Goal: Task Accomplishment & Management: Complete application form

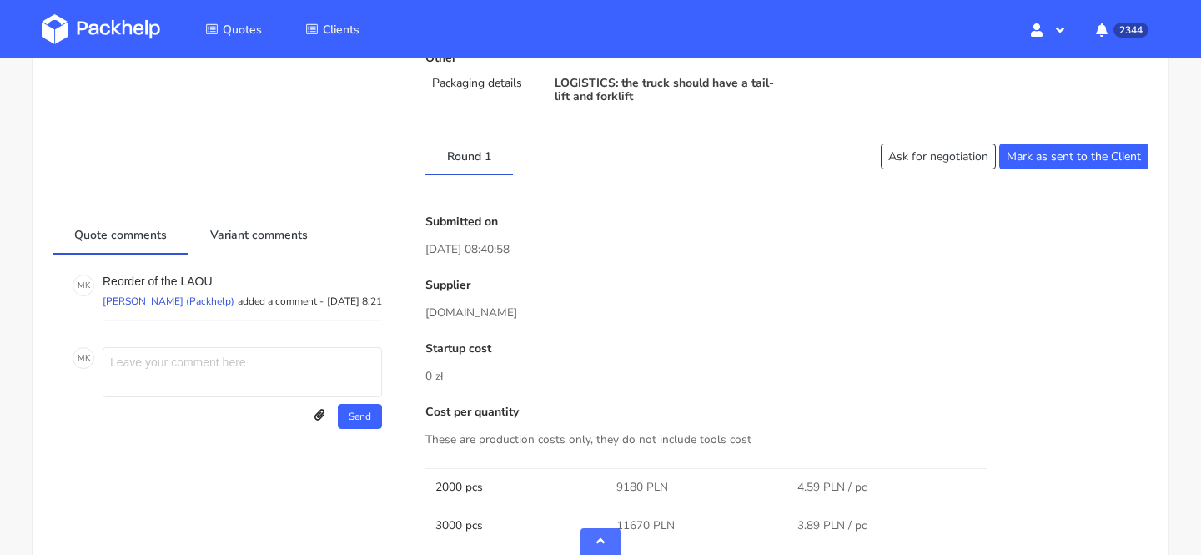
scroll to position [896, 0]
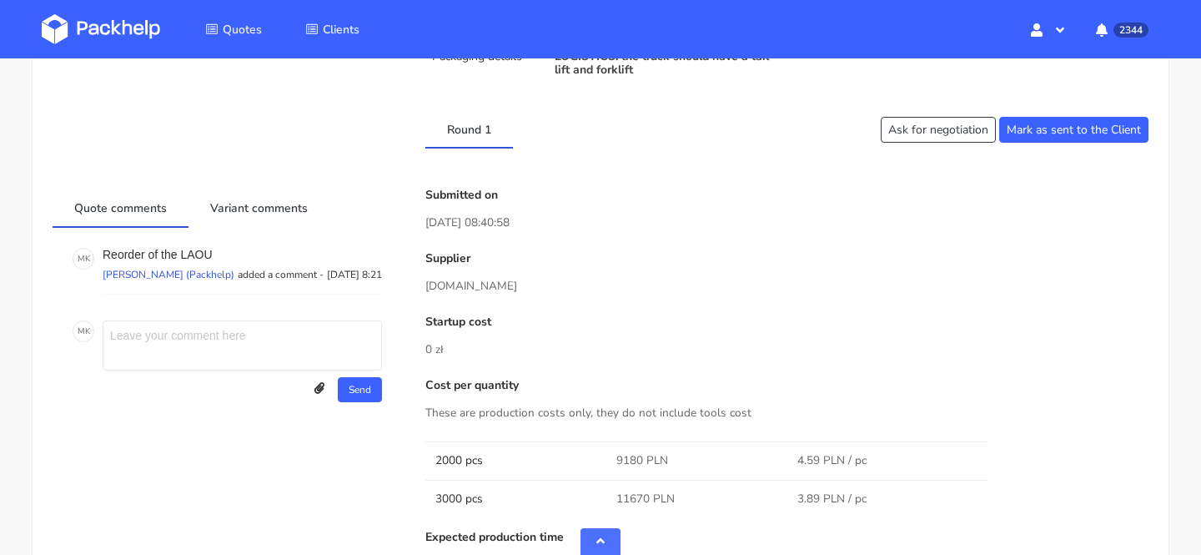
click at [233, 358] on textarea at bounding box center [242, 345] width 279 height 50
type textarea "oferta dalej aktualna?"
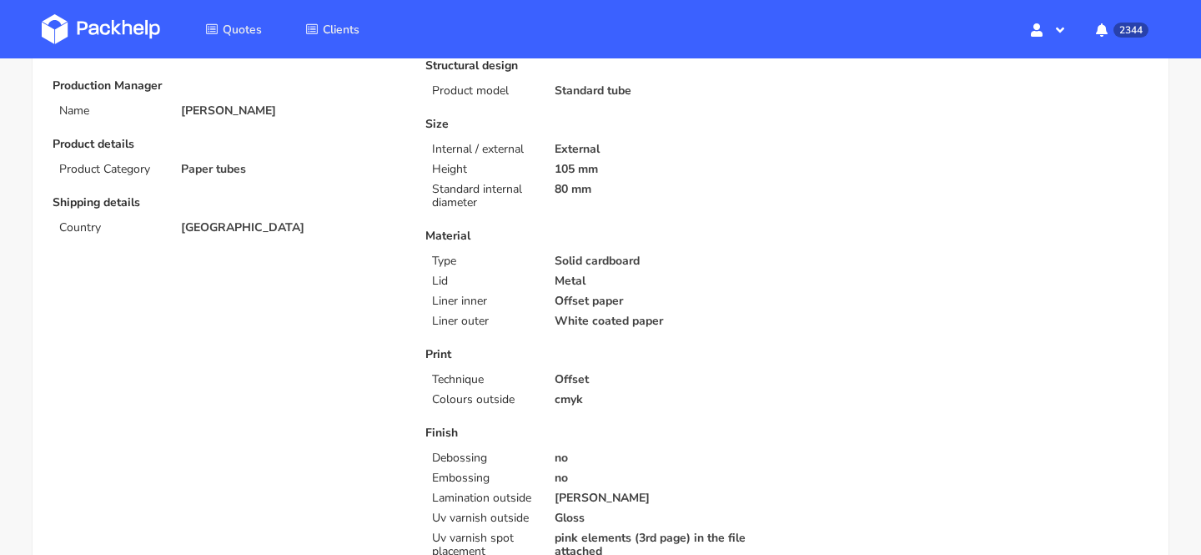
scroll to position [0, 0]
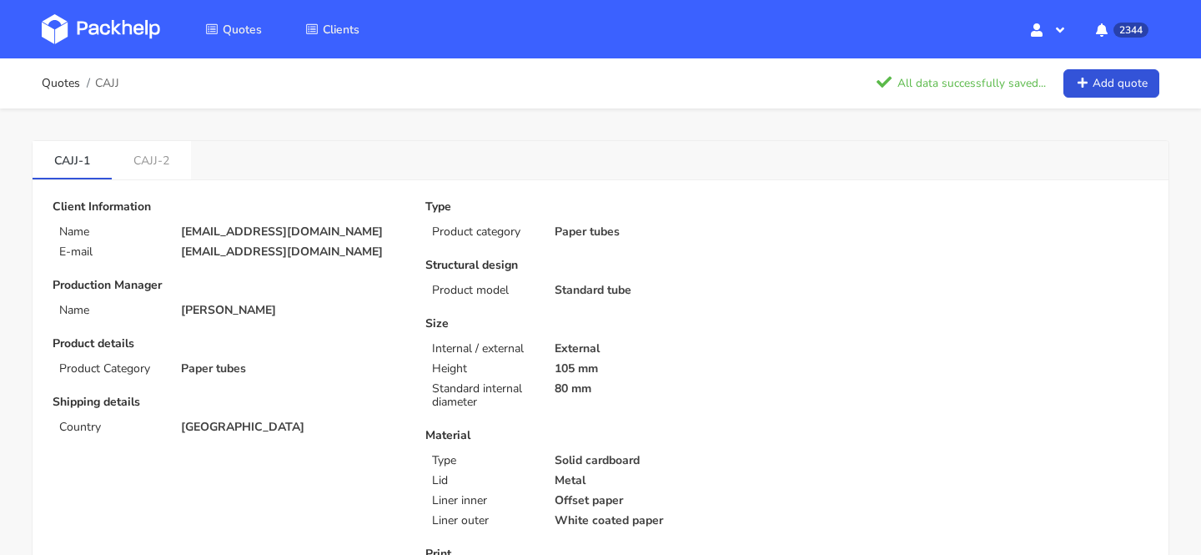
click at [116, 80] on span "CAJJ" at bounding box center [107, 83] width 24 height 13
copy span "CAJJ"
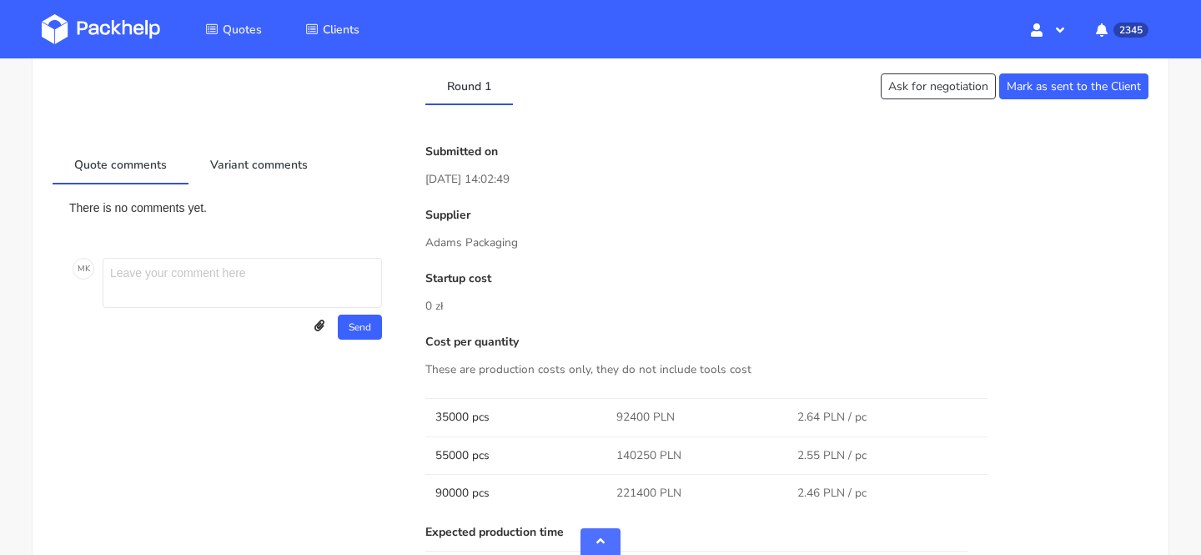
scroll to position [782, 0]
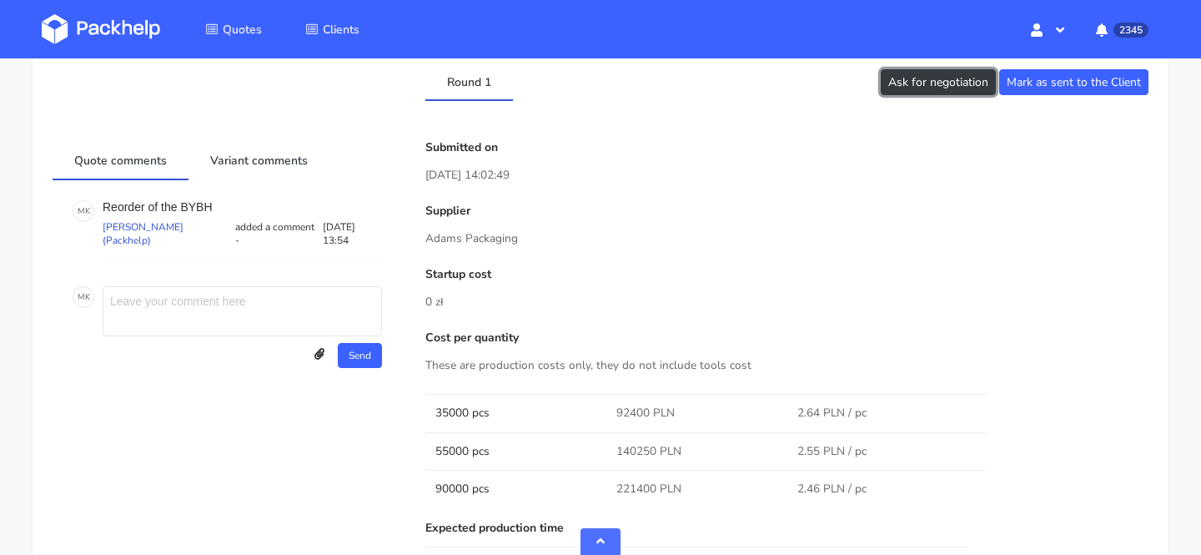
click at [956, 83] on button "Ask for negotiation" at bounding box center [938, 82] width 115 height 26
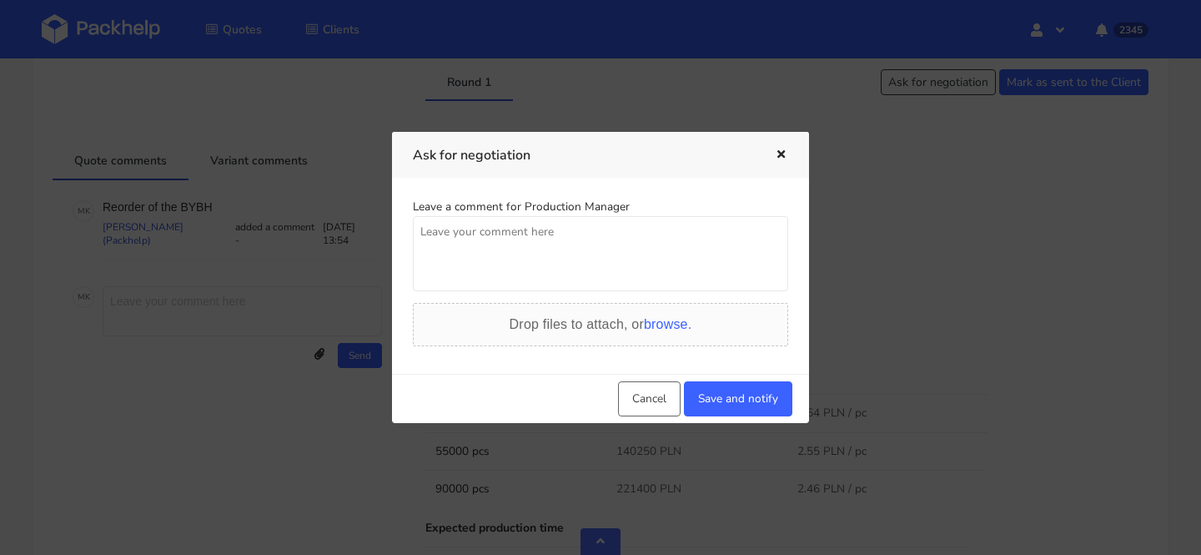
click at [566, 247] on textarea at bounding box center [600, 253] width 375 height 75
click at [596, 232] on textarea "potrzebujemy lepszych cen dla 350000" at bounding box center [600, 253] width 375 height 75
click at [631, 229] on textarea "potrzebujemy lepszych cen dla 35000" at bounding box center [600, 253] width 375 height 75
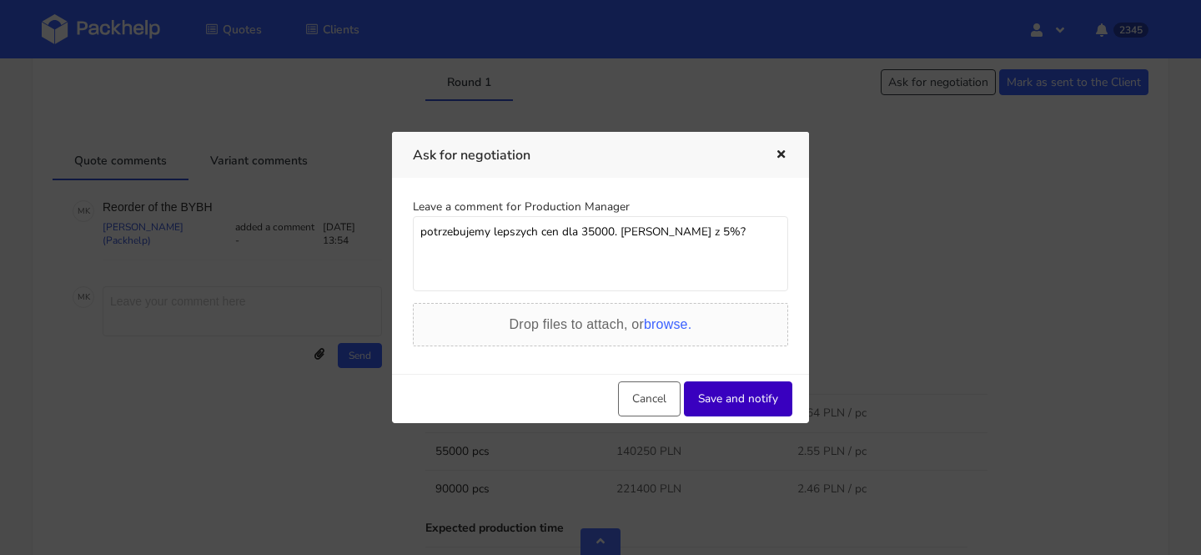
type textarea "potrzebujemy lepszych cen dla 35000. dadza rade zejsc z 5%?"
click at [762, 400] on button "Save and notify" at bounding box center [738, 398] width 108 height 35
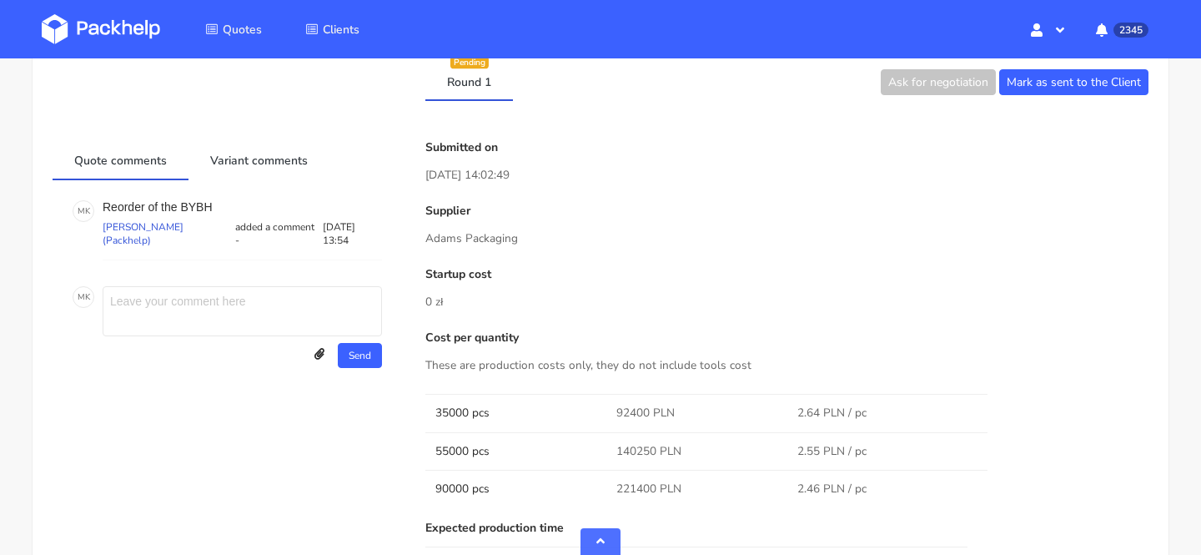
scroll to position [0, 0]
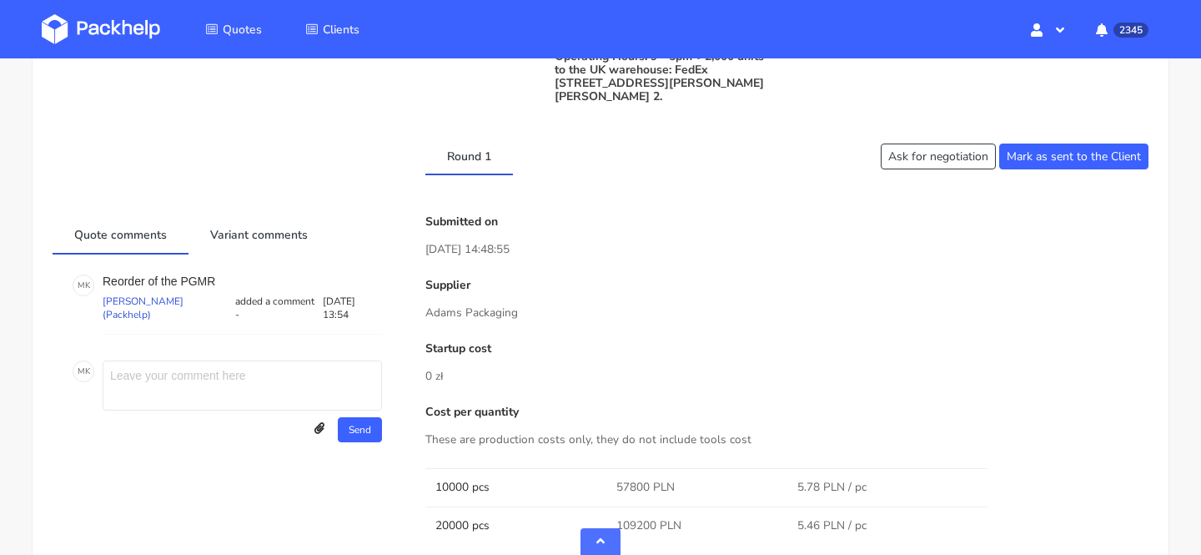
scroll to position [883, 0]
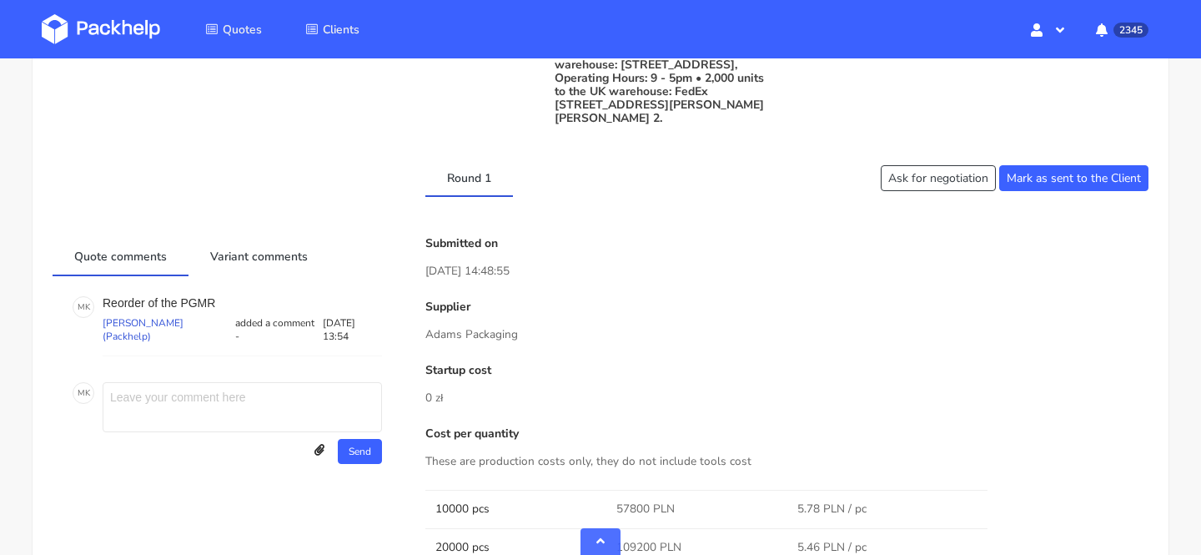
click at [960, 197] on div "Round 1 Ask for negotiation [PERSON_NAME] as sent to the Client" at bounding box center [600, 177] width 1119 height 38
click at [943, 191] on button "Ask for negotiation" at bounding box center [938, 178] width 115 height 26
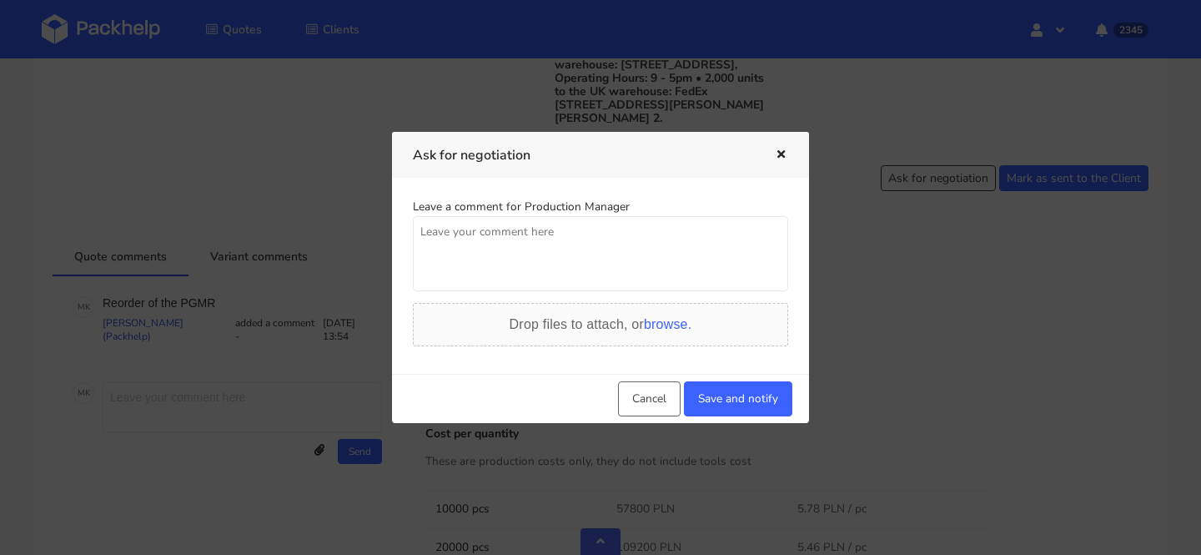
click at [636, 274] on textarea at bounding box center [600, 253] width 375 height 75
type textarea "a tu z 10k?"
click at [729, 394] on button "Save and notify" at bounding box center [738, 398] width 108 height 35
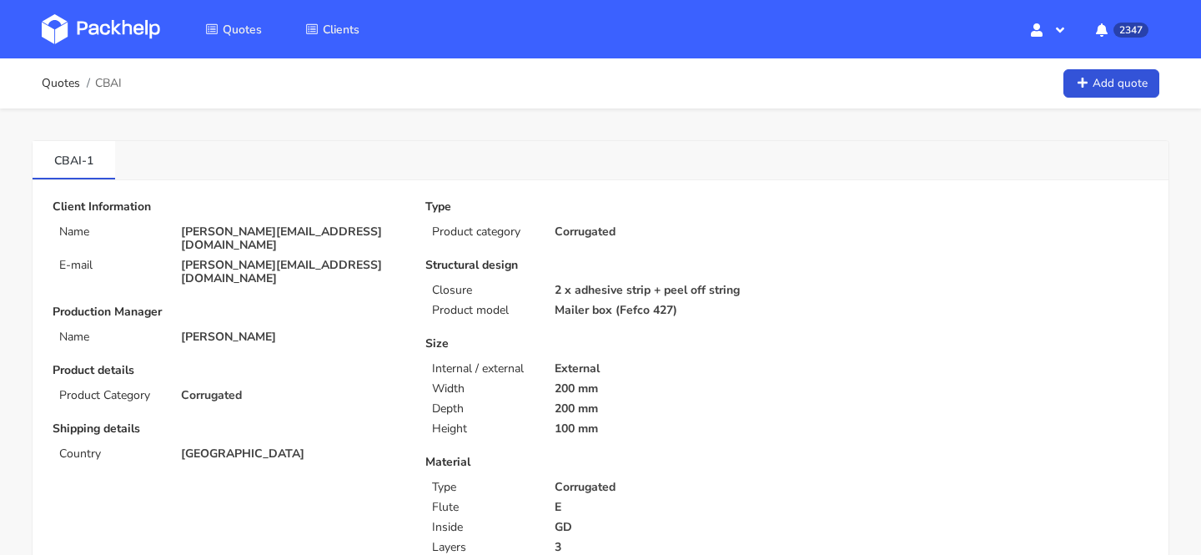
click at [257, 259] on p "gianluigi@avea-life.com" at bounding box center [291, 272] width 221 height 27
copy div "gianluigi@avea-life.com"
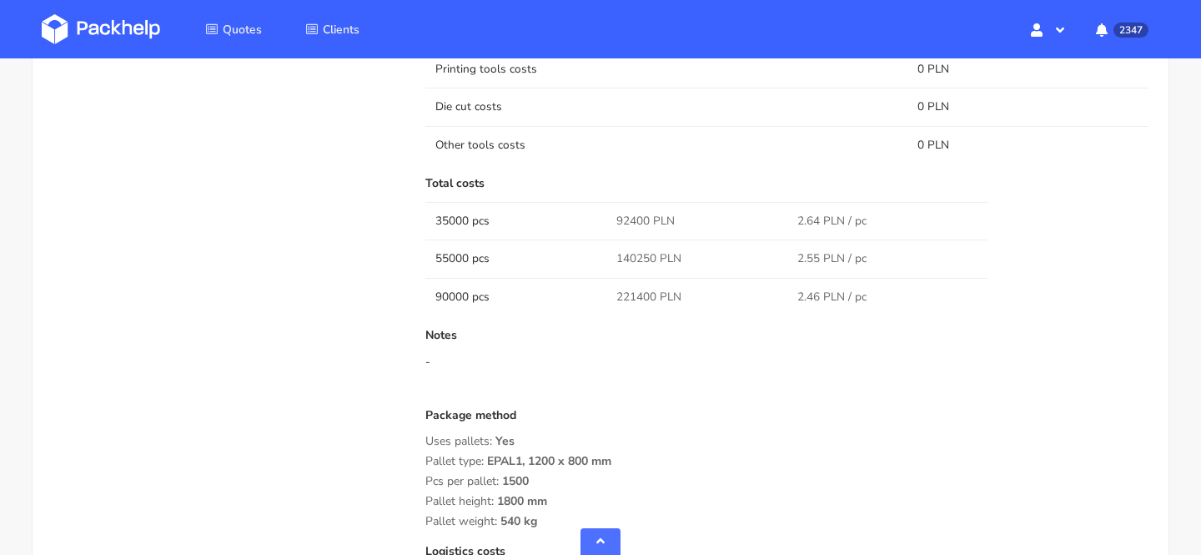
scroll to position [1531, 0]
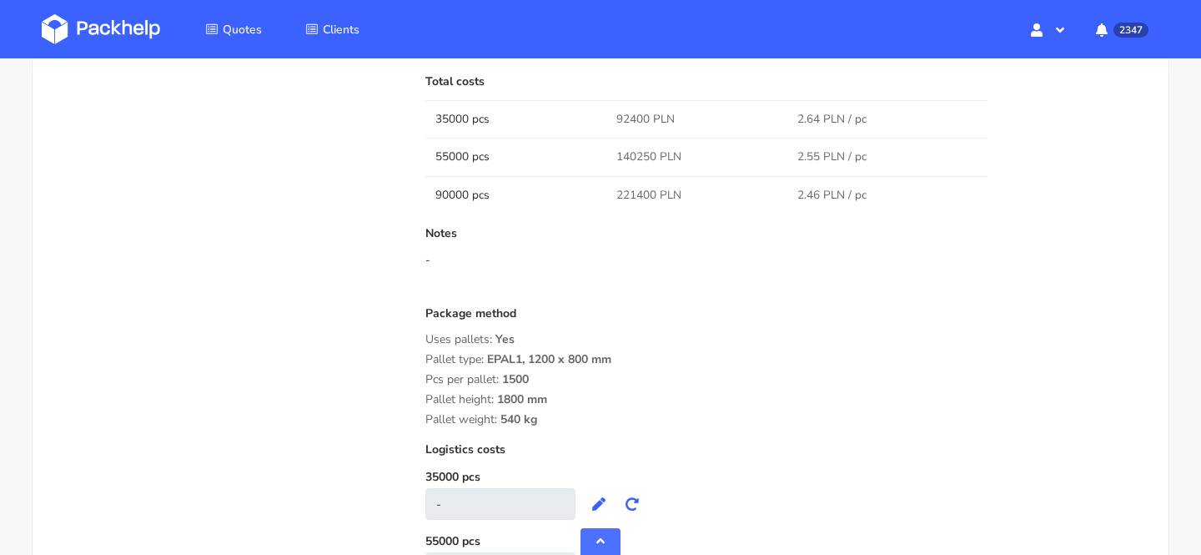
drag, startPoint x: 554, startPoint y: 421, endPoint x: 423, endPoint y: 340, distance: 153.9
click at [423, 340] on div "Submitted on 11 Aug 2025 14:02:49 Supplier Adams Packaging Startup cost 0 zł Co…" at bounding box center [787, 58] width 747 height 1334
copy div "Uses pallets: Yes Pallet type: EPAL1, 1200 x 800 mm Pcs per pallet: 1500 Pallet…"
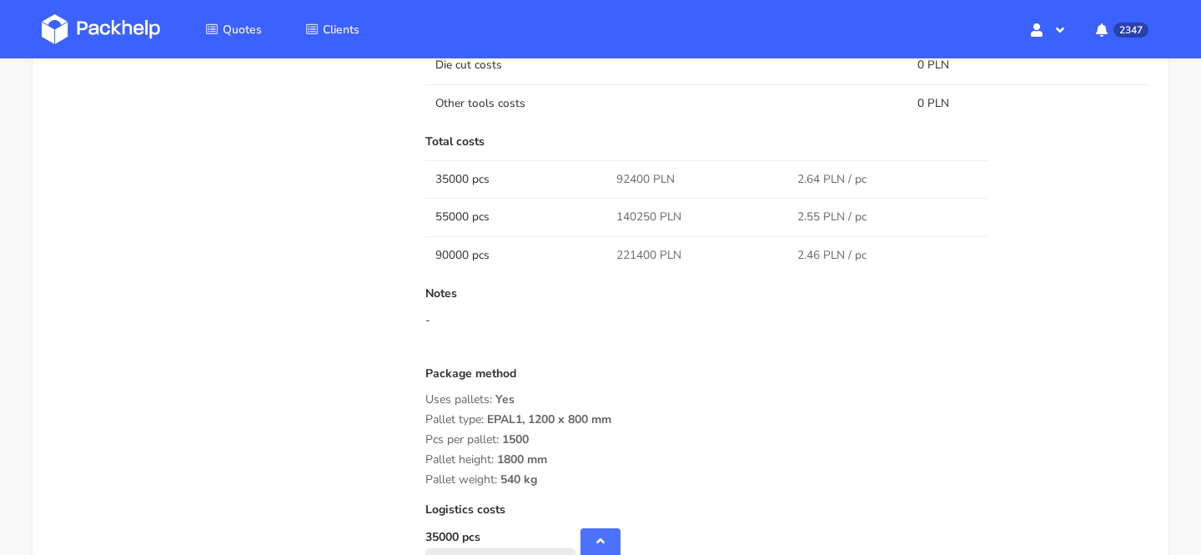
scroll to position [1474, 0]
click at [645, 425] on div "Package method Uses pallets: Yes Pallet type: EPAL1, 1200 x 800 mm Pcs per pall…" at bounding box center [786, 424] width 723 height 119
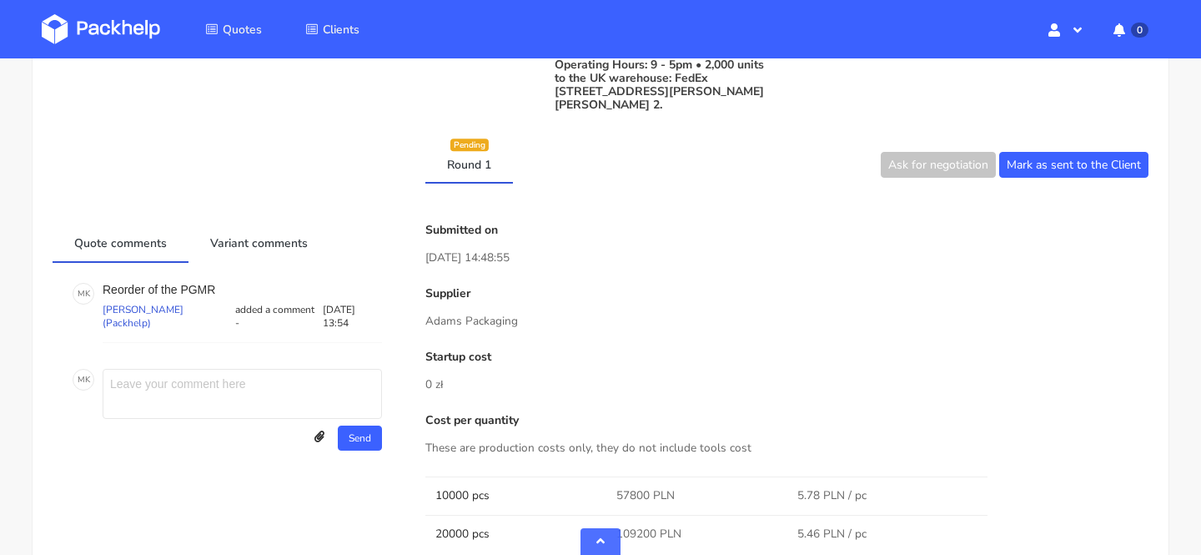
scroll to position [897, 0]
click at [475, 329] on p "Adams Packaging" at bounding box center [786, 320] width 723 height 18
copy div "Adams Packaging"
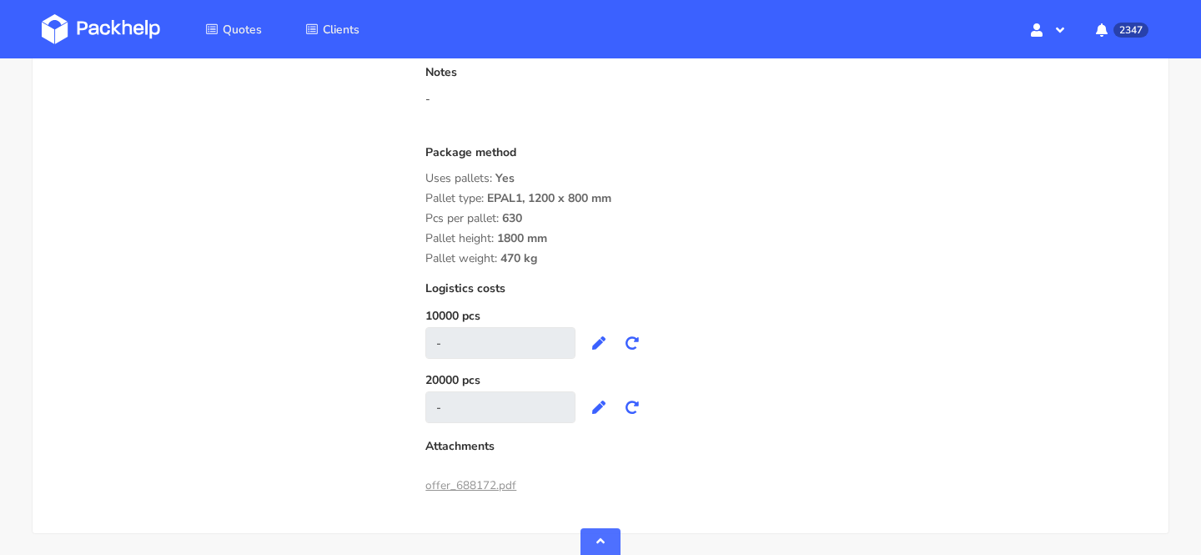
scroll to position [1777, 0]
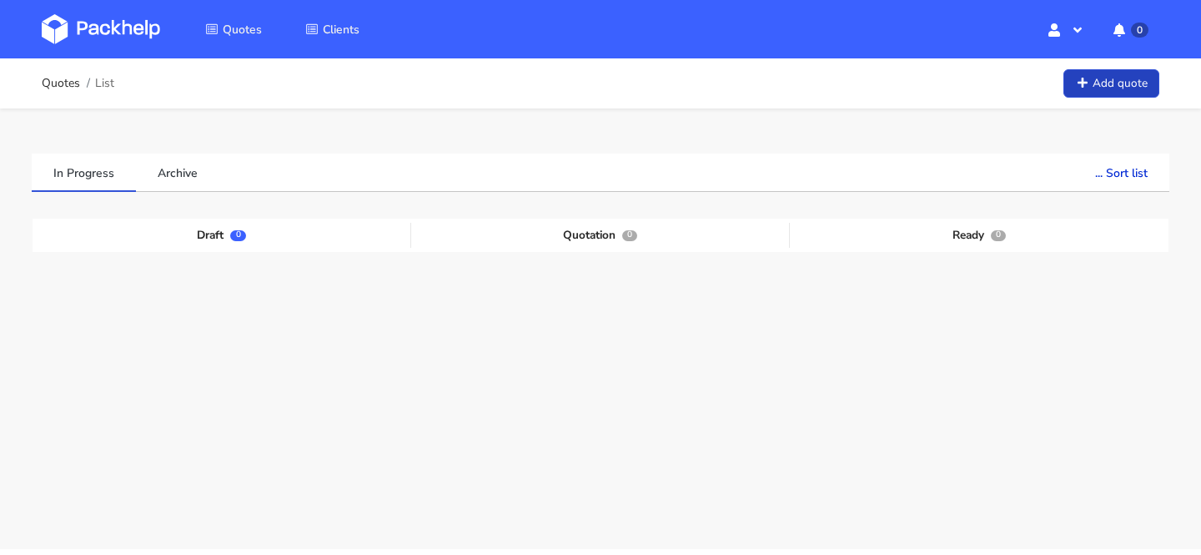
click at [1108, 80] on link "Add quote" at bounding box center [1112, 83] width 96 height 29
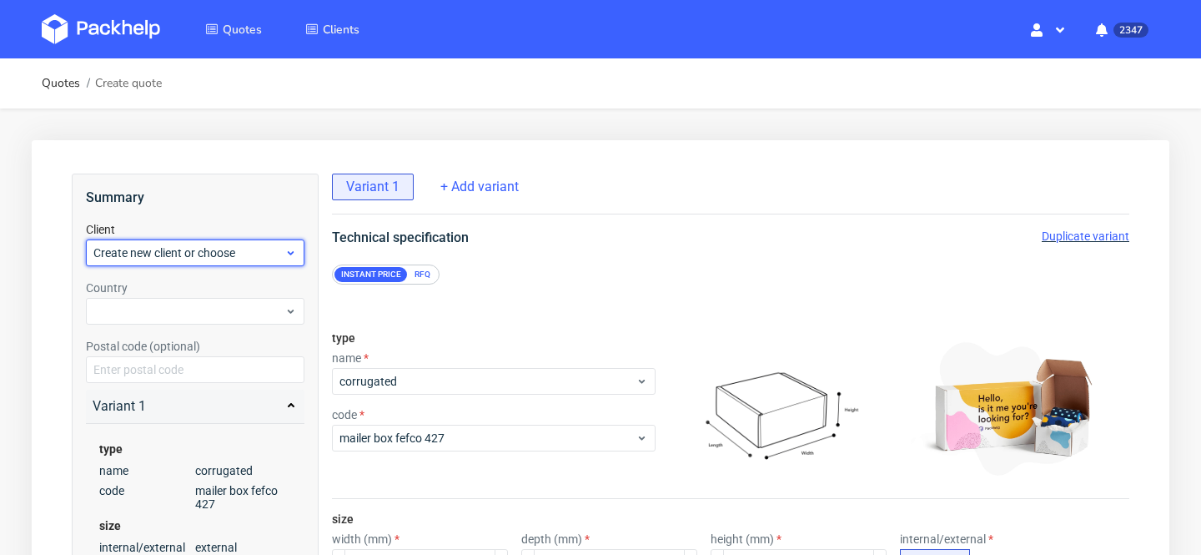
click at [165, 254] on span "Create new client or choose" at bounding box center [188, 252] width 191 height 17
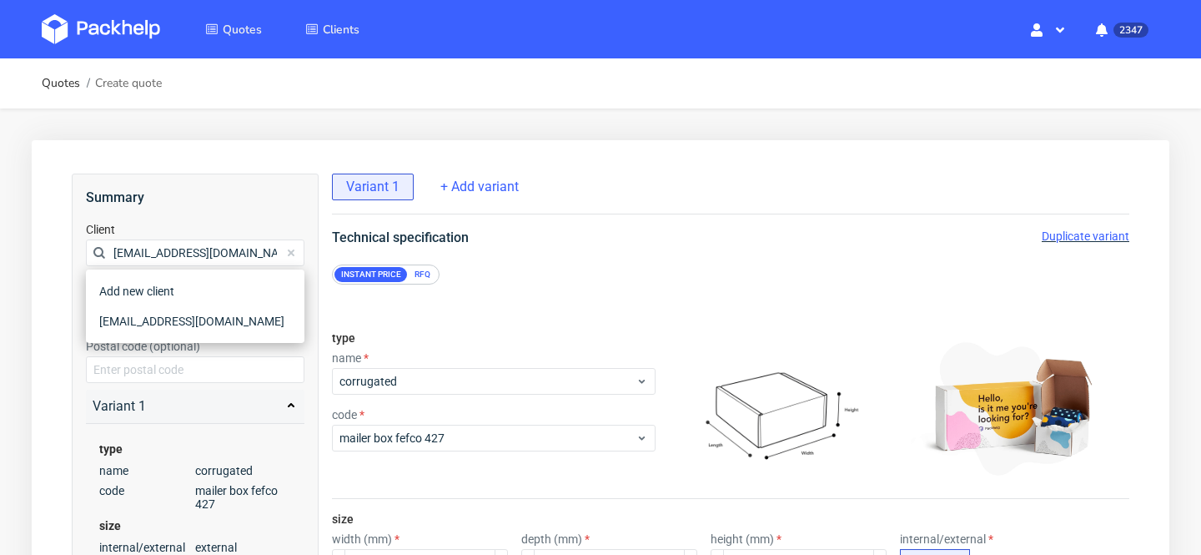
type input "[EMAIL_ADDRESS][DOMAIN_NAME]"
click at [184, 324] on div "[EMAIL_ADDRESS][DOMAIN_NAME]" at bounding box center [195, 321] width 205 height 30
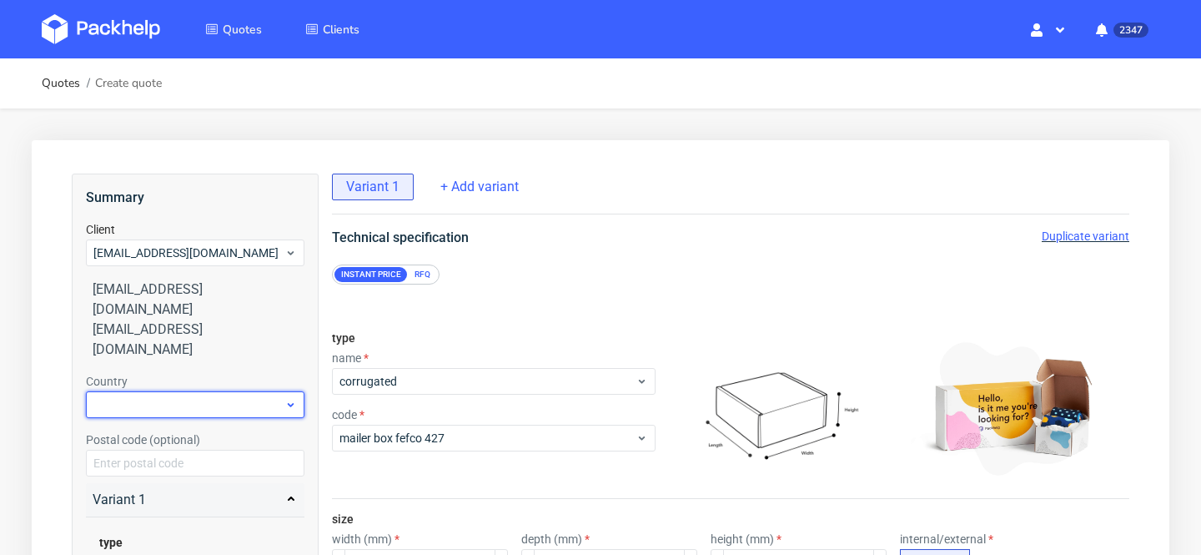
click at [191, 391] on div at bounding box center [195, 404] width 219 height 27
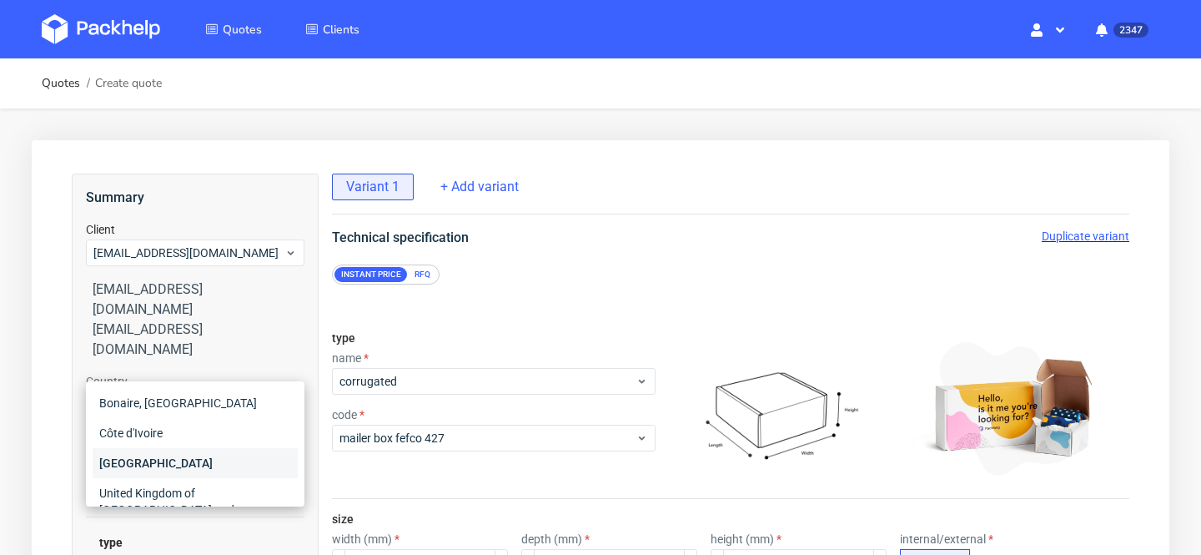
type input "ire"
click at [179, 462] on div "[GEOGRAPHIC_DATA]" at bounding box center [195, 463] width 205 height 30
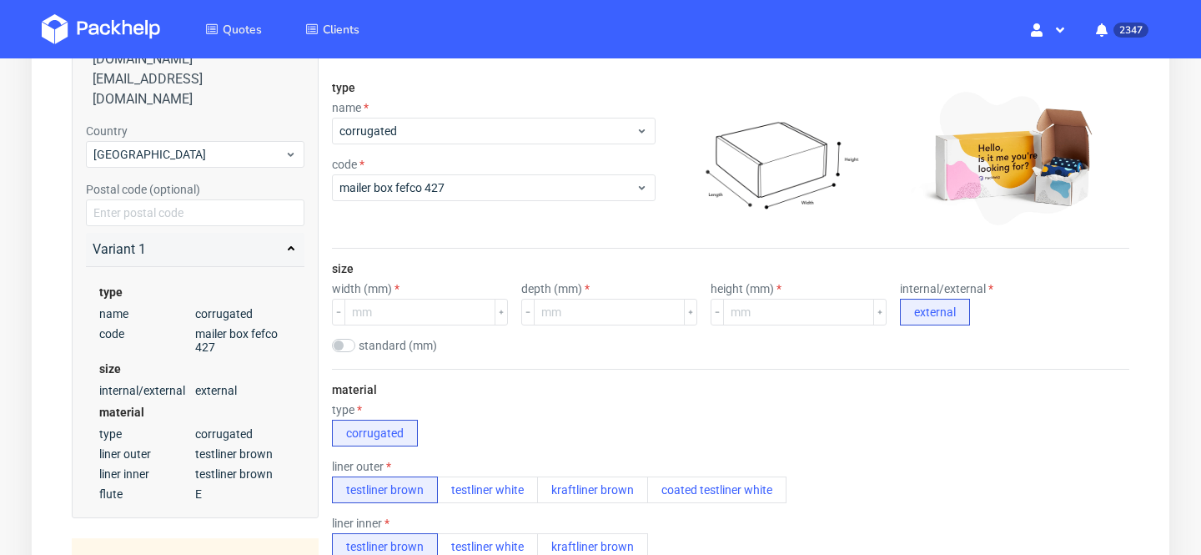
scroll to position [251, 0]
click at [395, 309] on input "number" at bounding box center [419, 311] width 151 height 27
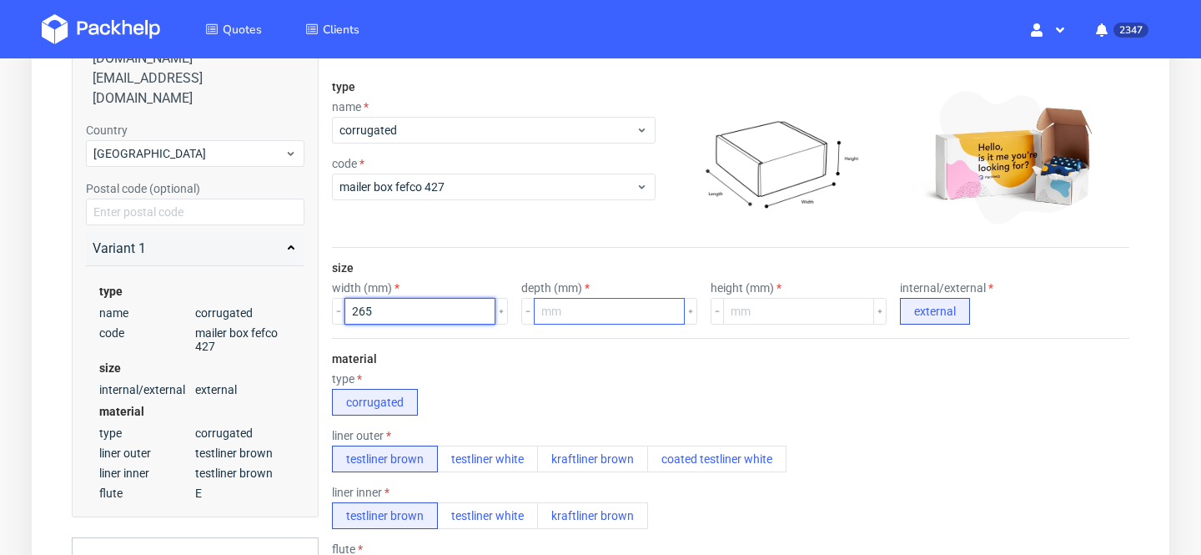
type input "265"
click at [593, 309] on input "number" at bounding box center [609, 311] width 151 height 27
type input "195"
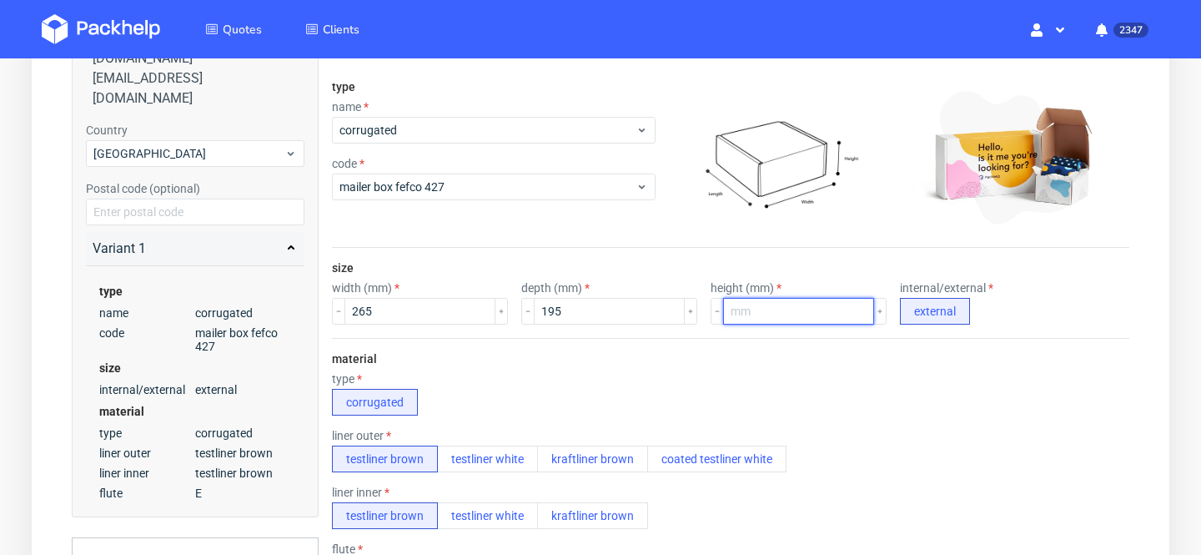
click at [750, 316] on input "number" at bounding box center [798, 311] width 151 height 27
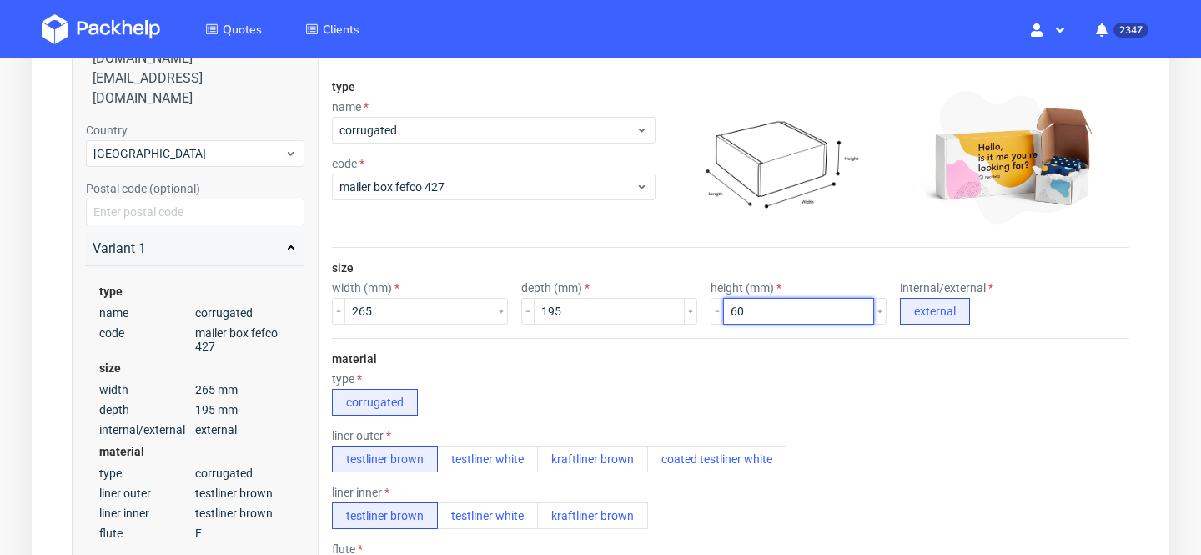
type input "60"
click at [771, 355] on div "material type corrugated liner outer testliner brown testliner white kraftliner…" at bounding box center [730, 498] width 797 height 321
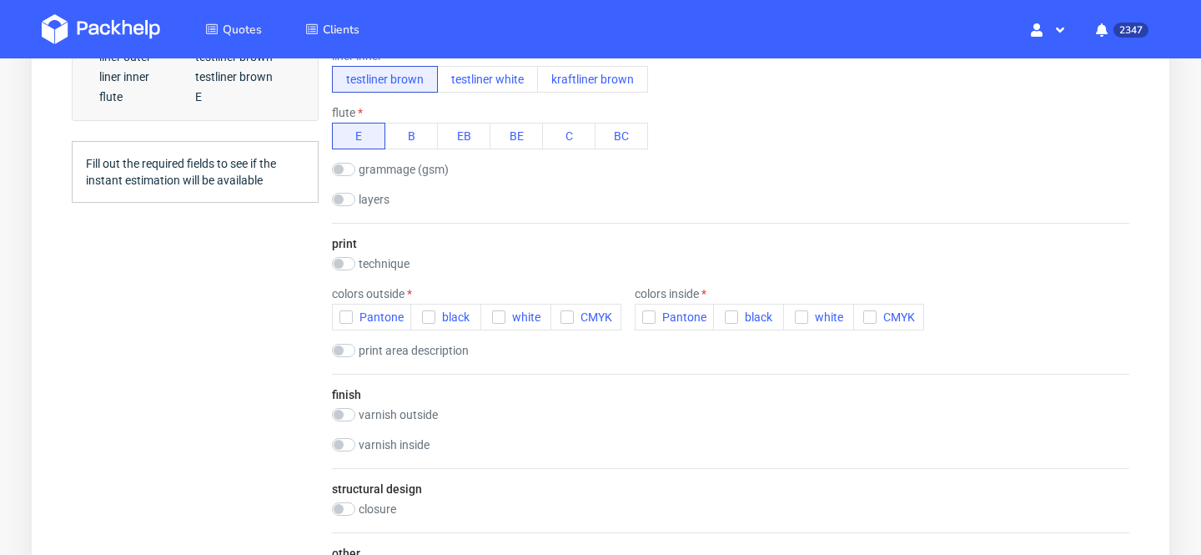
scroll to position [728, 0]
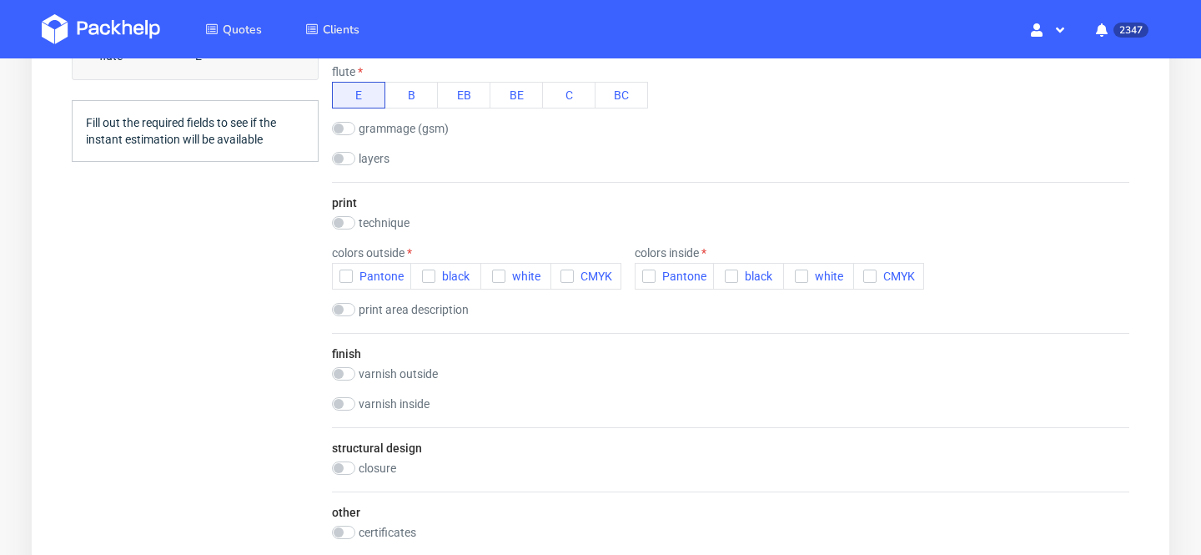
click at [344, 233] on div "print technique no print flexo offset offset + flexo digital colors outside Pan…" at bounding box center [730, 257] width 797 height 151
click at [372, 228] on label "technique" at bounding box center [384, 222] width 51 height 13
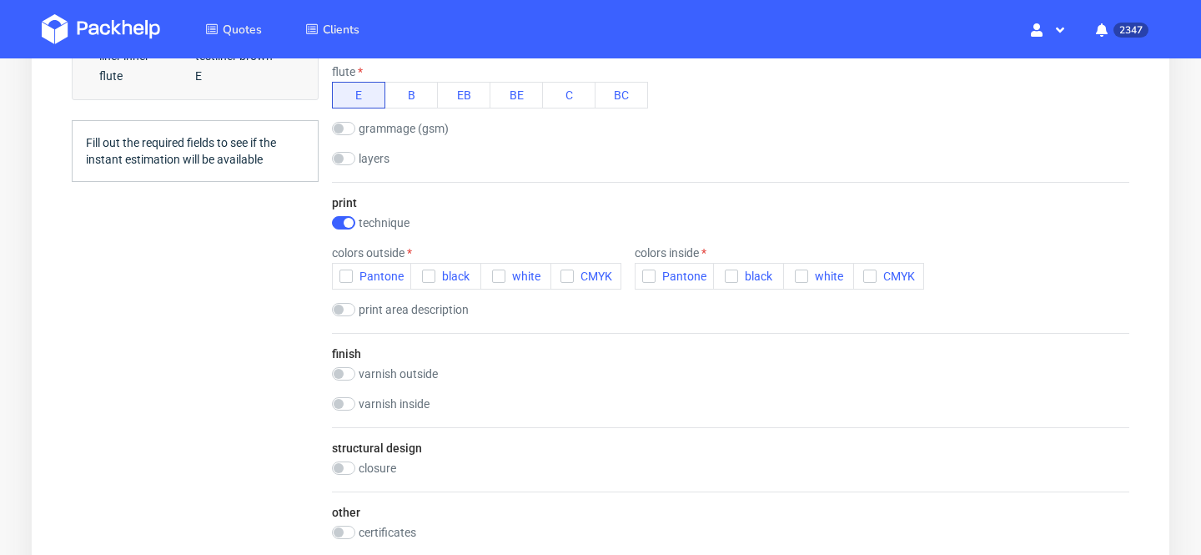
checkbox input "true"
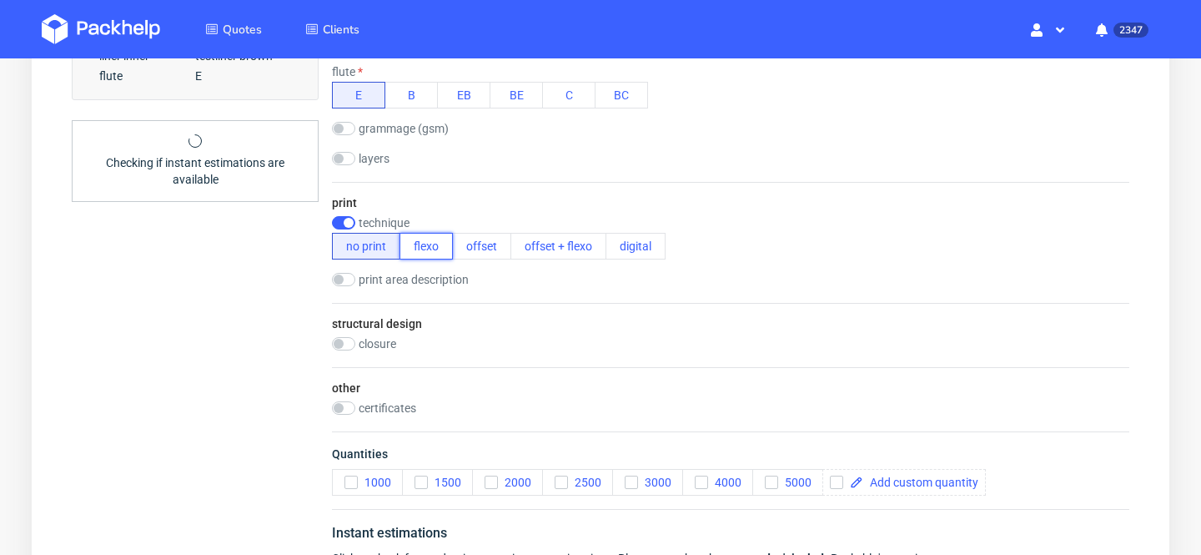
click at [430, 244] on button "flexo" at bounding box center [426, 246] width 53 height 27
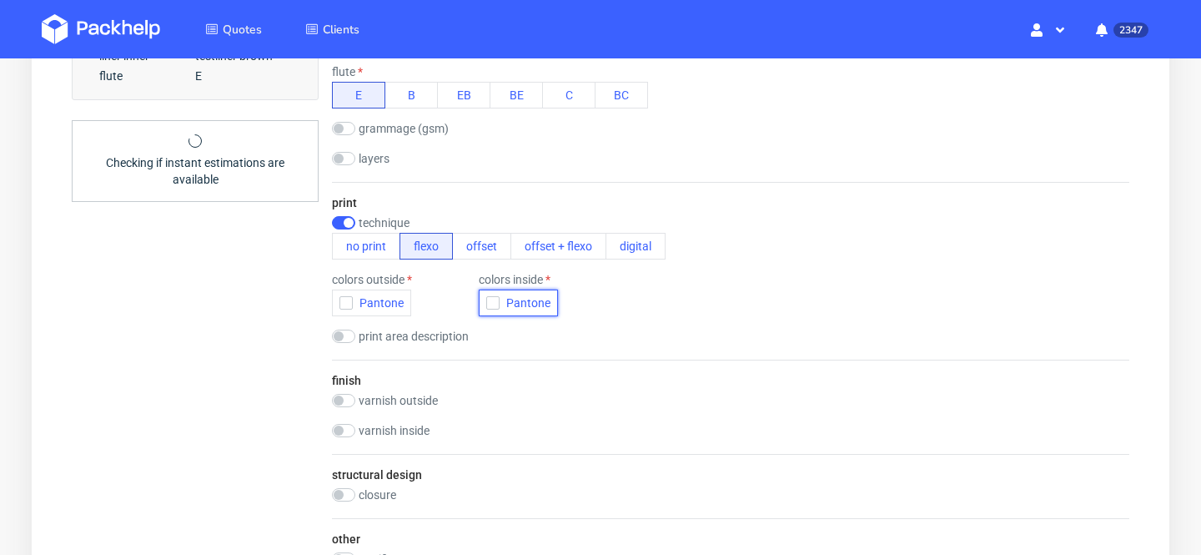
click at [519, 301] on span "Pantone" at bounding box center [525, 302] width 51 height 13
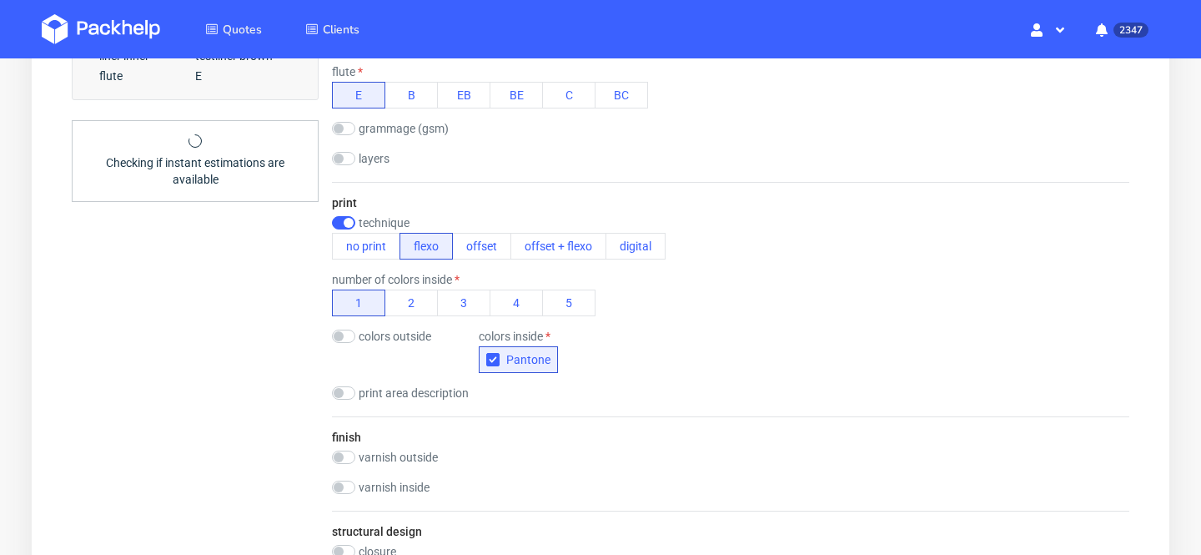
click at [717, 438] on div "finish varnish outside gloss varnish inside gloss" at bounding box center [730, 463] width 797 height 94
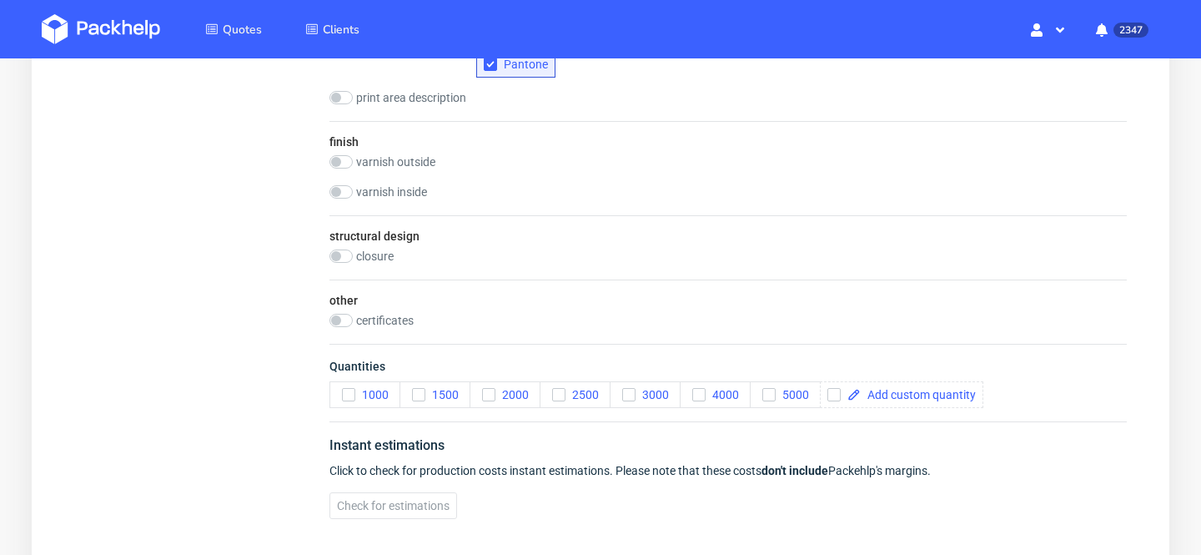
scroll to position [1210, 0]
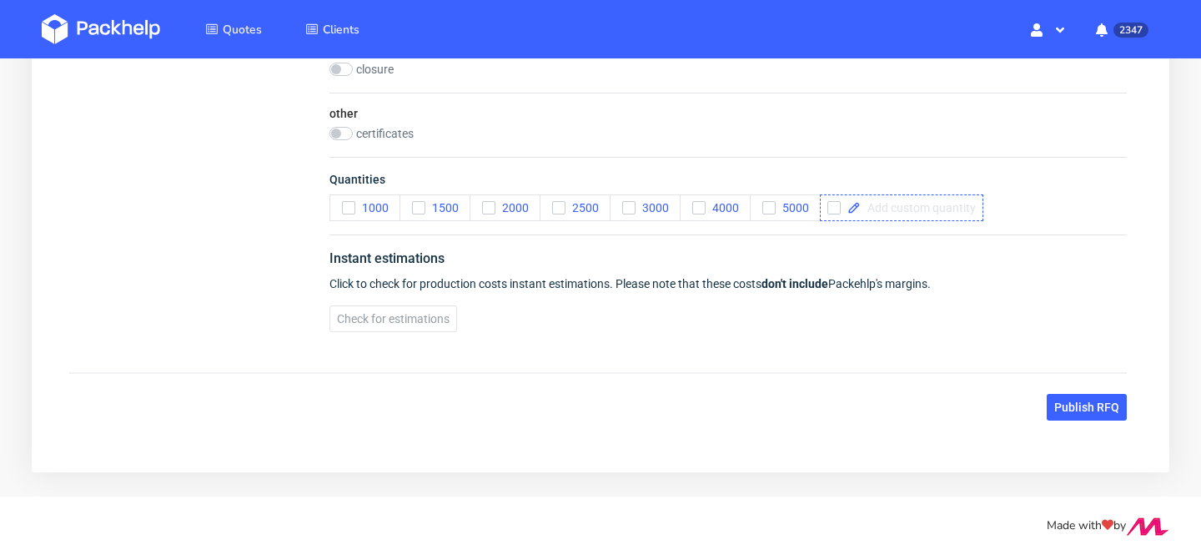
click at [923, 215] on div at bounding box center [901, 207] width 163 height 27
checkbox input "true"
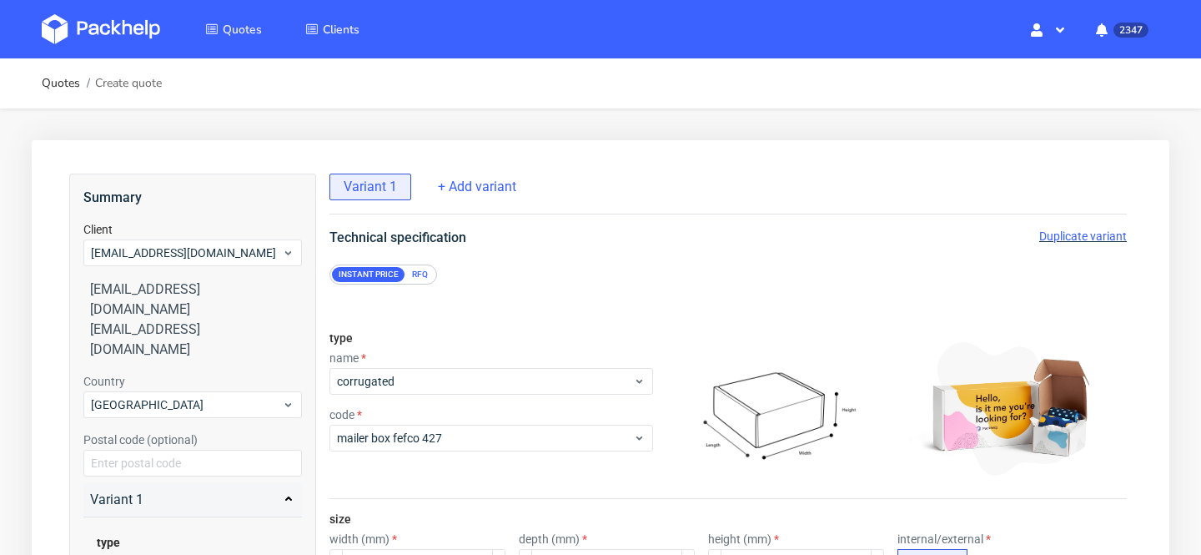
click at [1098, 237] on span "Duplicate variant" at bounding box center [1083, 235] width 88 height 13
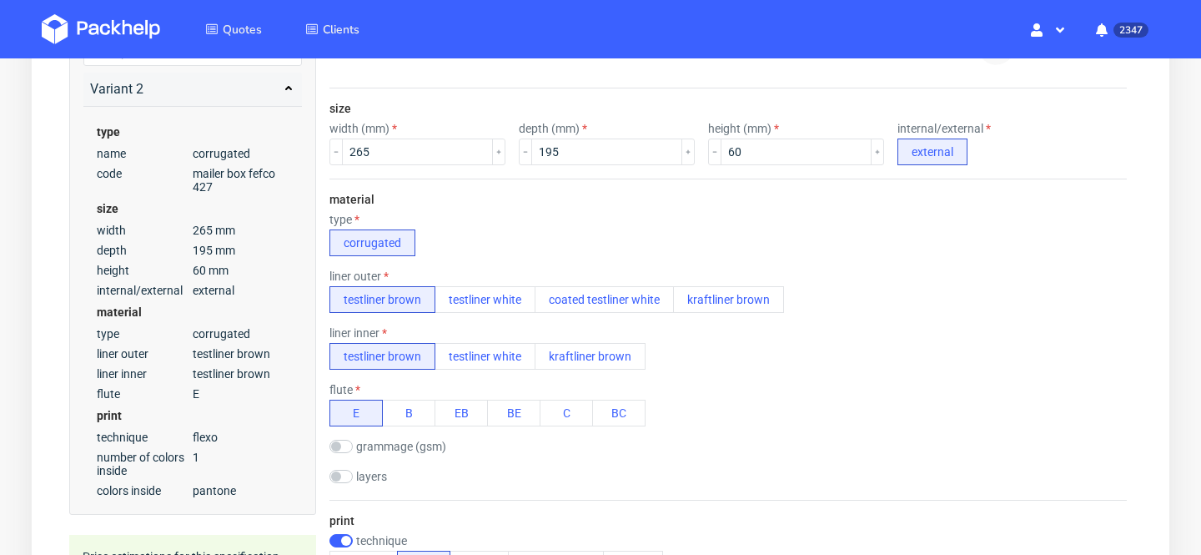
scroll to position [464, 0]
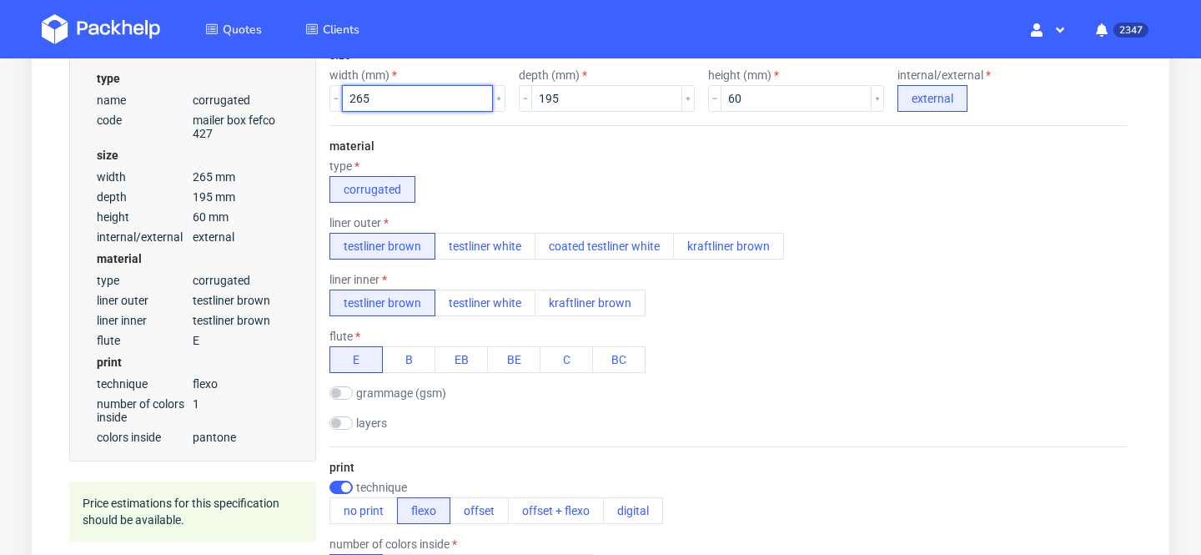
drag, startPoint x: 405, startPoint y: 102, endPoint x: 122, endPoint y: 93, distance: 283.8
click at [122, 93] on div "Summary Client ciaran@theheadplan.com ciaran@theheadplan.com ciaran@theheadplan…" at bounding box center [598, 401] width 1058 height 1382
type input "302"
drag, startPoint x: 561, startPoint y: 102, endPoint x: 408, endPoint y: 92, distance: 153.8
click at [408, 92] on div "width (mm) 302 depth (mm) 195 height (mm) 60 internal/external external" at bounding box center [727, 89] width 797 height 43
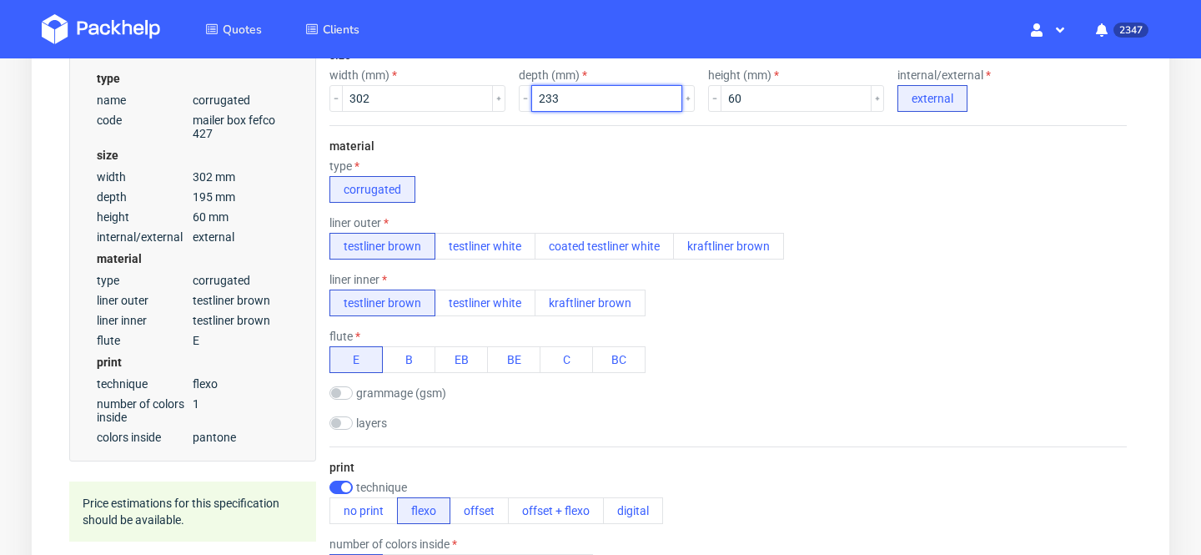
type input "233"
drag, startPoint x: 766, startPoint y: 98, endPoint x: 531, endPoint y: 85, distance: 235.6
click at [531, 85] on div "width (mm) 302 depth (mm) 233 height (mm) 60 internal/external external" at bounding box center [727, 89] width 797 height 43
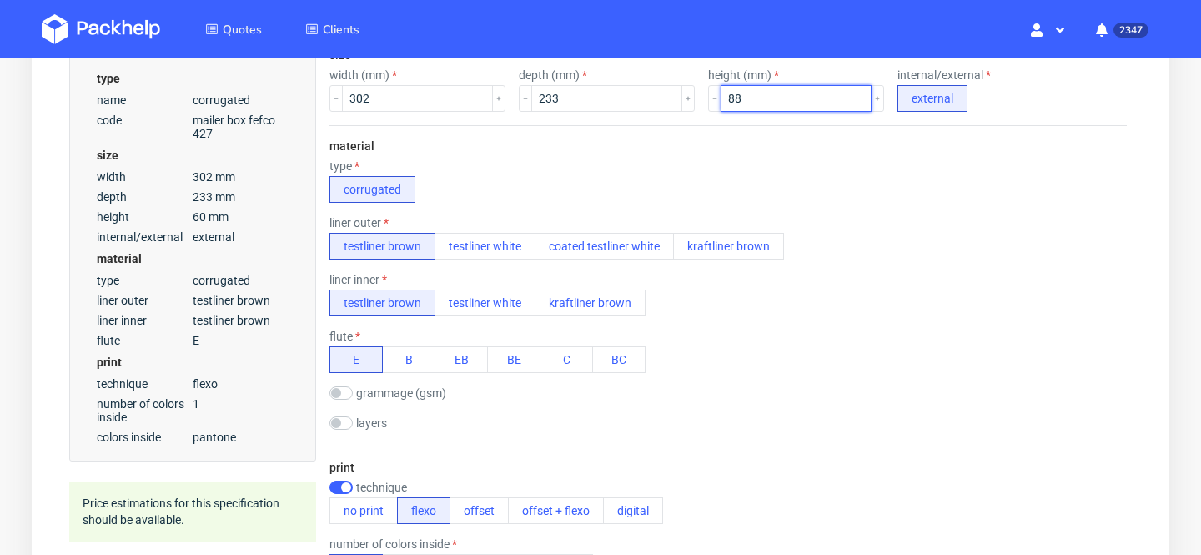
type input "88"
click at [863, 234] on div "liner outer testliner brown testliner white coated testliner white kraftliner b…" at bounding box center [727, 237] width 797 height 43
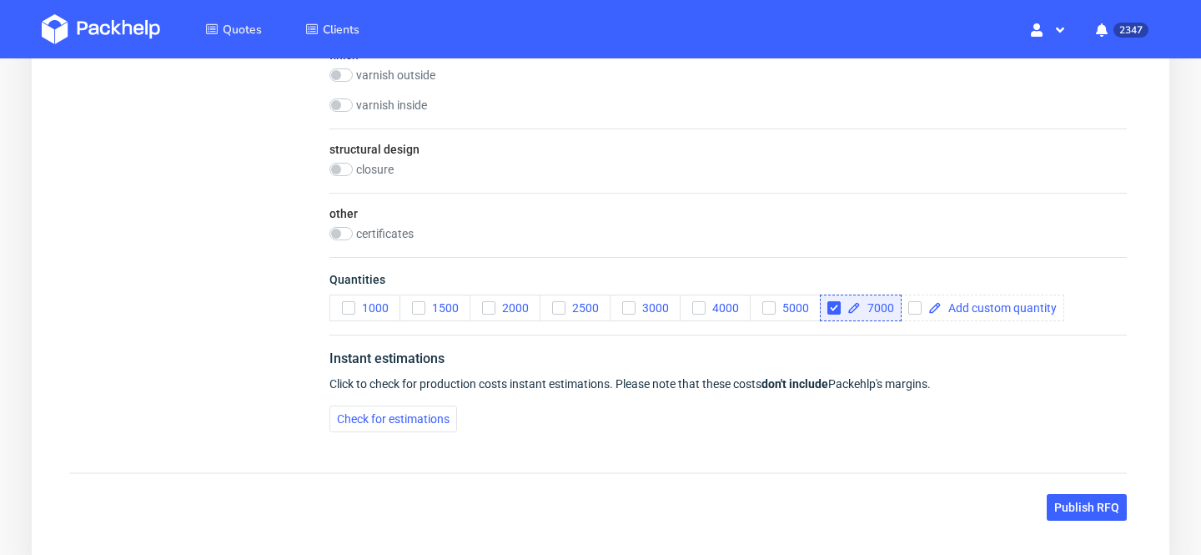
scroll to position [1210, 0]
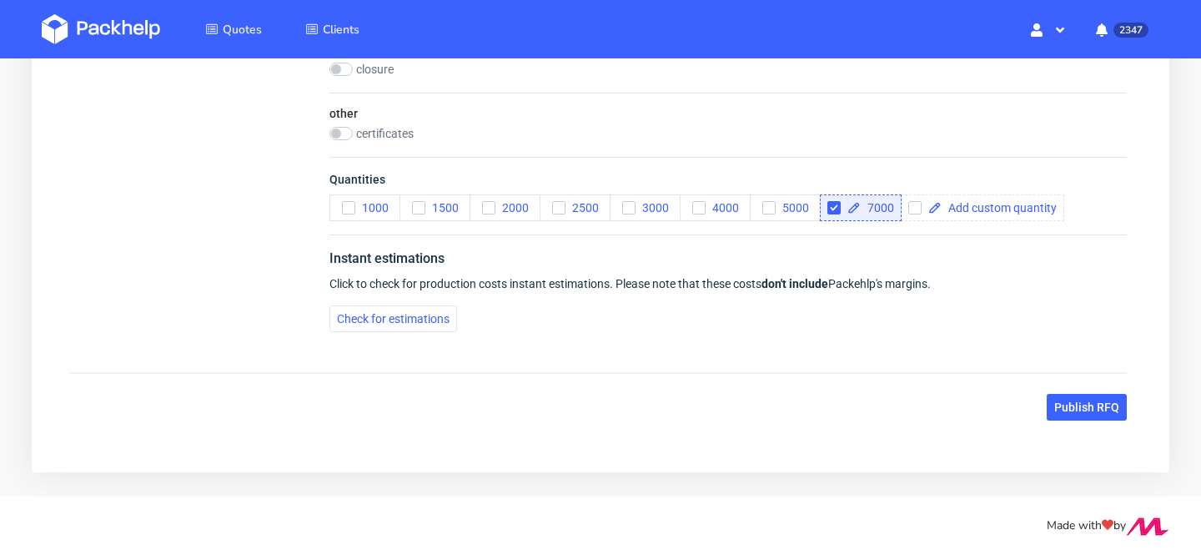
click at [874, 209] on span "7000" at bounding box center [877, 208] width 33 height 12
checkbox input "false"
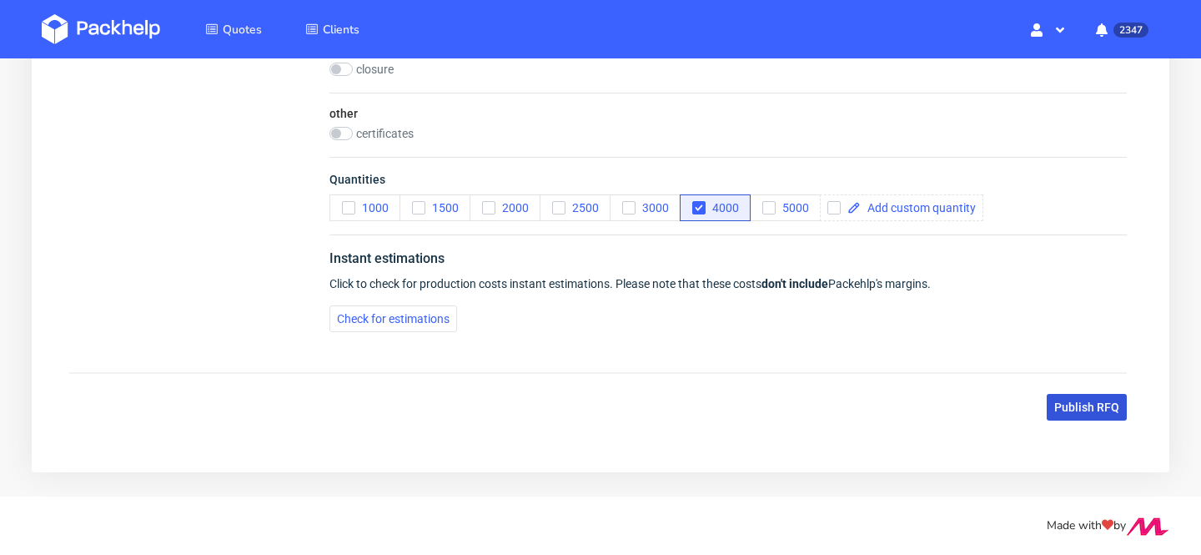
click at [1090, 407] on span "Publish RFQ" at bounding box center [1086, 407] width 65 height 12
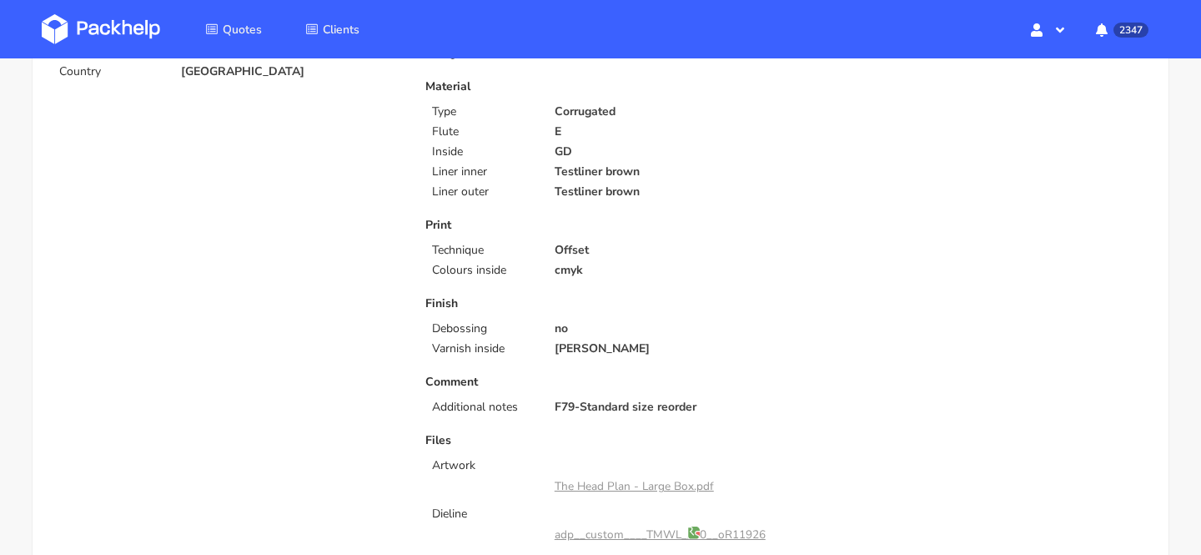
scroll to position [356, 0]
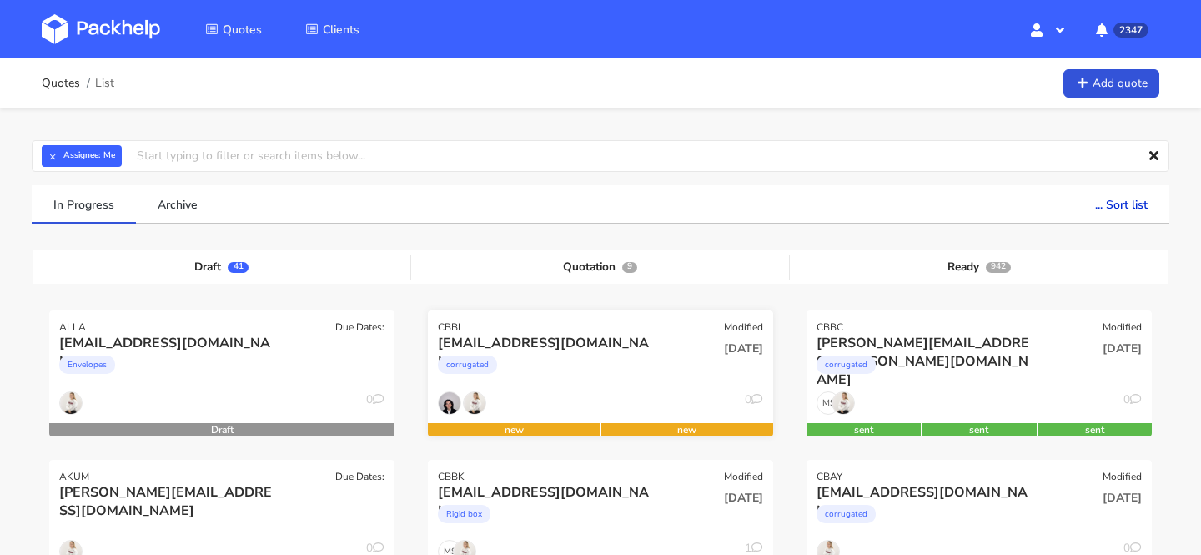
click at [596, 395] on div "0" at bounding box center [600, 407] width 345 height 32
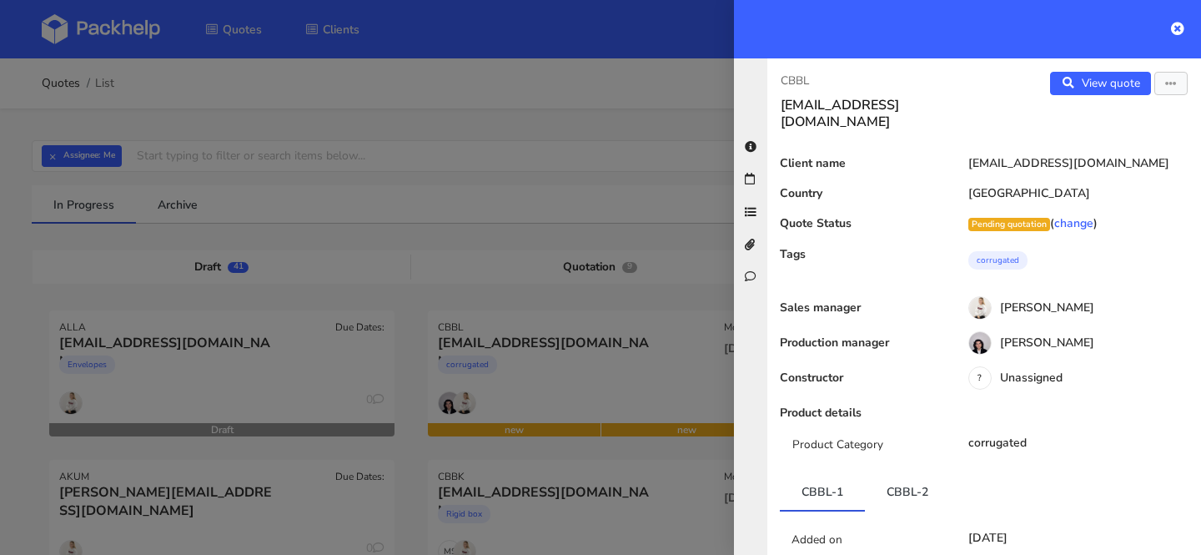
click at [802, 82] on p "CBBL" at bounding box center [876, 81] width 190 height 18
copy p "CBBL"
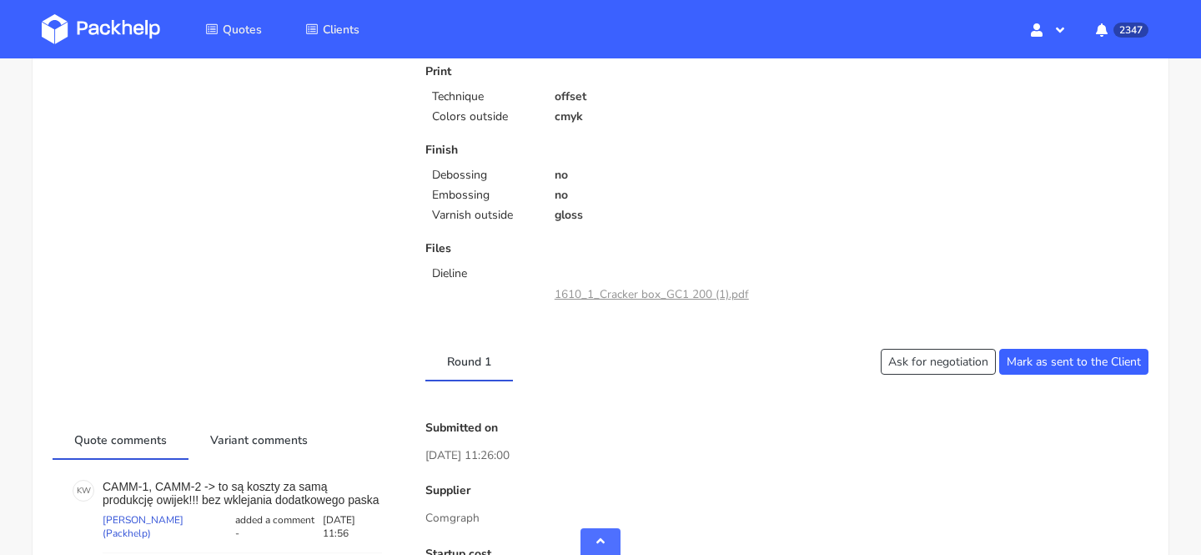
scroll to position [470, 0]
click at [672, 291] on link "1610_1_Cracker box_GC1 200 (1).pdf" at bounding box center [652, 293] width 194 height 16
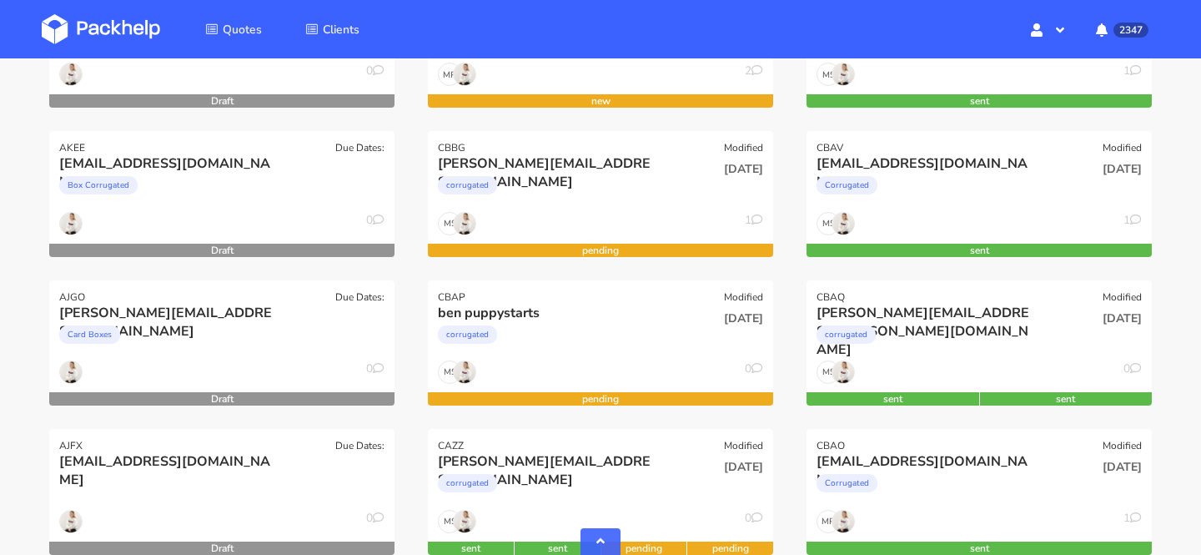
scroll to position [626, 0]
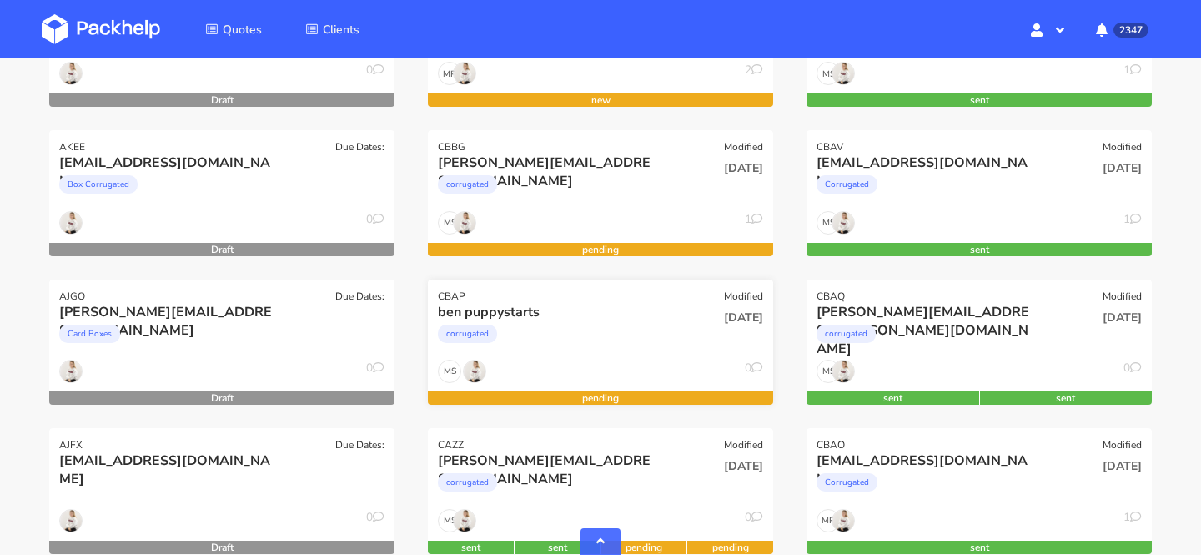
click at [677, 349] on div "[DATE]" at bounding box center [717, 331] width 116 height 57
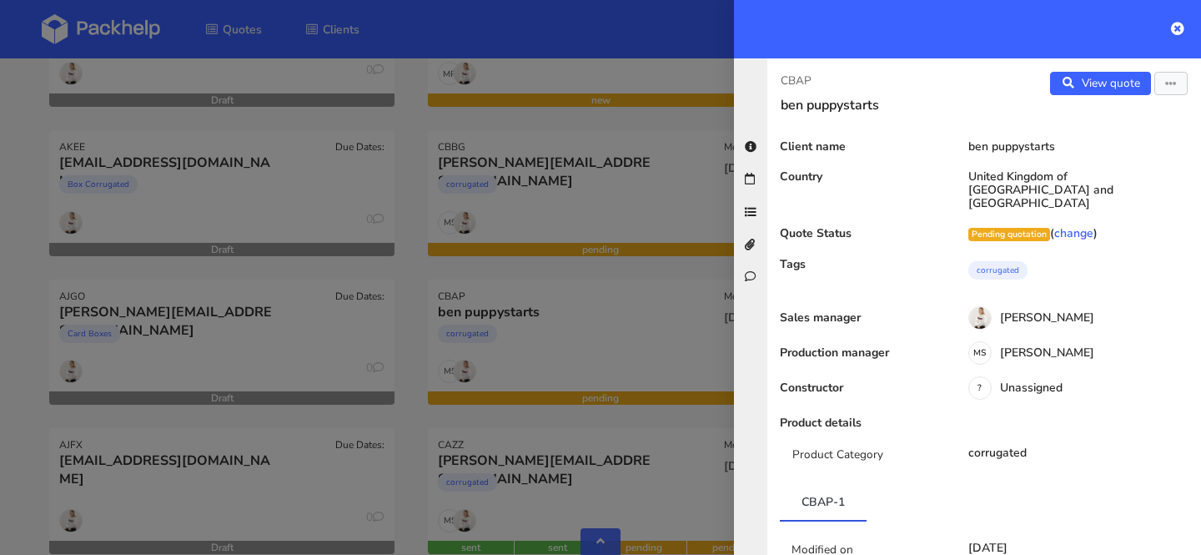
click at [404, 223] on div at bounding box center [600, 277] width 1201 height 555
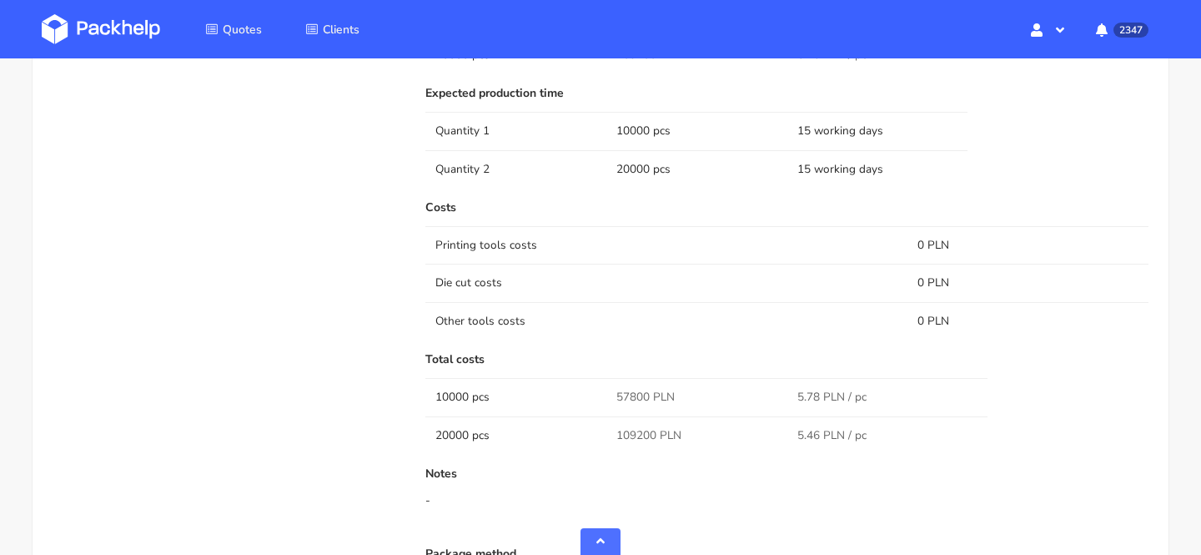
scroll to position [1386, 0]
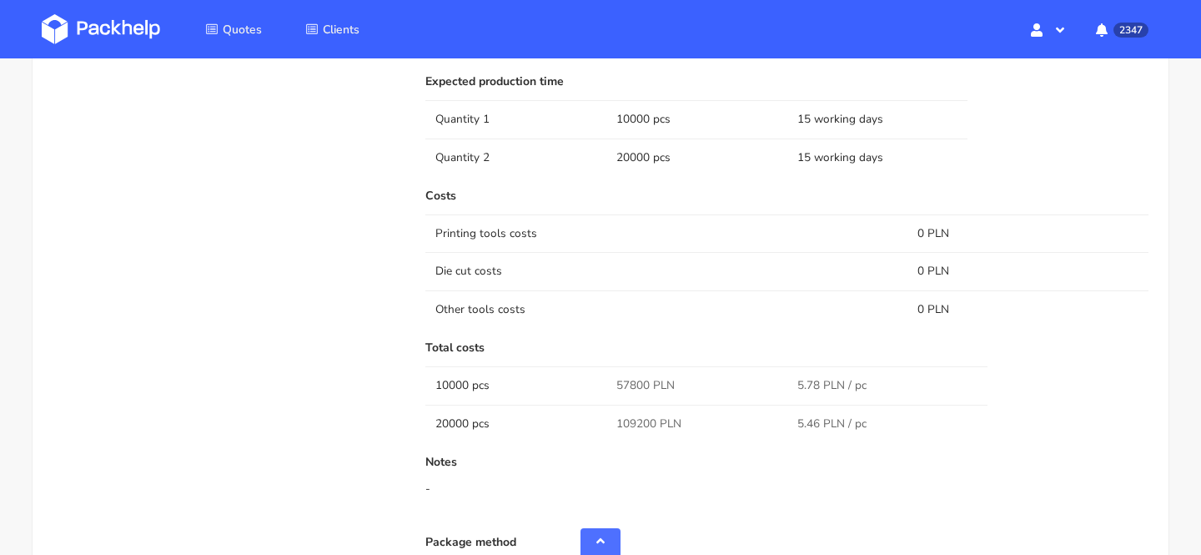
click at [624, 394] on span "57800 PLN" at bounding box center [645, 385] width 58 height 17
copy span "57800"
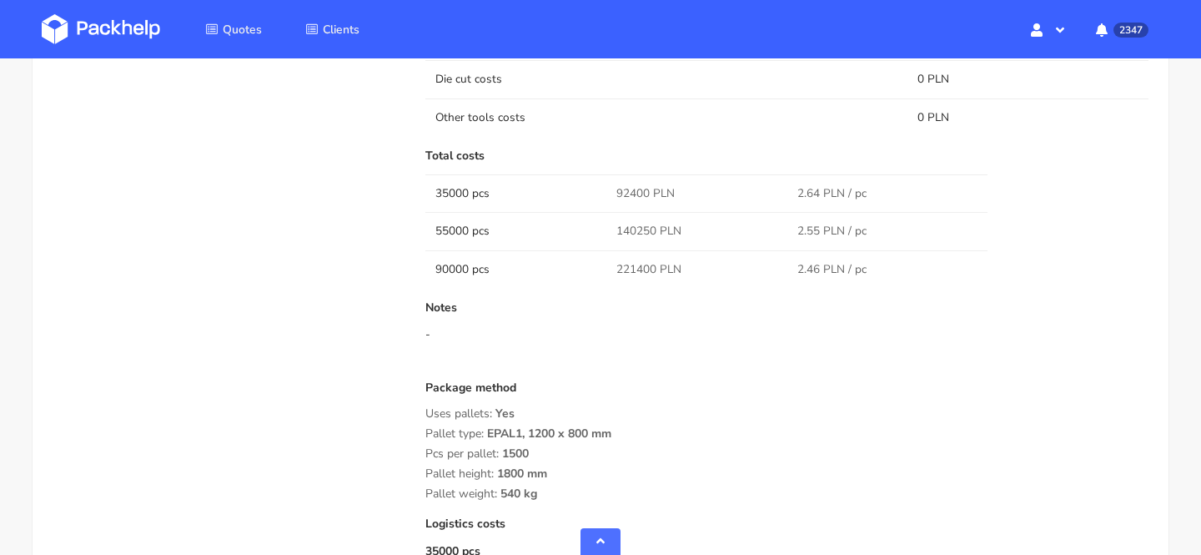
scroll to position [1451, 0]
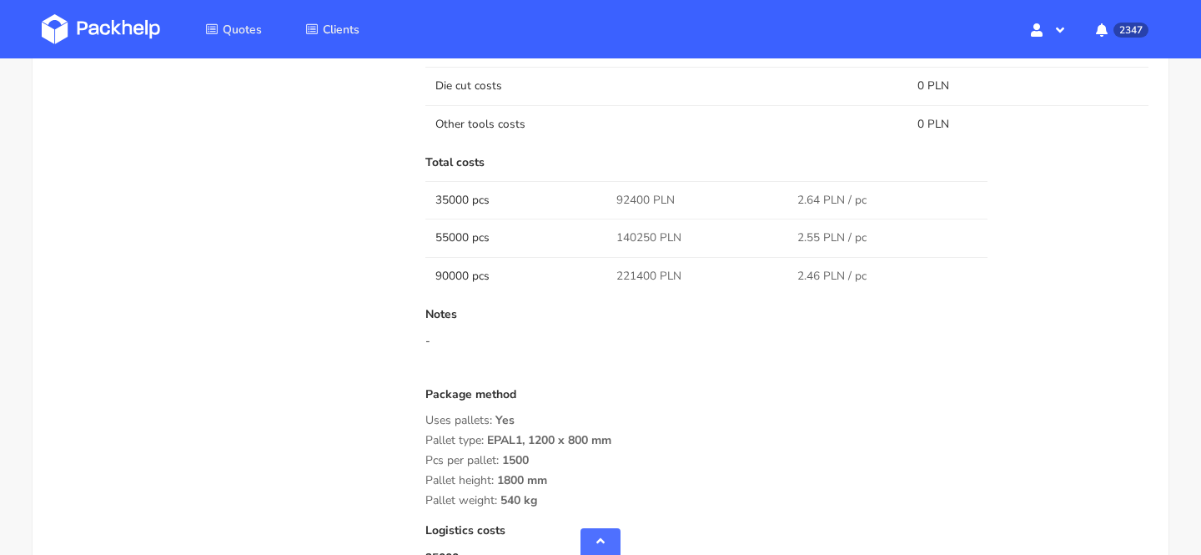
click at [639, 199] on span "92400 PLN" at bounding box center [645, 200] width 58 height 17
copy span "92400"
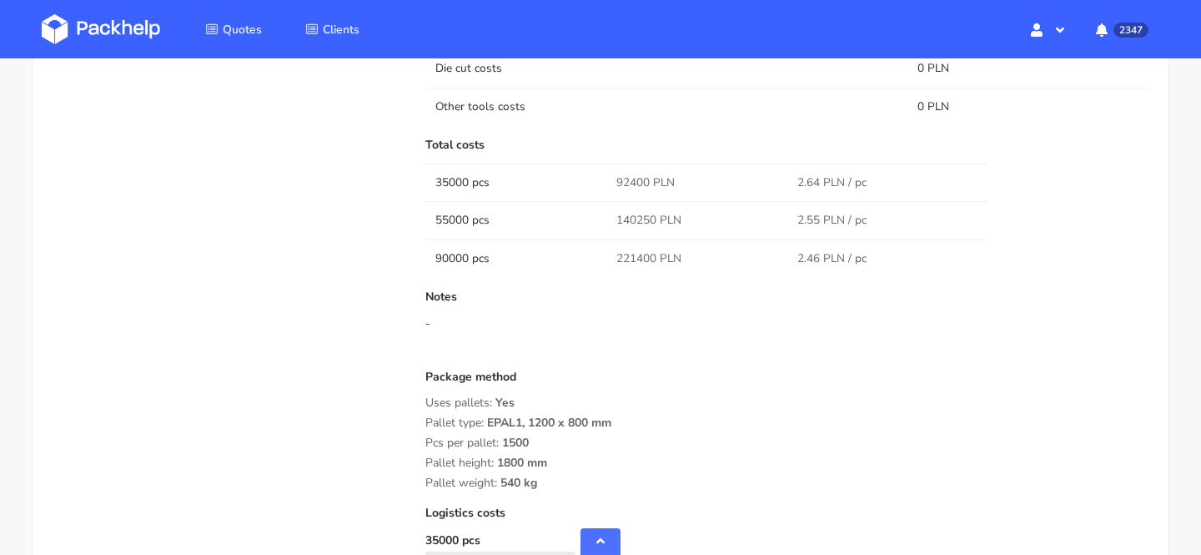
scroll to position [1578, 0]
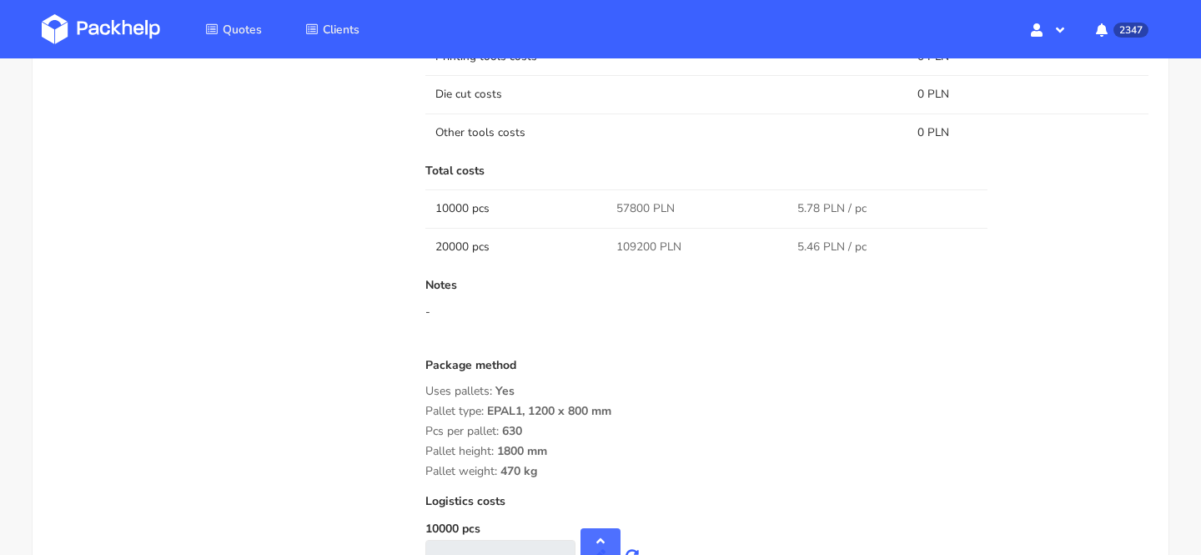
scroll to position [1577, 0]
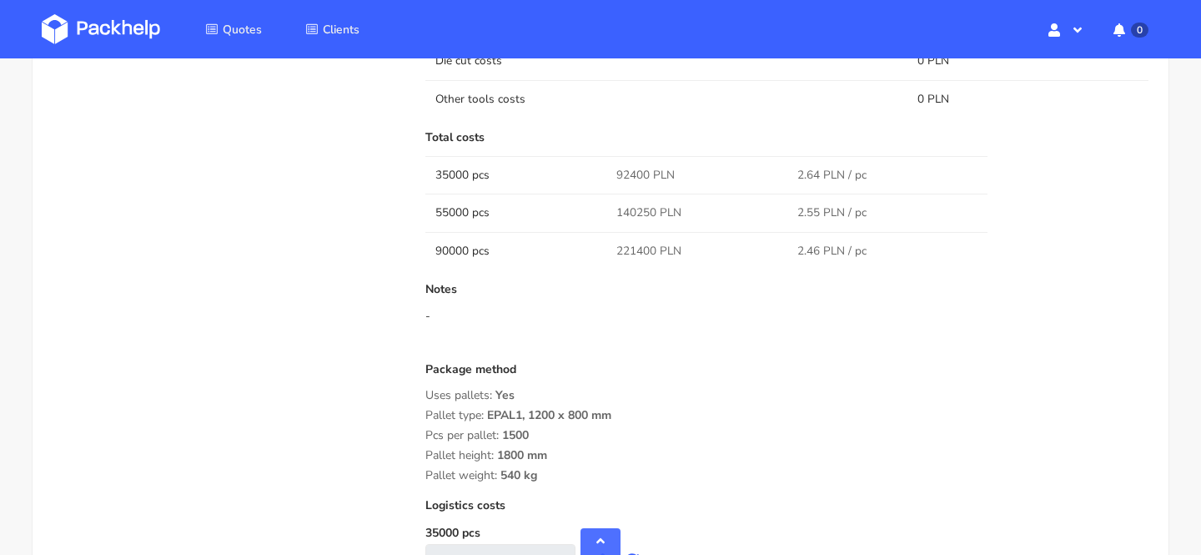
scroll to position [1474, 0]
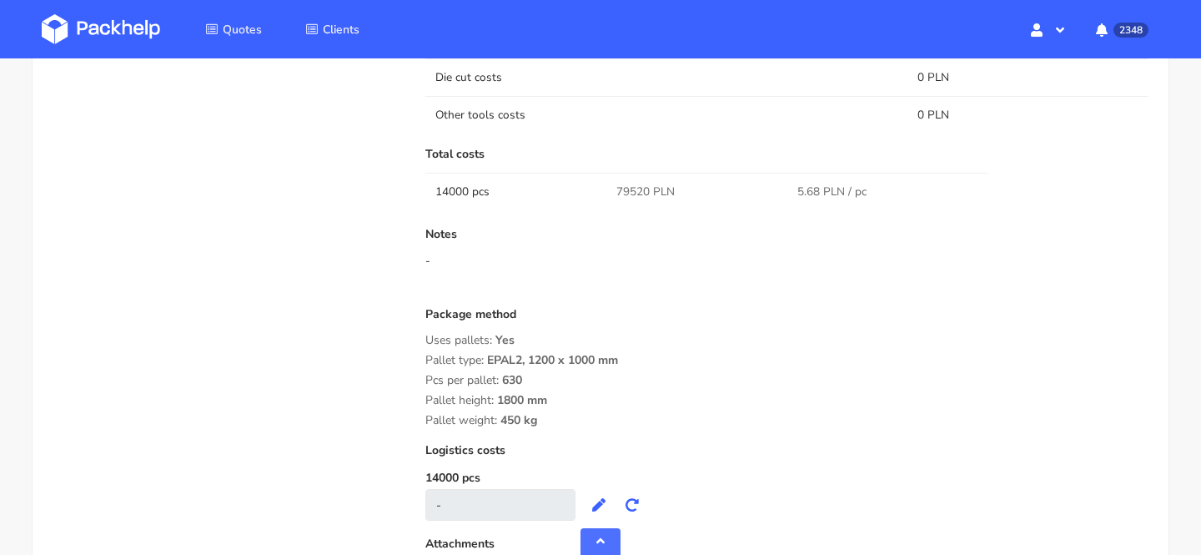
scroll to position [1737, 0]
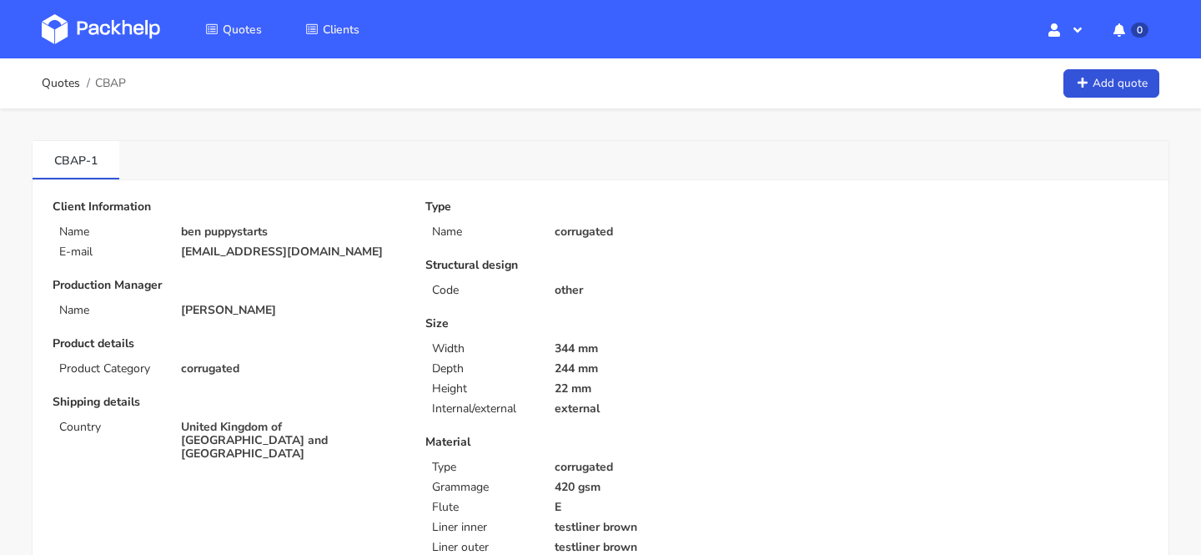
click at [136, 39] on img at bounding box center [101, 29] width 118 height 30
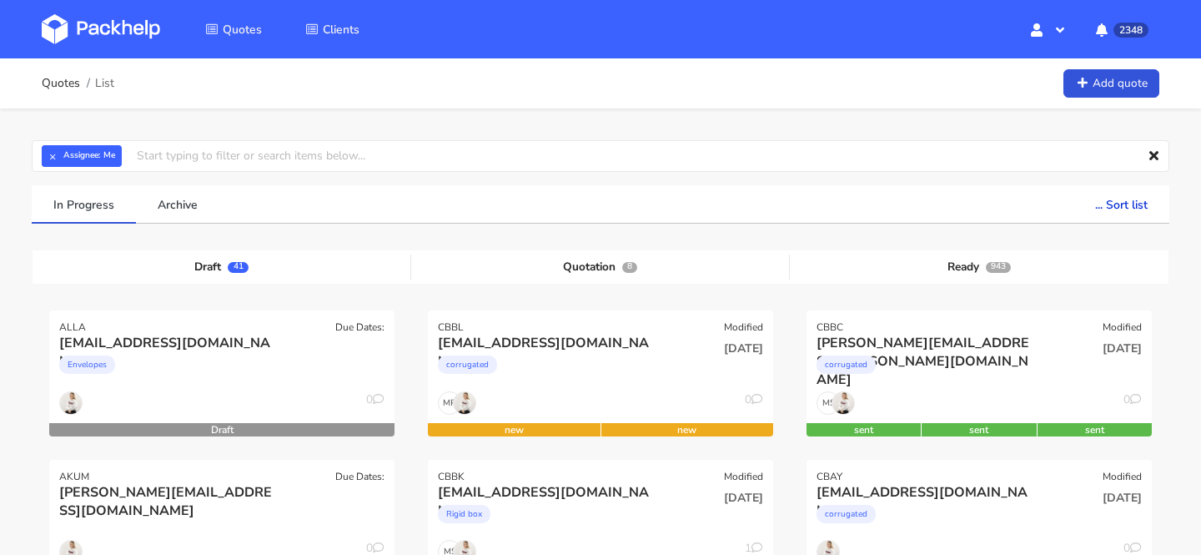
click at [118, 46] on link at bounding box center [113, 29] width 143 height 48
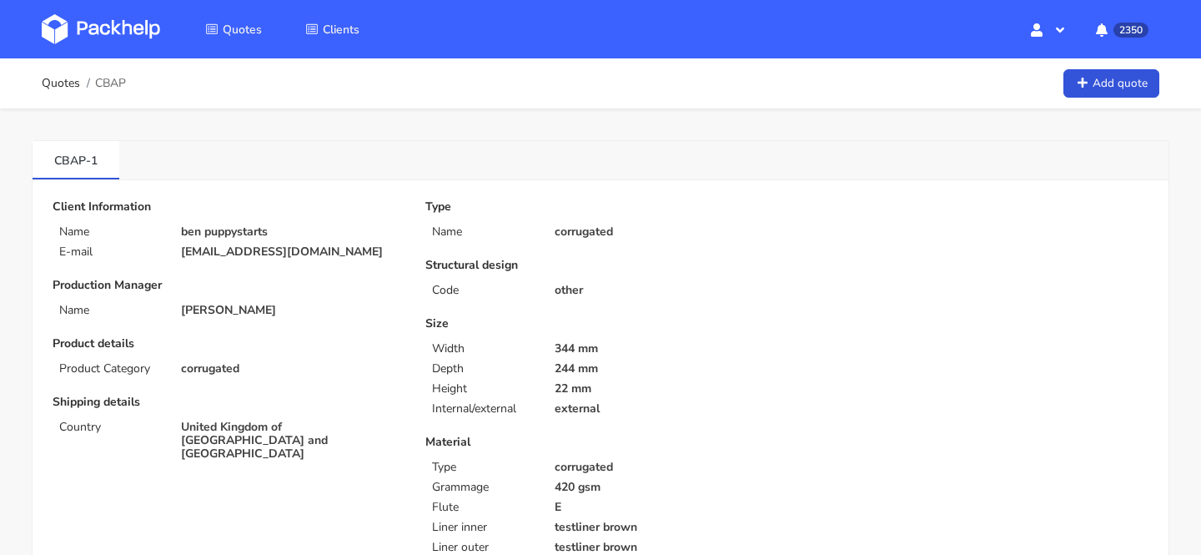
click at [248, 259] on p "[EMAIL_ADDRESS][DOMAIN_NAME]" at bounding box center [291, 251] width 221 height 13
copy div "[EMAIL_ADDRESS][DOMAIN_NAME]"
click at [120, 84] on span "CBAP" at bounding box center [110, 83] width 31 height 13
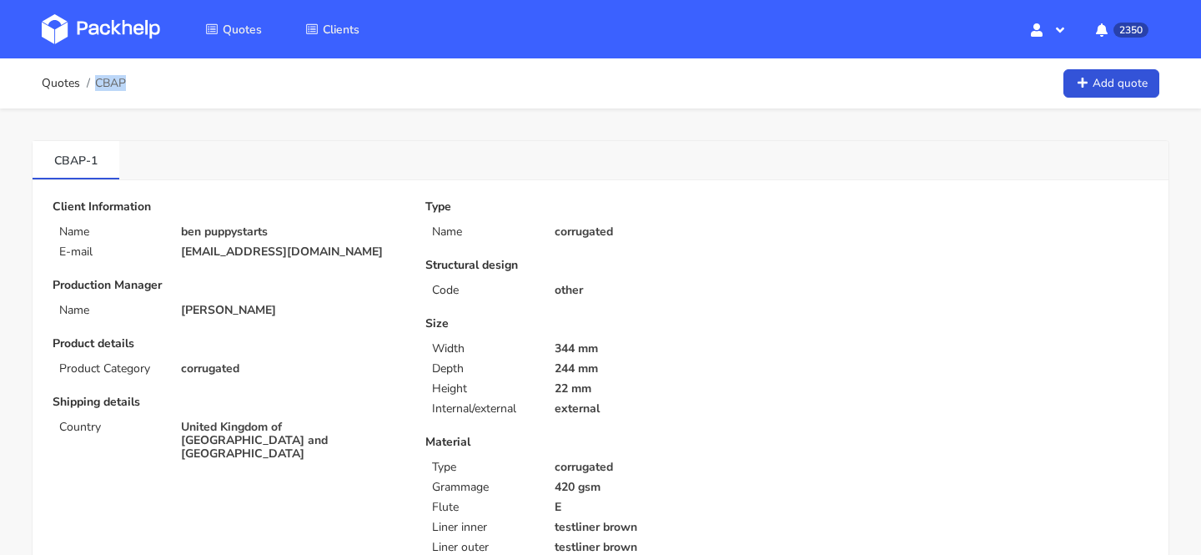
click at [120, 84] on span "CBAP" at bounding box center [110, 83] width 31 height 13
copy span "CBAP"
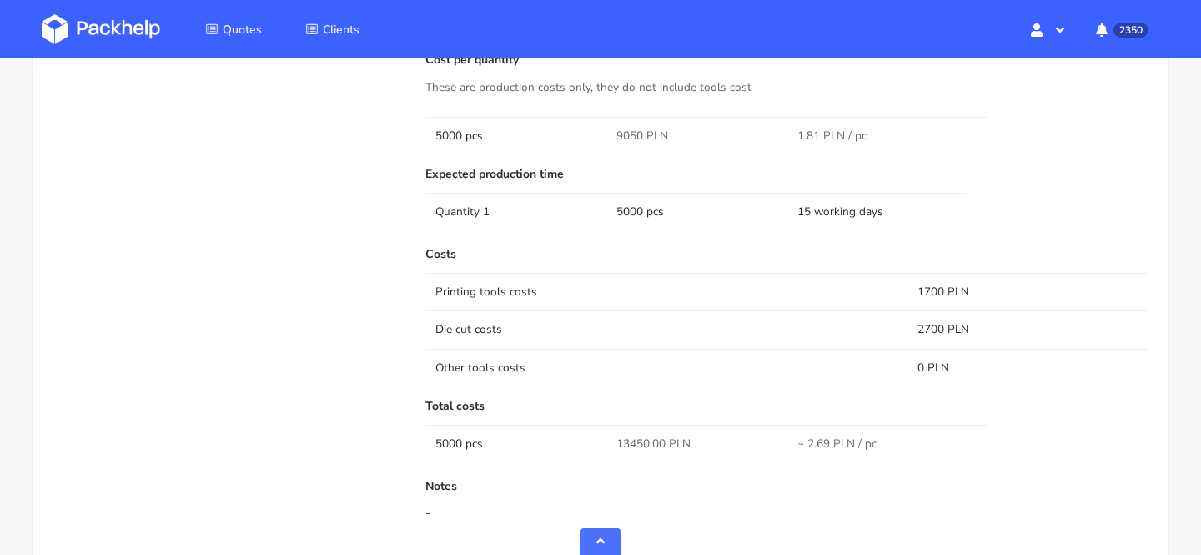
scroll to position [1063, 0]
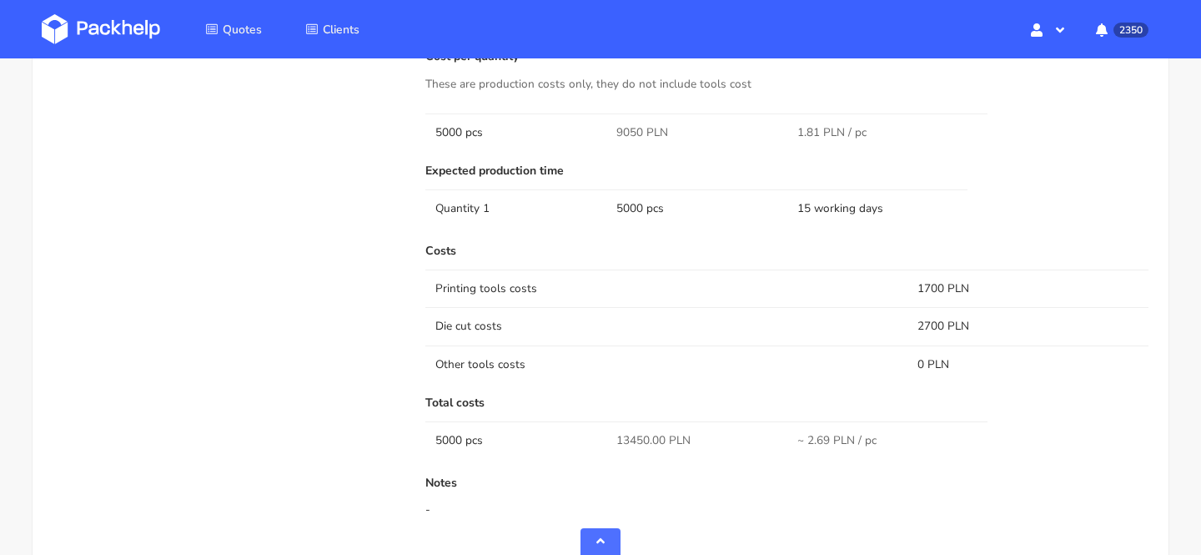
click at [629, 129] on span "9050 PLN" at bounding box center [642, 132] width 52 height 17
copy span "9050"
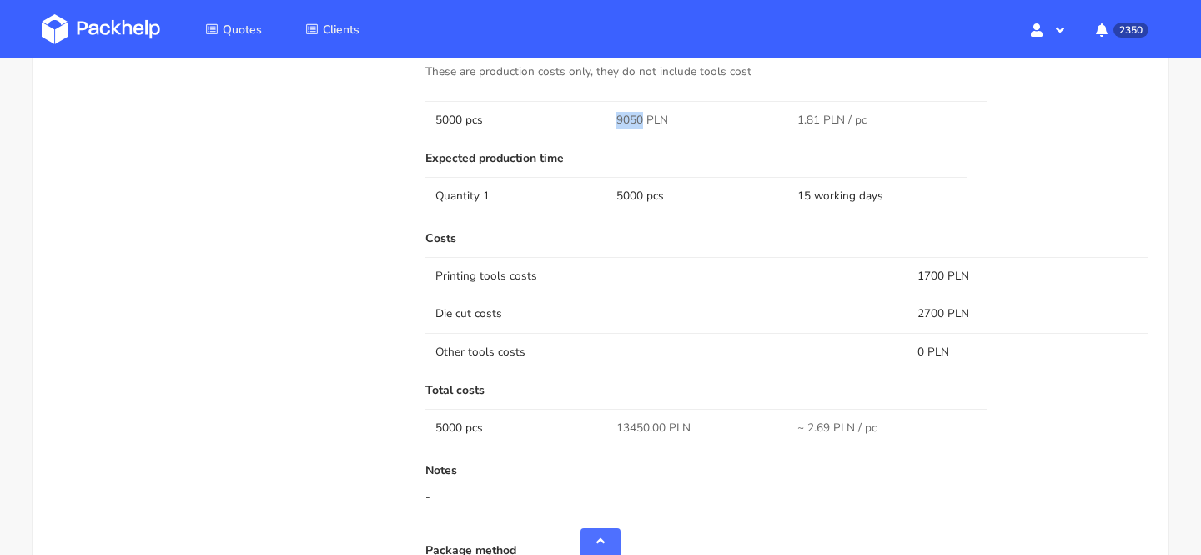
scroll to position [1074, 0]
click at [128, 40] on img at bounding box center [101, 29] width 118 height 30
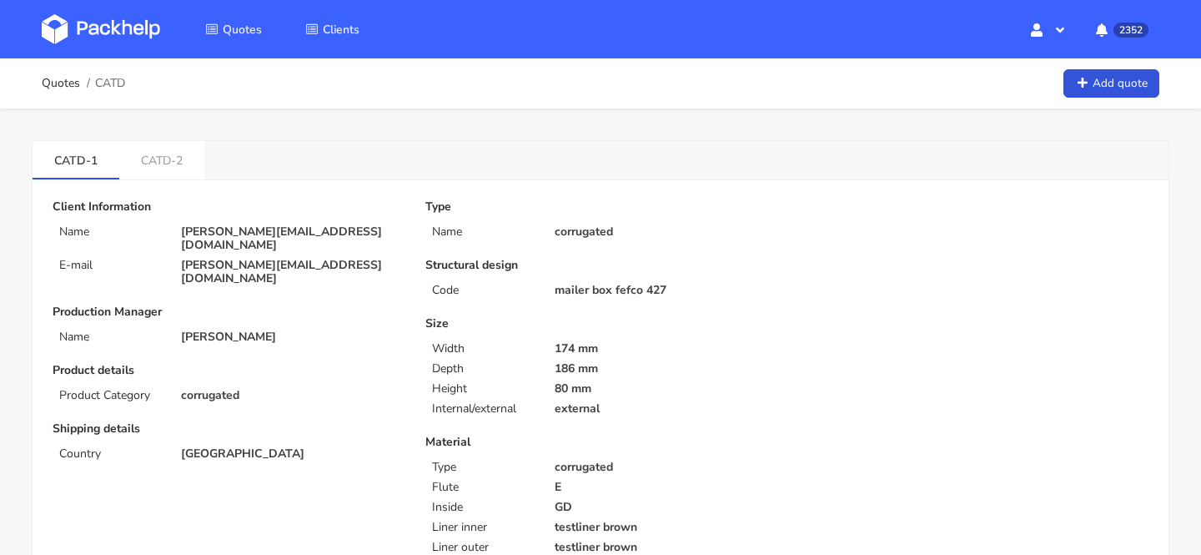
click at [252, 259] on p "[PERSON_NAME][EMAIL_ADDRESS][DOMAIN_NAME]" at bounding box center [291, 272] width 221 height 27
copy div "[PERSON_NAME][EMAIL_ADDRESS][DOMAIN_NAME]"
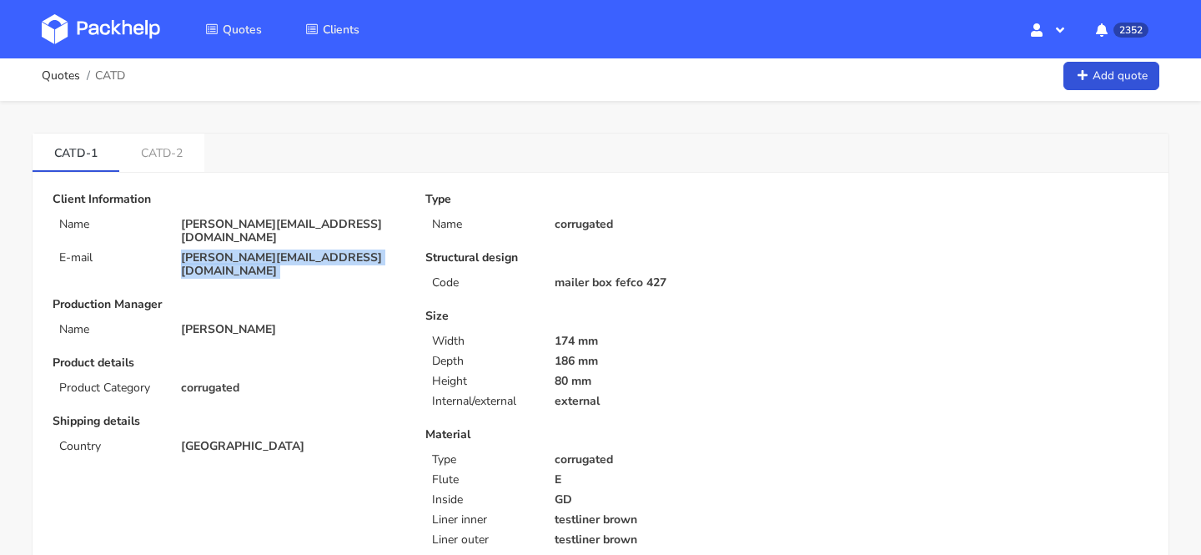
scroll to position [9, 0]
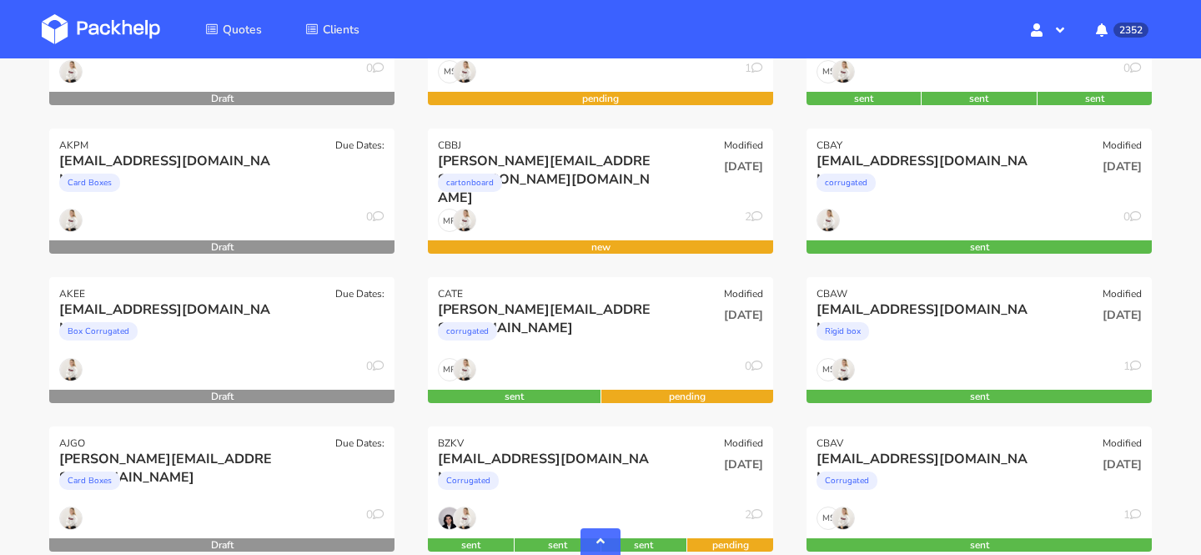
scroll to position [488, 0]
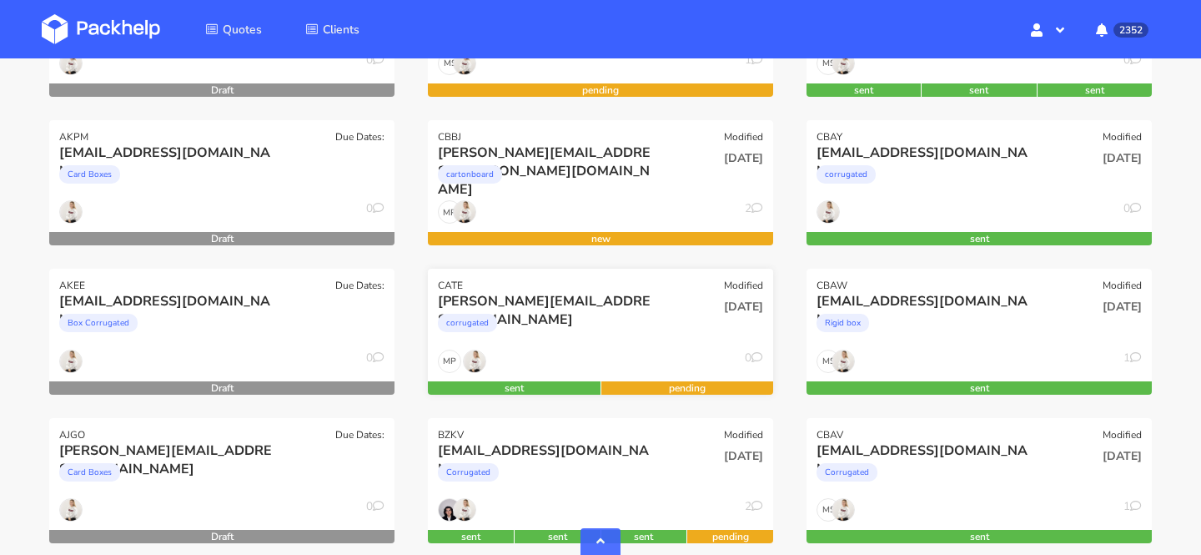
click at [589, 321] on div "corrugated" at bounding box center [548, 326] width 221 height 33
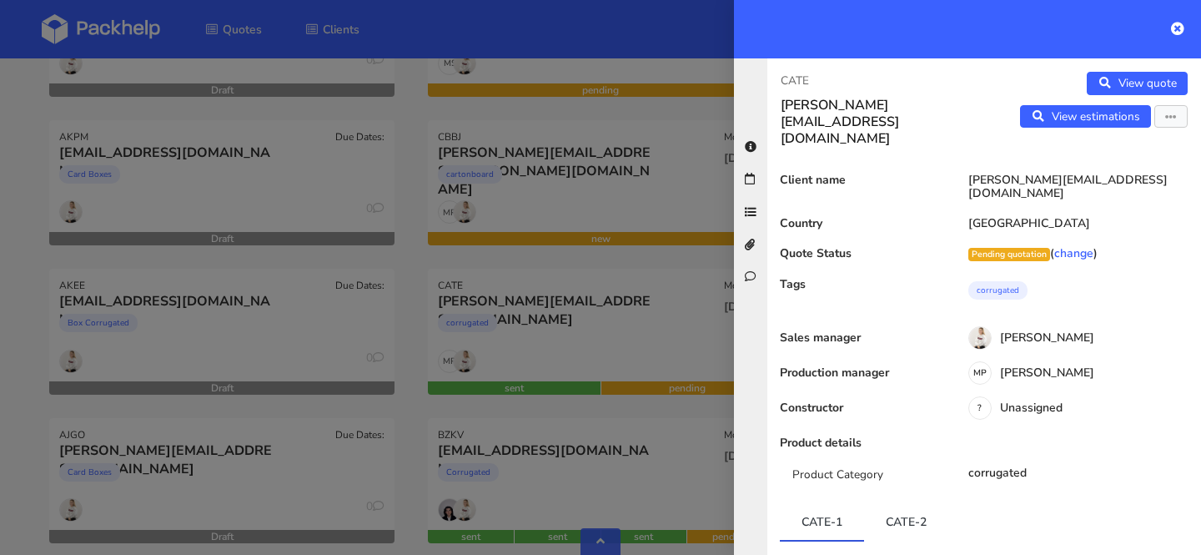
click at [797, 84] on p "CATE" at bounding box center [876, 81] width 190 height 18
copy p "CATE"
click at [587, 408] on div at bounding box center [600, 277] width 1201 height 555
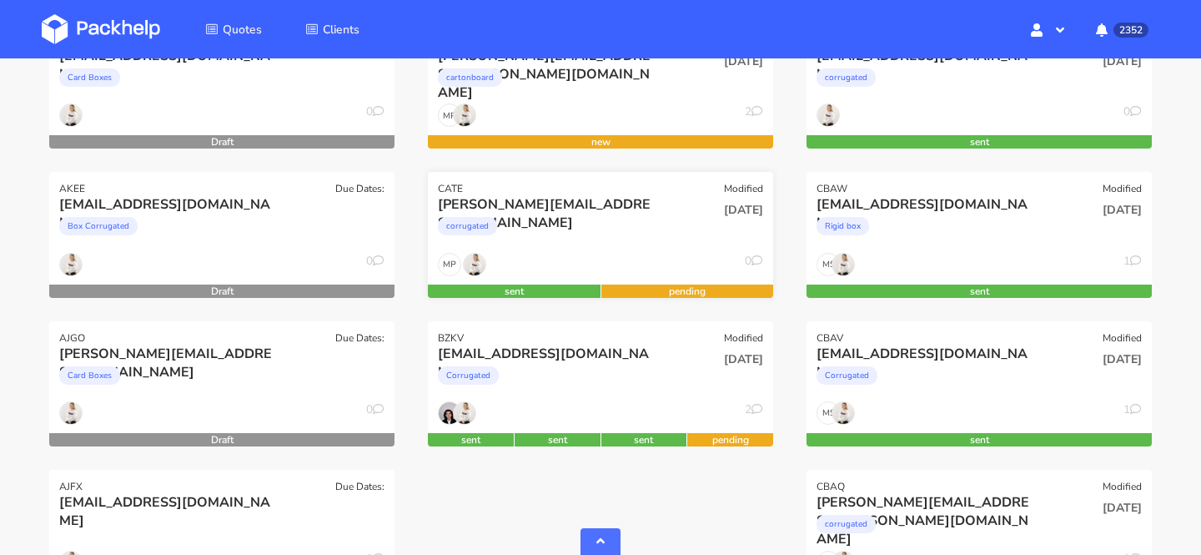
scroll to position [586, 0]
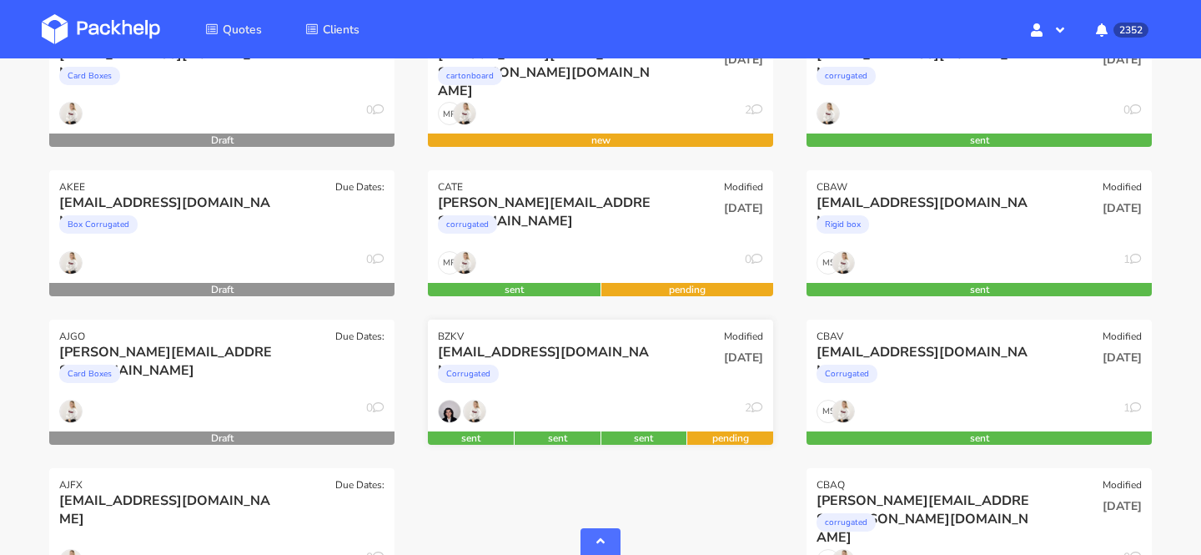
click at [623, 375] on div "Corrugated" at bounding box center [548, 377] width 221 height 33
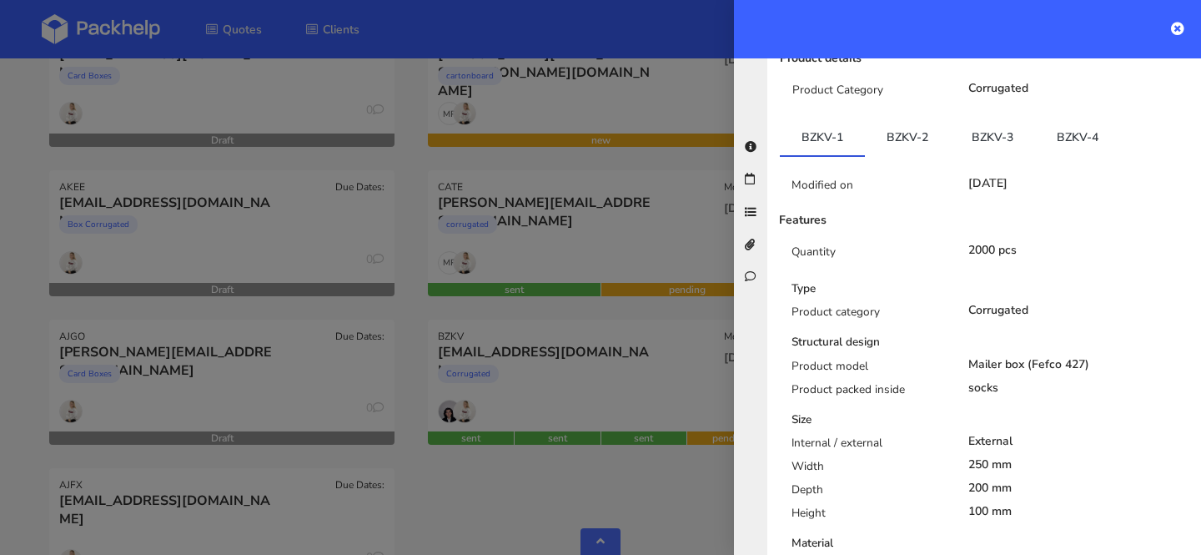
scroll to position [0, 0]
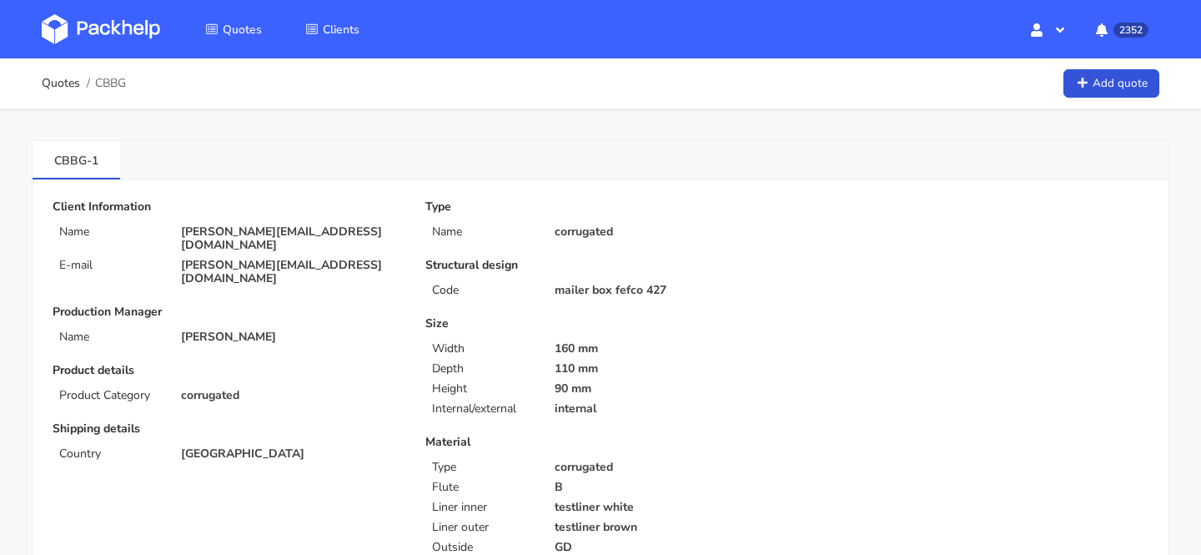
click at [257, 229] on p "[PERSON_NAME][EMAIL_ADDRESS][DOMAIN_NAME]" at bounding box center [291, 238] width 221 height 27
copy div "[PERSON_NAME][EMAIL_ADDRESS][DOMAIN_NAME]"
click at [116, 83] on span "CBBG" at bounding box center [110, 83] width 31 height 13
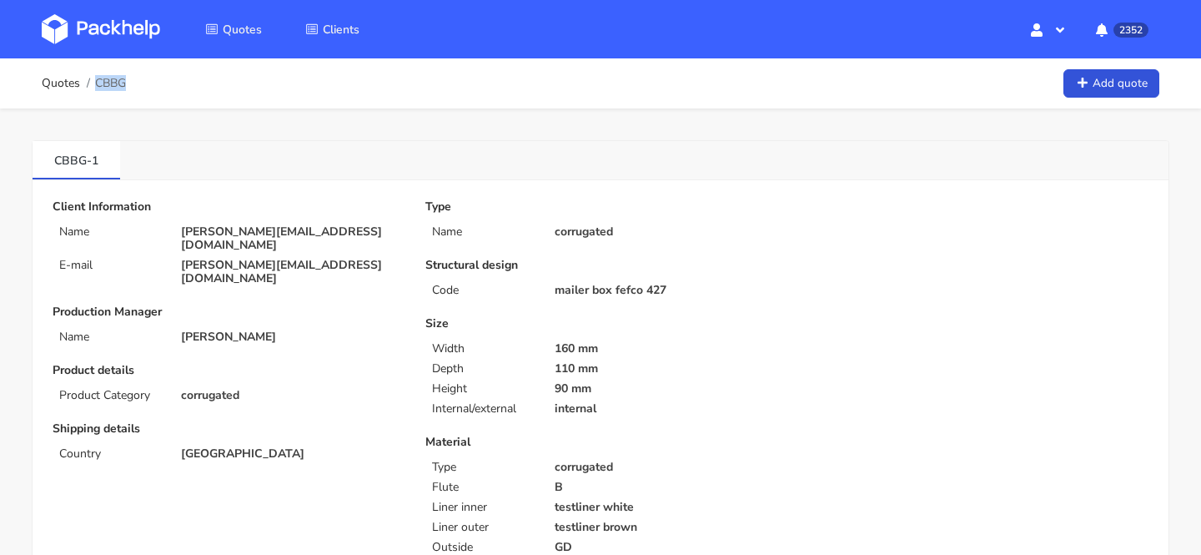
click at [116, 83] on span "CBBG" at bounding box center [110, 83] width 31 height 13
copy span "CBBG"
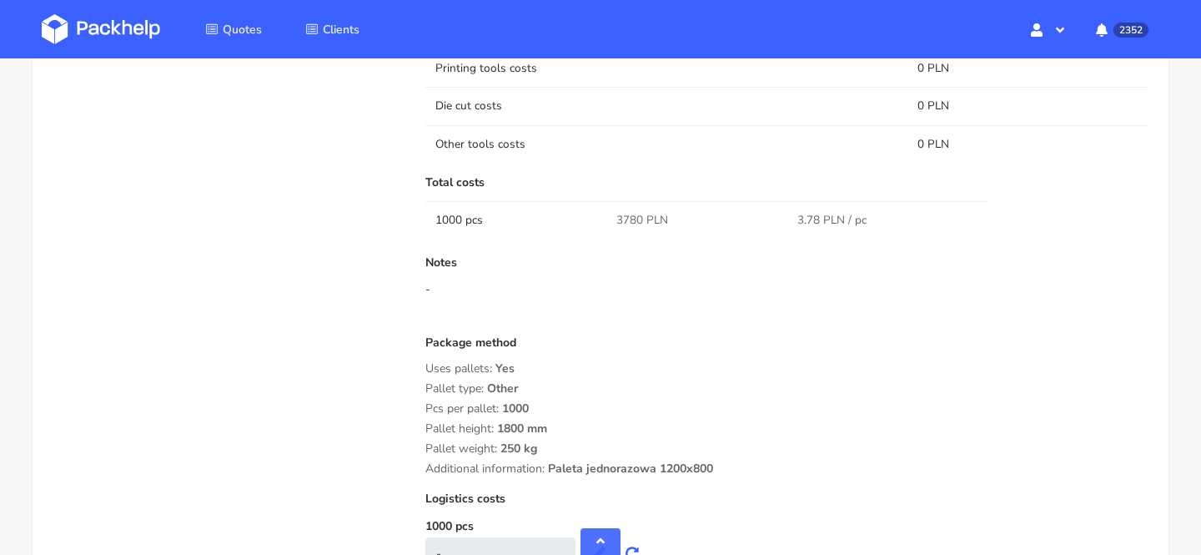
scroll to position [1253, 0]
click at [629, 219] on span "3780 PLN" at bounding box center [642, 222] width 52 height 17
copy span "3780"
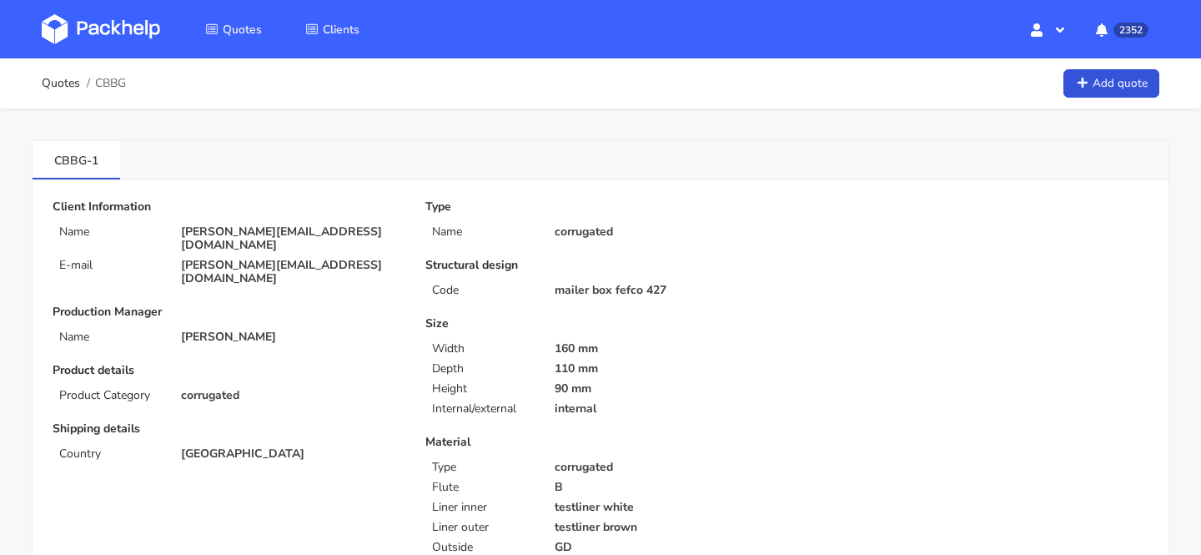
click at [219, 236] on p "[PERSON_NAME][EMAIL_ADDRESS][DOMAIN_NAME]" at bounding box center [291, 238] width 221 height 27
click at [219, 236] on p "keith@stonedeaffx.com" at bounding box center [291, 238] width 221 height 27
copy div "keith@stonedeaffx.com"
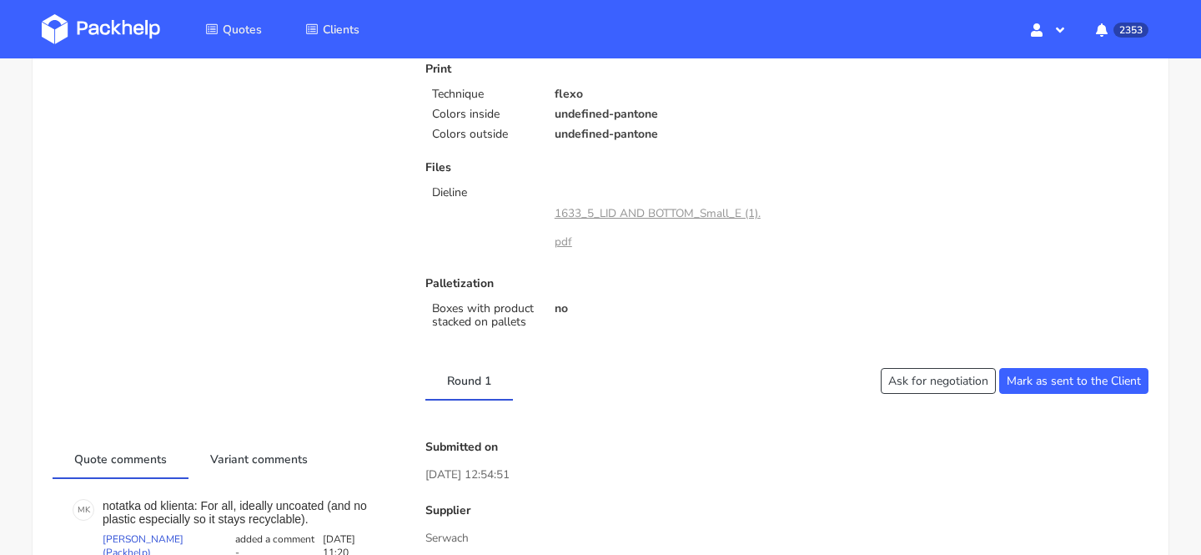
scroll to position [519, 0]
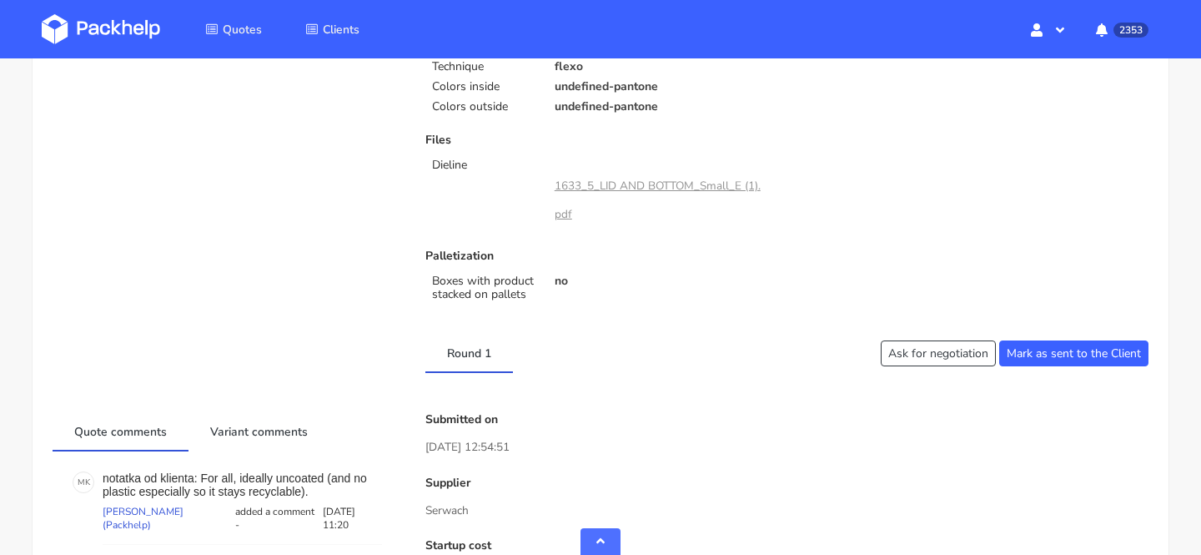
click at [610, 184] on link "1633_5_LID AND BOTTOM_Small_E (1).pdf" at bounding box center [658, 200] width 206 height 44
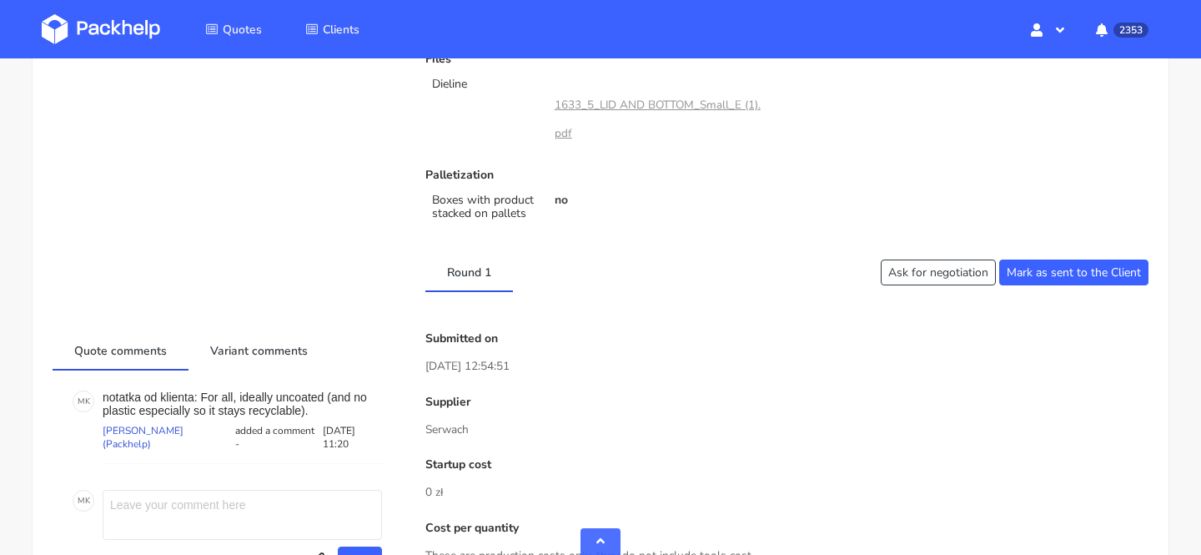
scroll to position [601, 0]
click at [663, 106] on link "1633_5_LID AND BOTTOM_Small_E (1).pdf" at bounding box center [658, 118] width 206 height 44
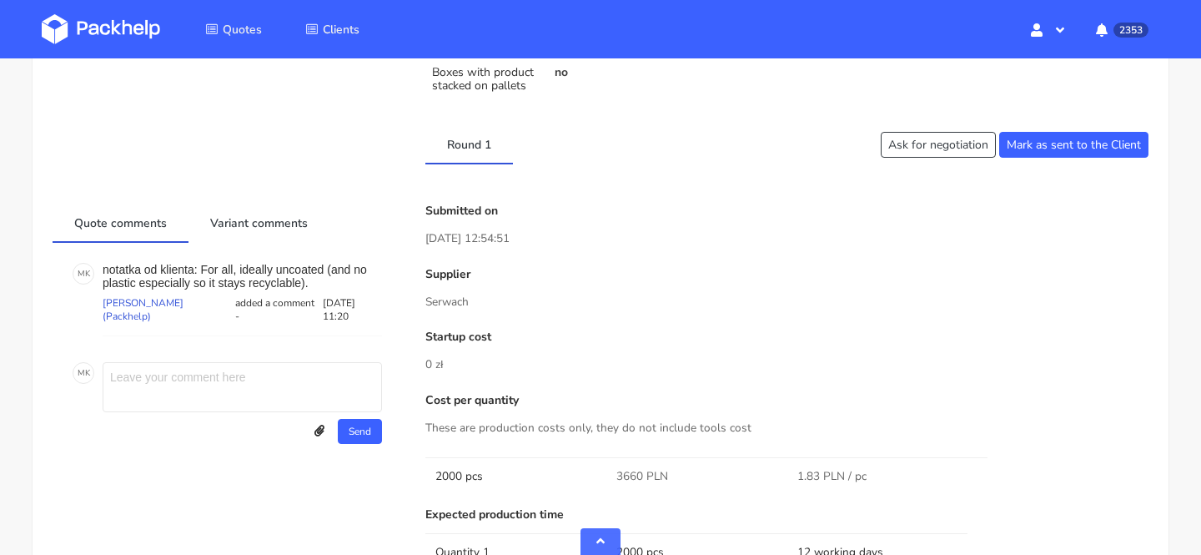
scroll to position [722, 0]
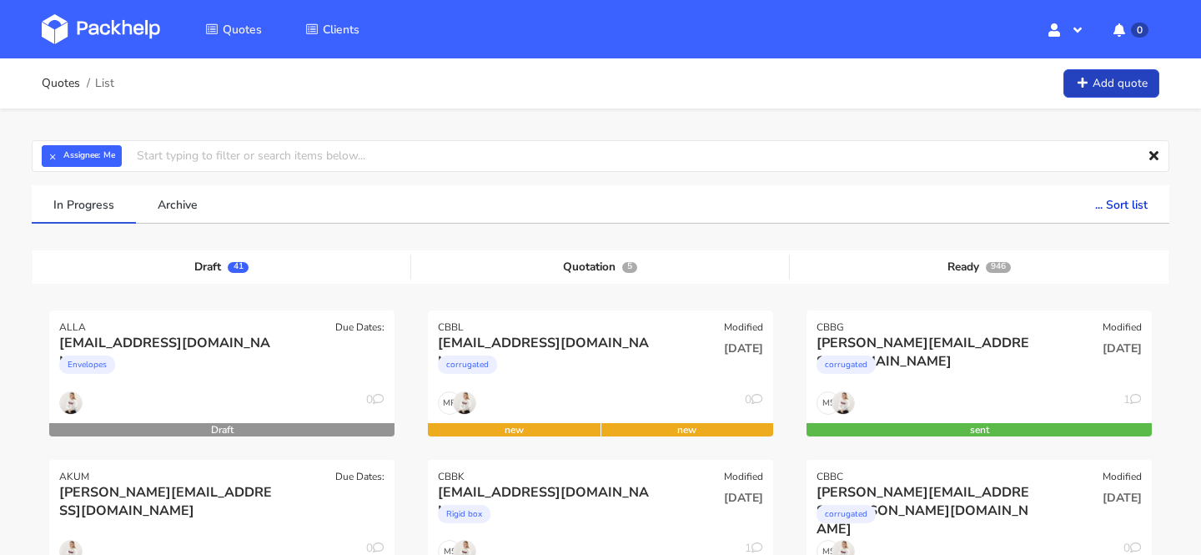
click at [1136, 85] on link "Add quote" at bounding box center [1112, 83] width 96 height 29
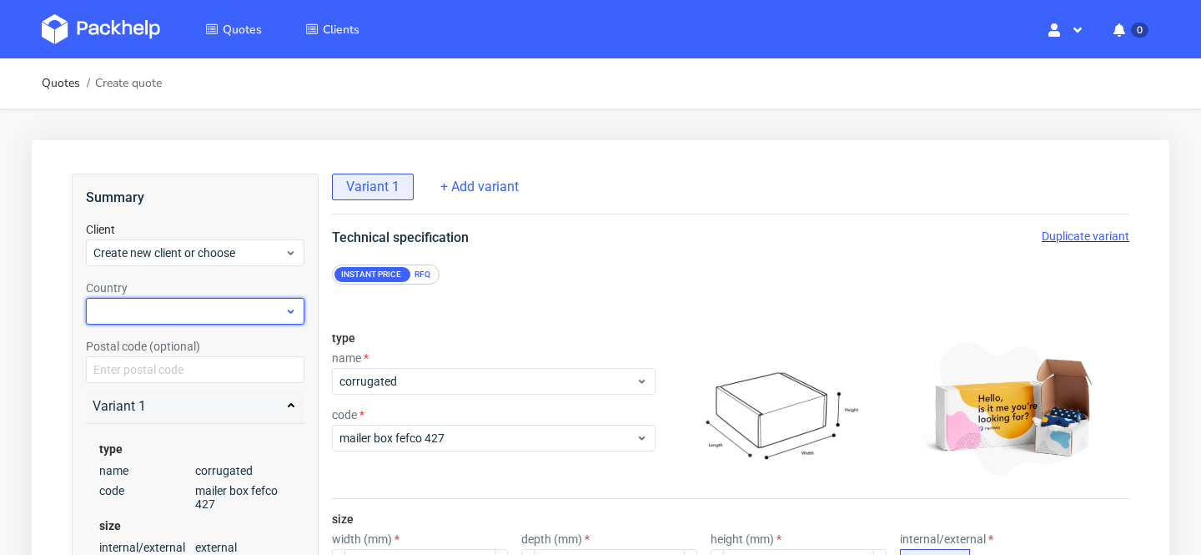
click at [161, 304] on div at bounding box center [195, 311] width 219 height 27
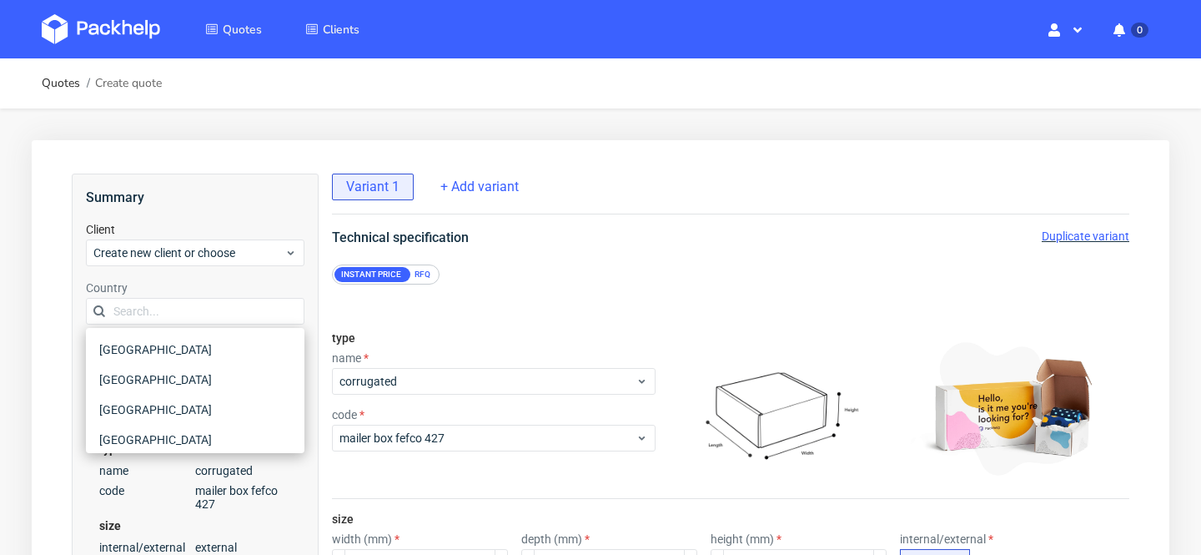
click at [168, 234] on div "Client Create new client or choose" at bounding box center [195, 243] width 219 height 45
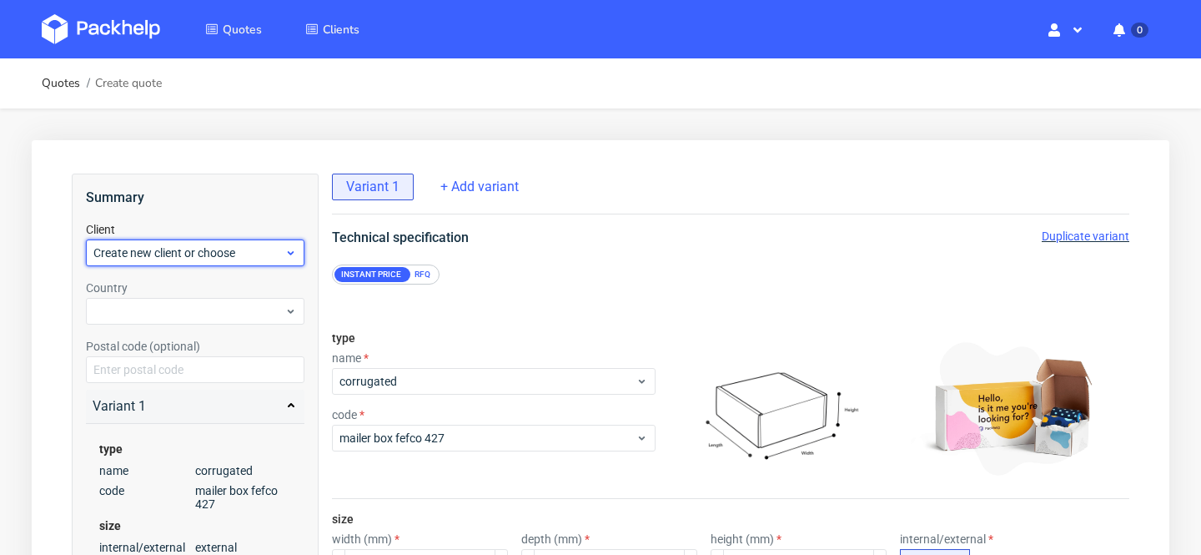
click at [171, 256] on span "Create new client or choose" at bounding box center [188, 252] width 191 height 17
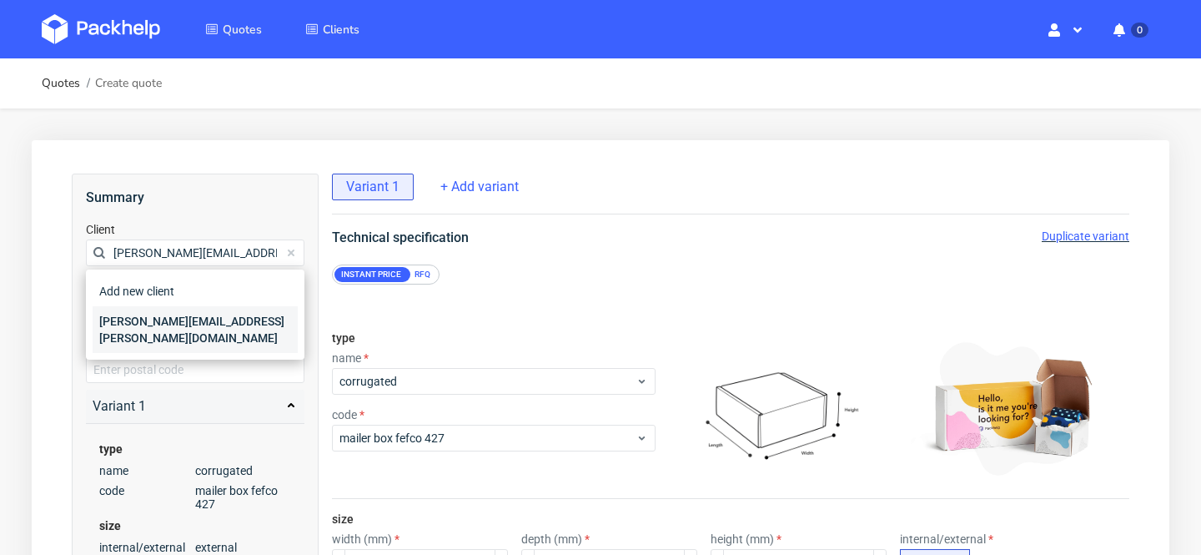
type input "[PERSON_NAME][EMAIL_ADDRESS][PERSON_NAME][DOMAIN_NAME]"
click at [206, 317] on div "[PERSON_NAME][EMAIL_ADDRESS][PERSON_NAME][DOMAIN_NAME]" at bounding box center [195, 329] width 205 height 47
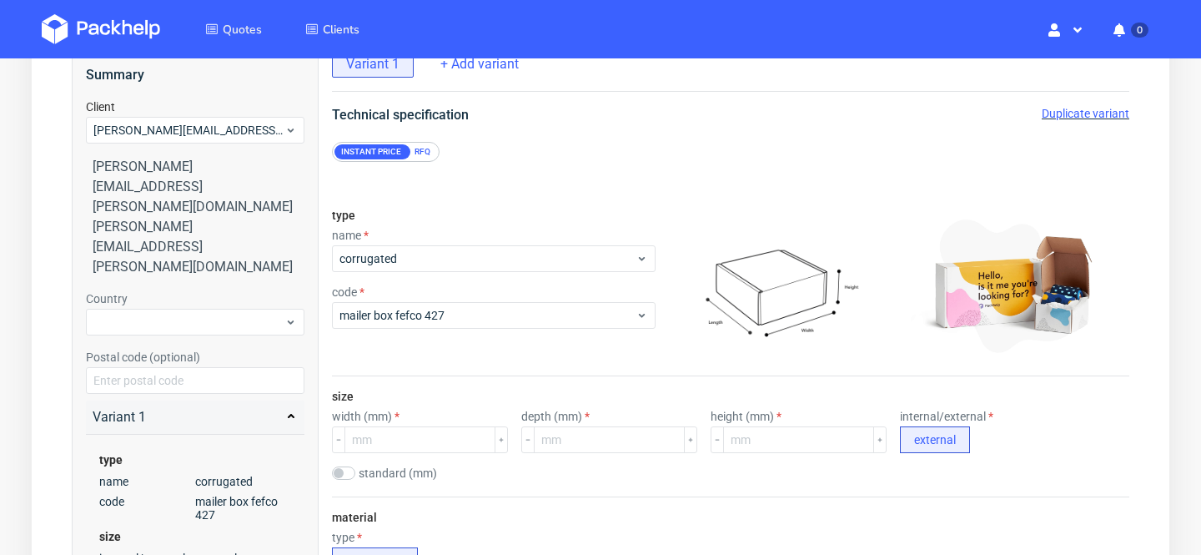
scroll to position [126, 0]
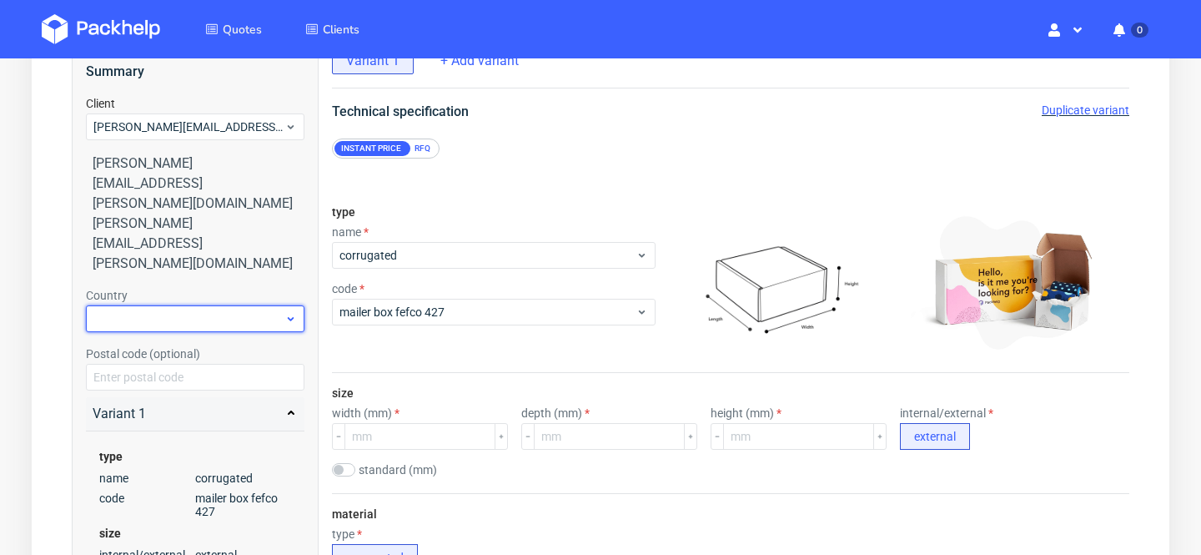
click at [172, 305] on div at bounding box center [195, 318] width 219 height 27
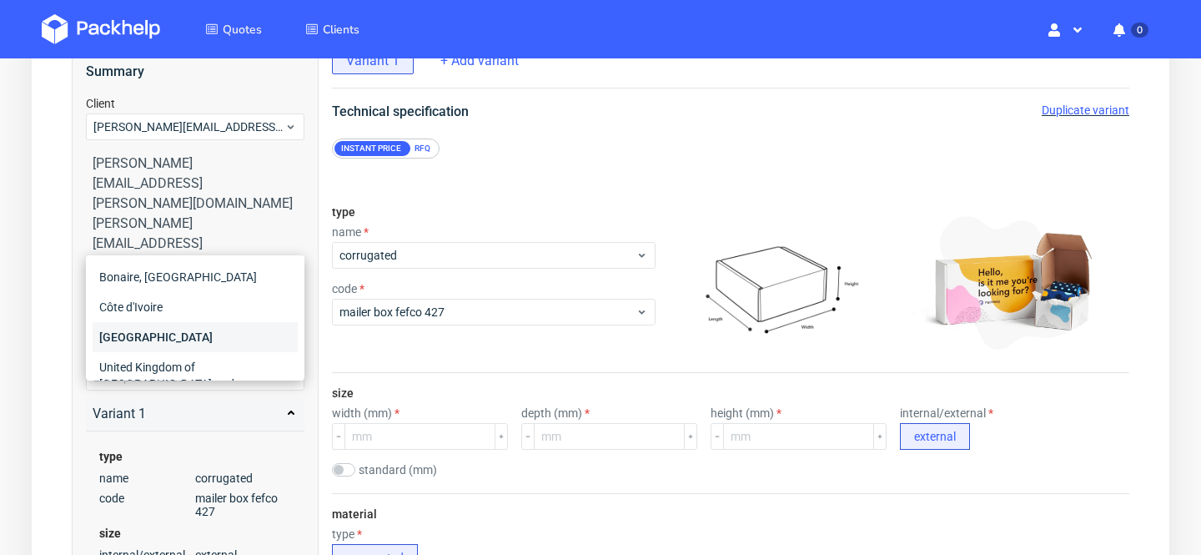
type input "ire"
click at [195, 334] on div "[GEOGRAPHIC_DATA]" at bounding box center [195, 337] width 205 height 30
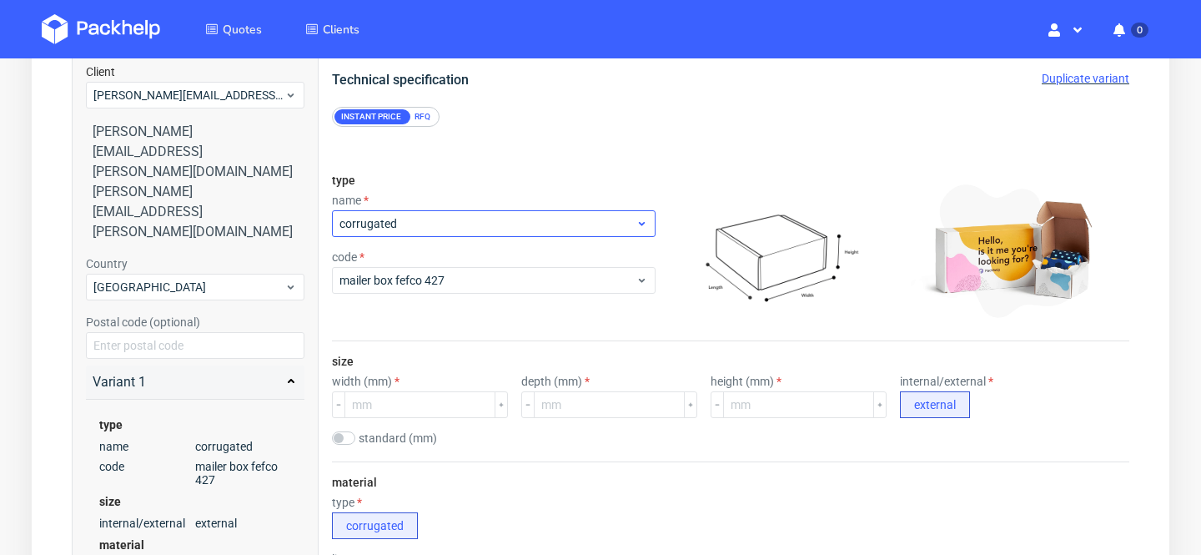
scroll to position [152, 0]
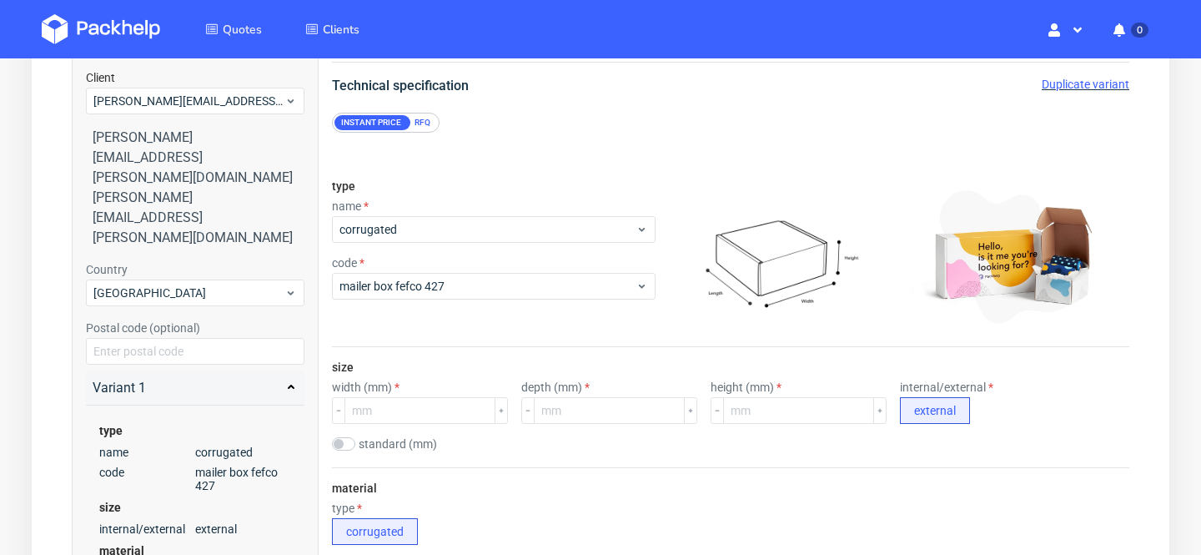
click at [415, 125] on div "RFQ" at bounding box center [422, 122] width 29 height 15
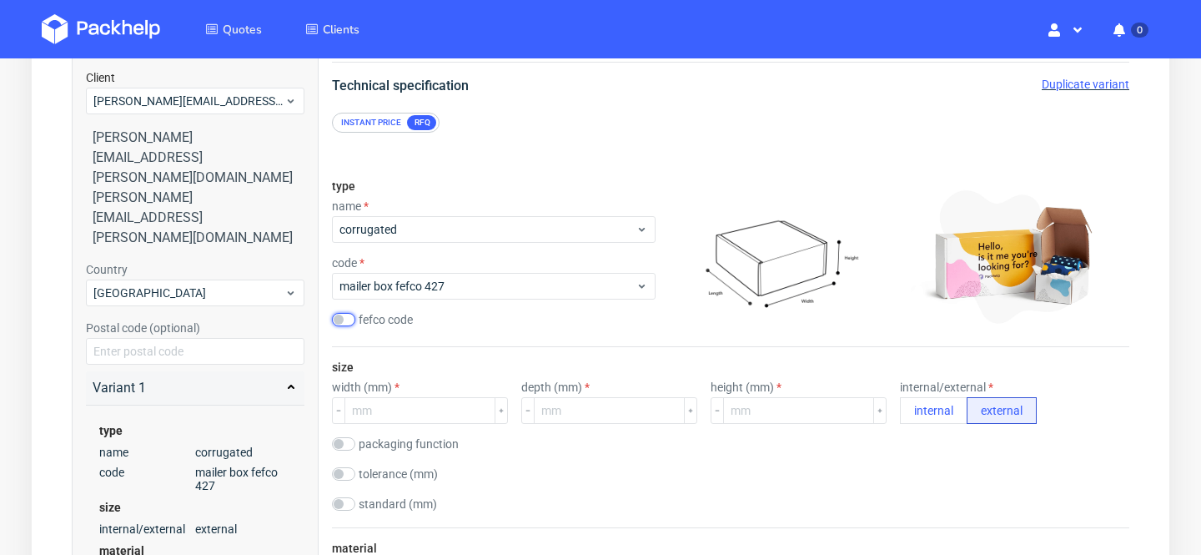
click at [343, 318] on input "checkbox" at bounding box center [343, 319] width 23 height 13
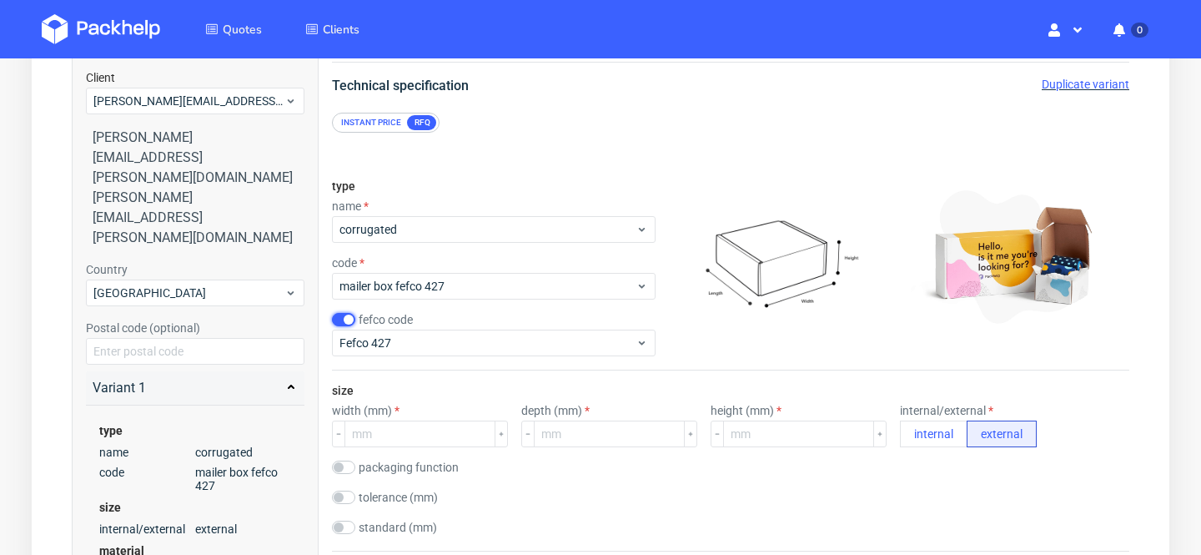
click at [336, 319] on input "checkbox" at bounding box center [343, 319] width 23 height 13
checkbox input "false"
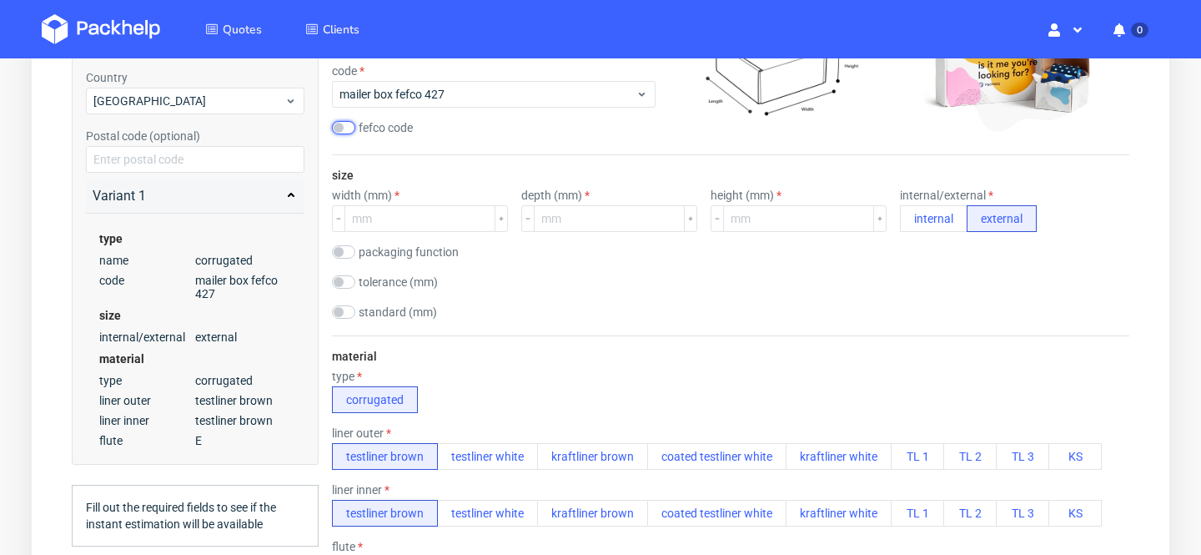
scroll to position [345, 0]
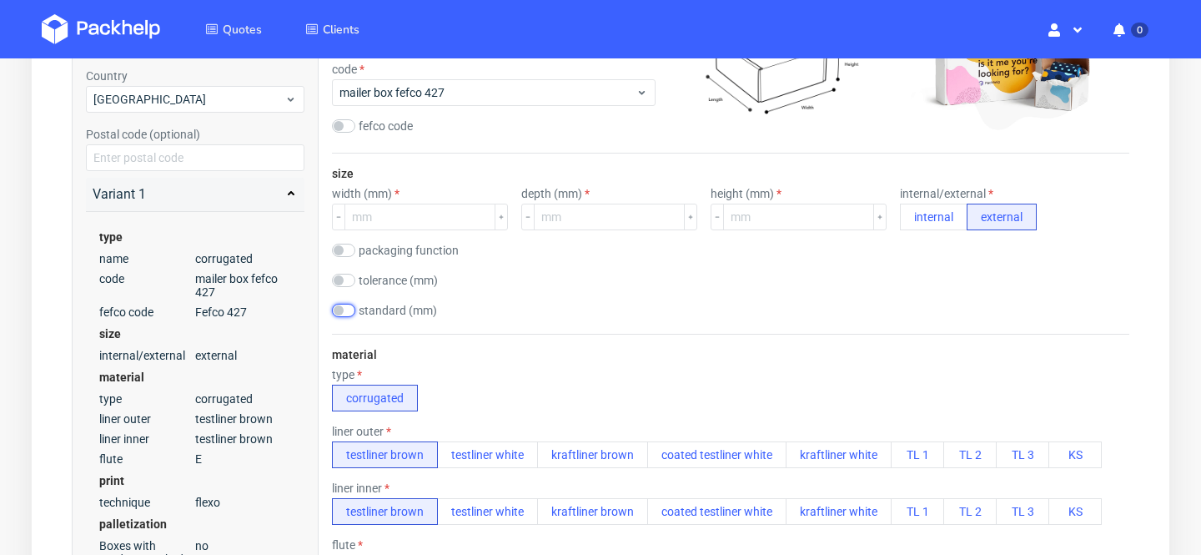
click at [346, 312] on input "checkbox" at bounding box center [343, 310] width 23 height 13
checkbox input "true"
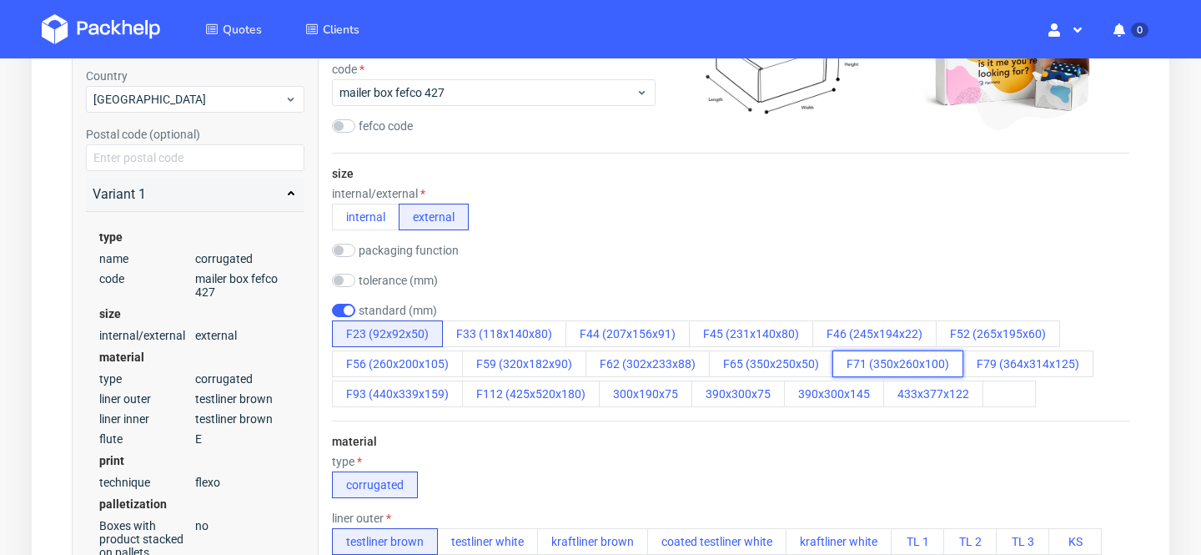
click at [893, 363] on button "F71 (350x260x100)" at bounding box center [897, 363] width 131 height 27
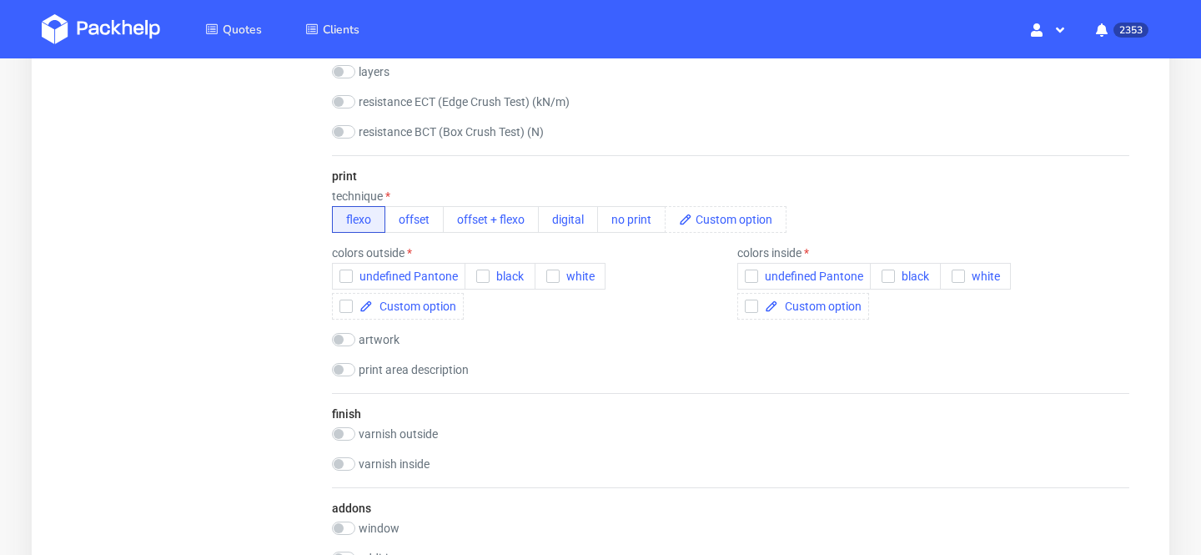
scroll to position [1054, 0]
click at [564, 221] on button "digital" at bounding box center [568, 217] width 60 height 27
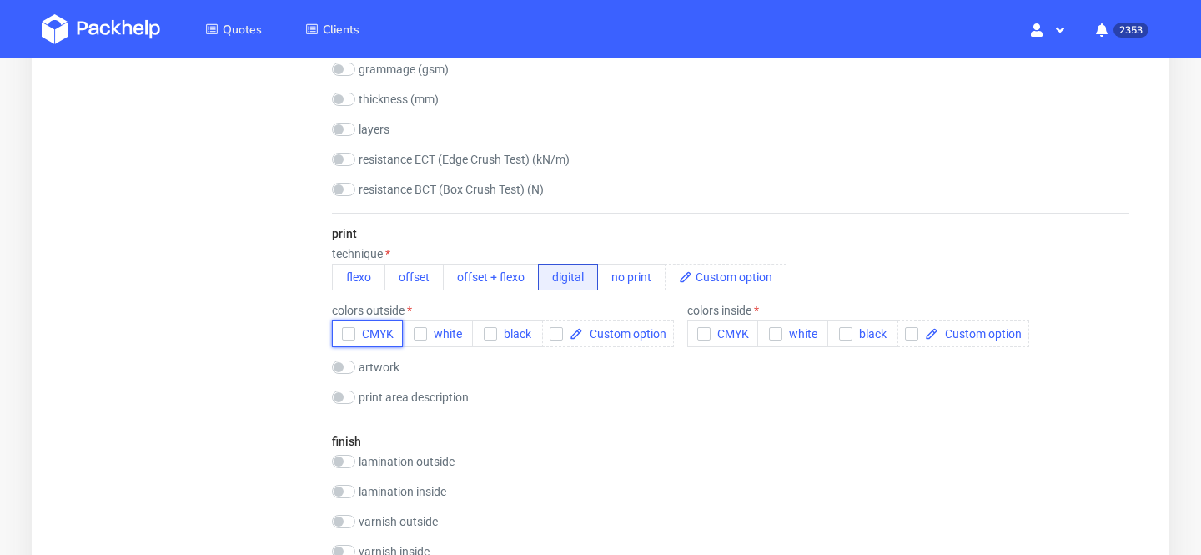
click at [382, 331] on span "CMYK" at bounding box center [374, 333] width 38 height 13
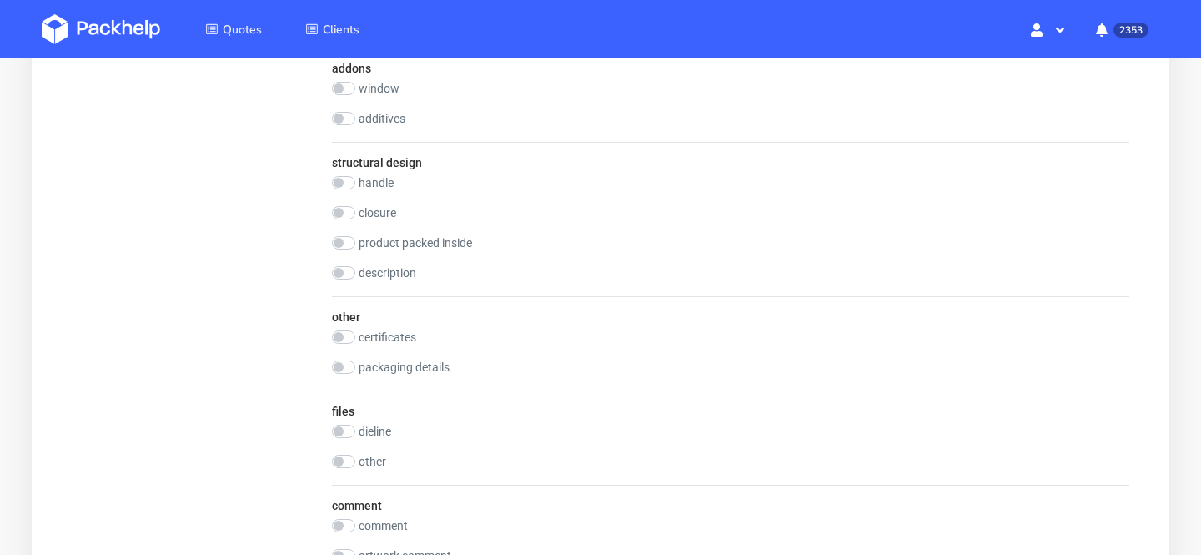
scroll to position [1823, 0]
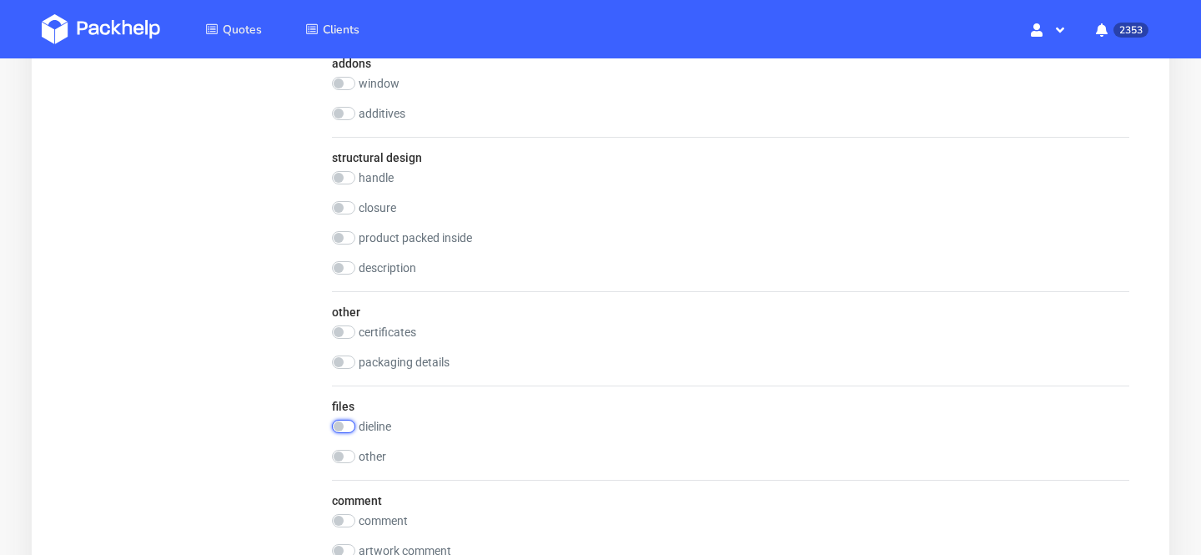
click at [349, 425] on input "checkbox" at bounding box center [343, 426] width 23 height 13
checkbox input "true"
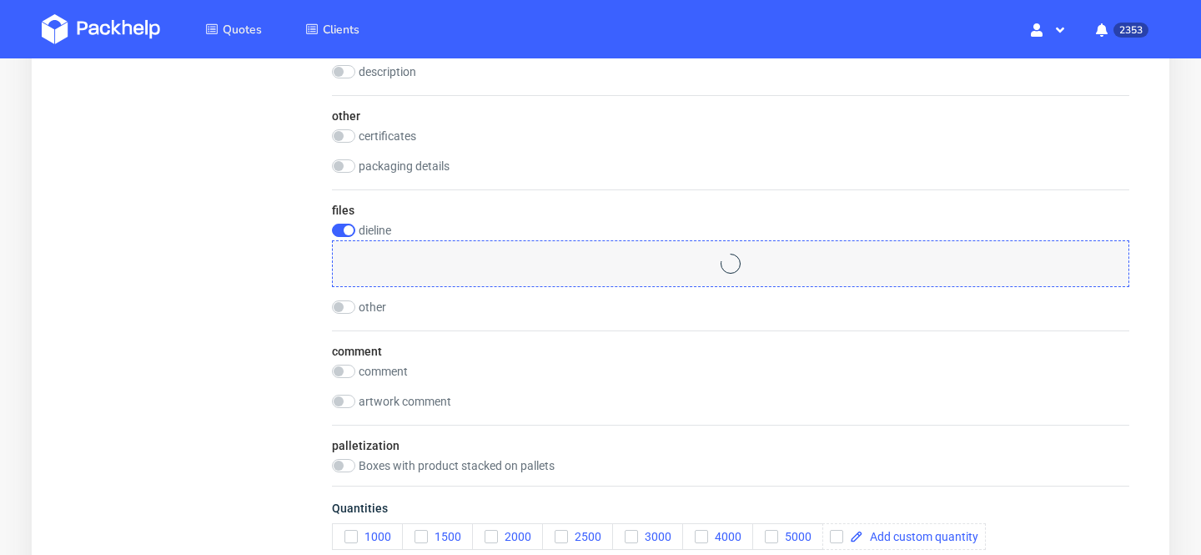
scroll to position [2348, 0]
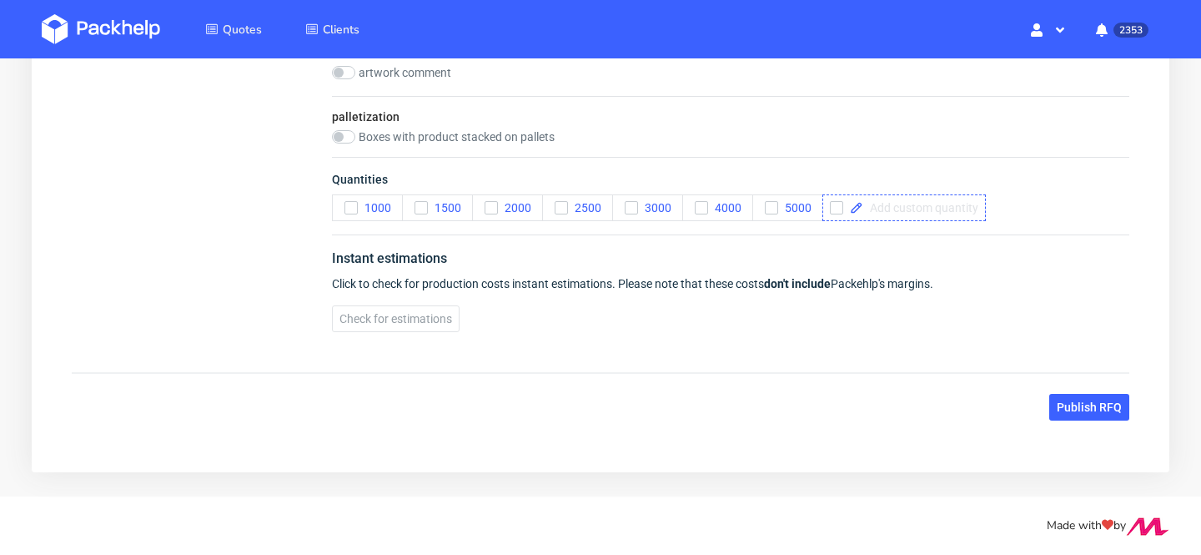
click at [919, 207] on span at bounding box center [920, 208] width 115 height 12
checkbox input "true"
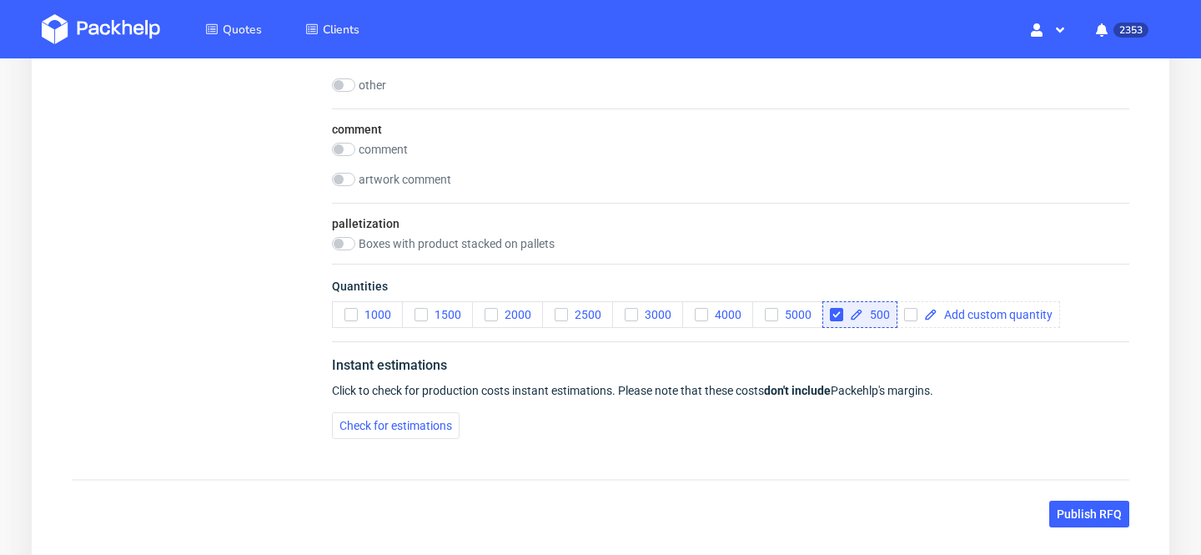
scroll to position [2378, 0]
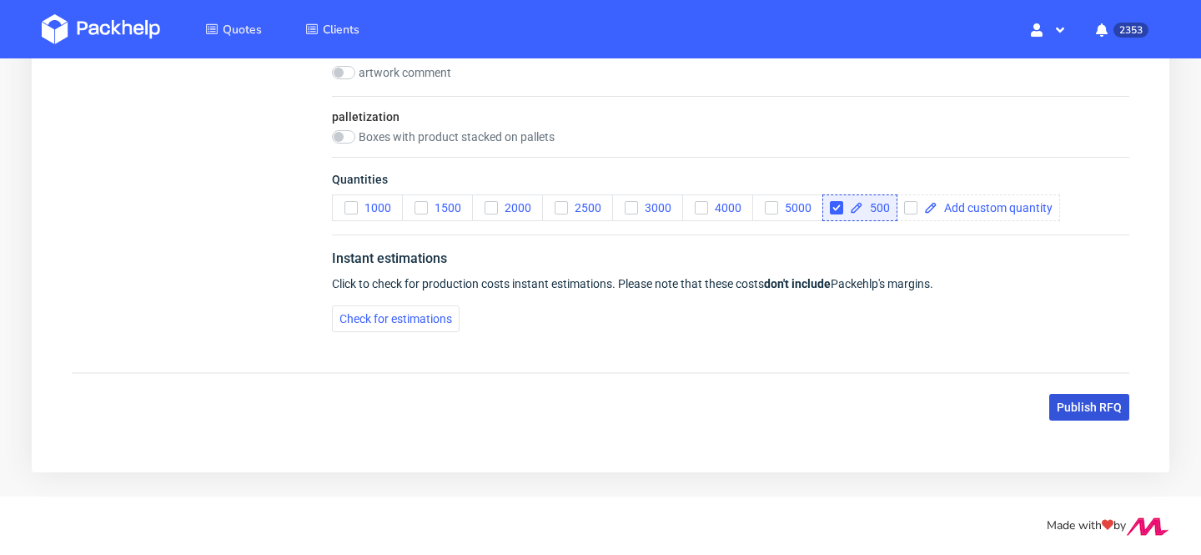
click at [1090, 405] on span "Publish RFQ" at bounding box center [1089, 407] width 65 height 12
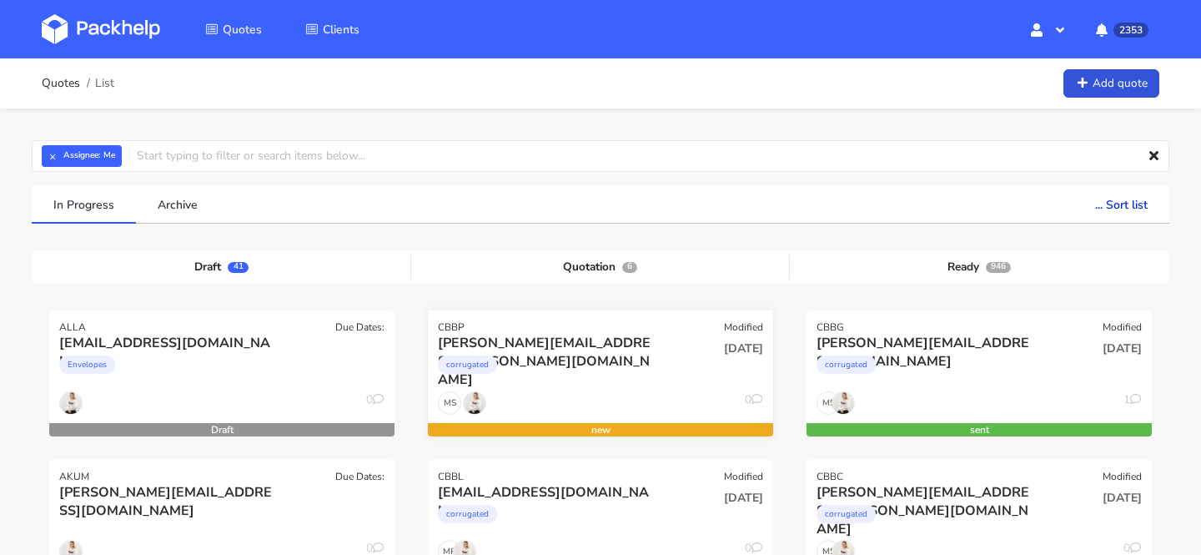
click at [608, 344] on div "[PERSON_NAME][EMAIL_ADDRESS][PERSON_NAME][DOMAIN_NAME]" at bounding box center [548, 343] width 221 height 18
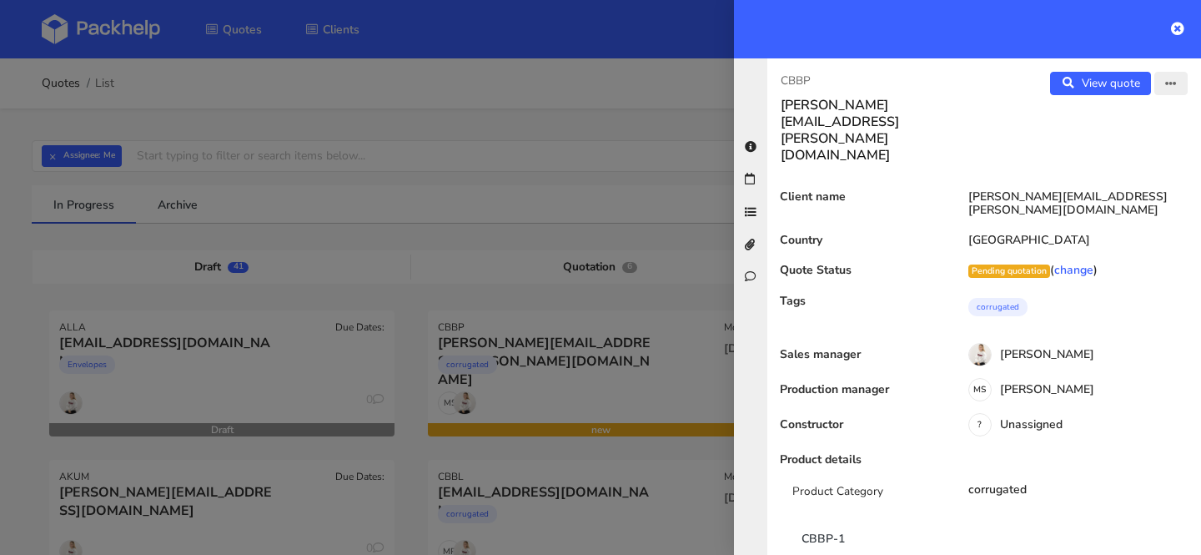
click at [1182, 82] on button "button" at bounding box center [1170, 83] width 33 height 23
click at [1109, 118] on link "Edit quote" at bounding box center [1116, 118] width 147 height 28
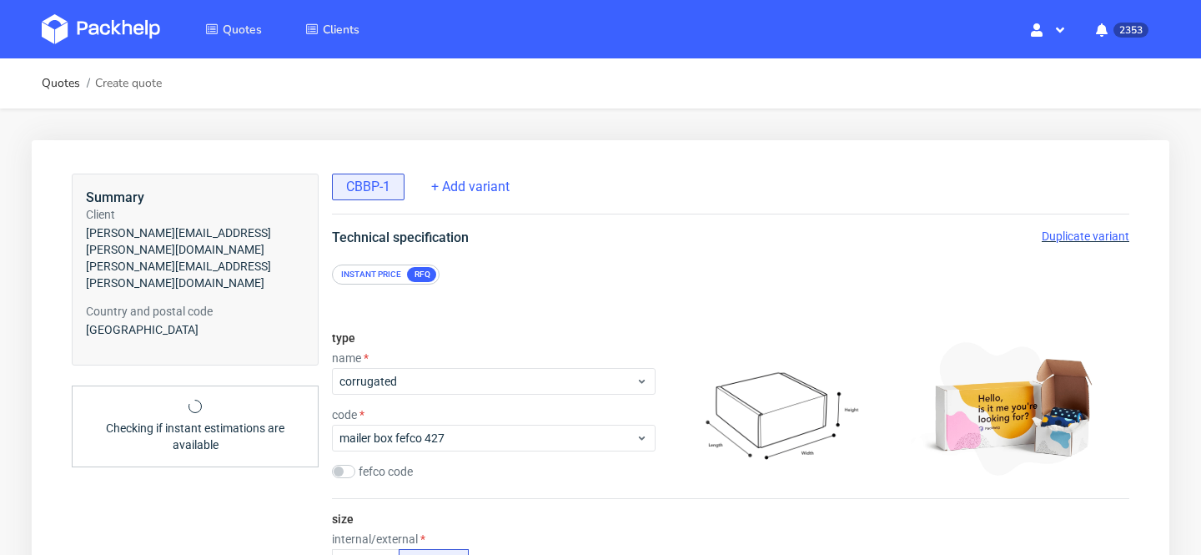
click at [133, 25] on img at bounding box center [101, 29] width 118 height 30
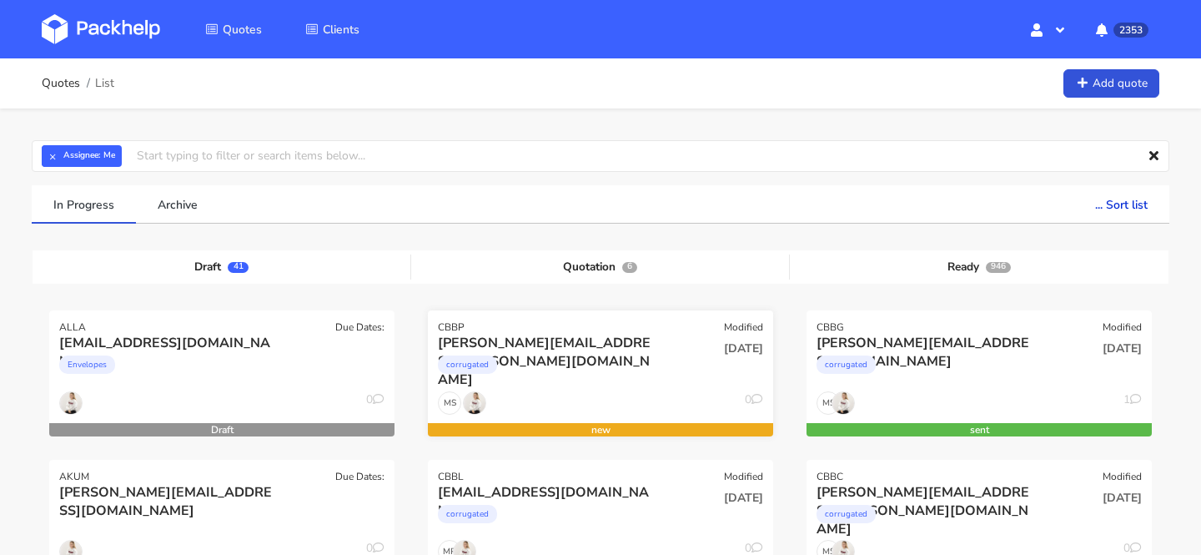
click at [596, 380] on div "corrugated" at bounding box center [548, 368] width 221 height 33
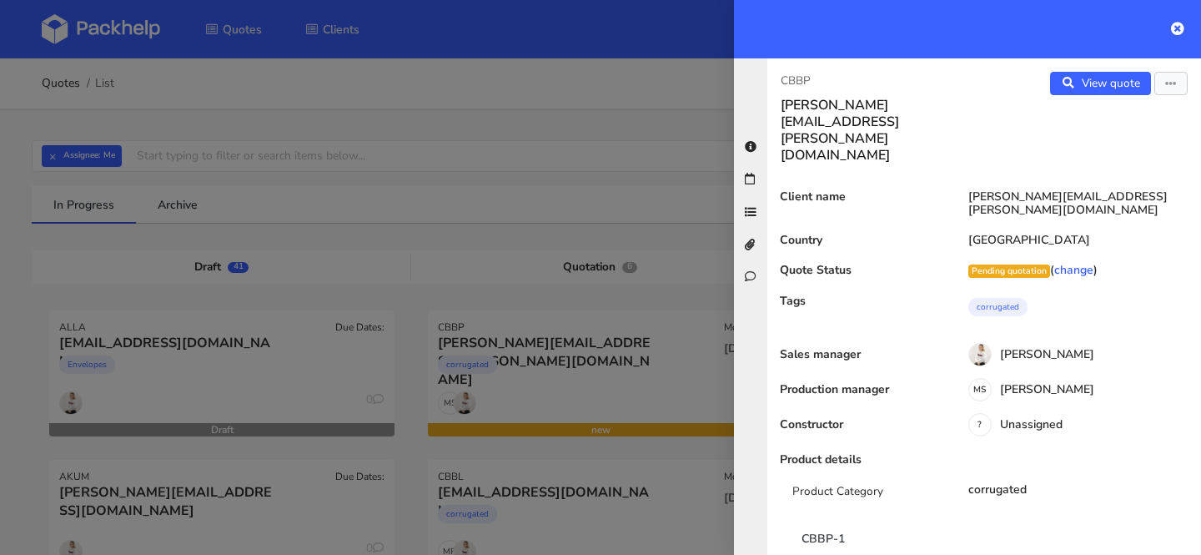
click at [799, 77] on p "CBBP" at bounding box center [876, 81] width 190 height 18
copy p "CBBP"
click at [598, 282] on div at bounding box center [600, 277] width 1201 height 555
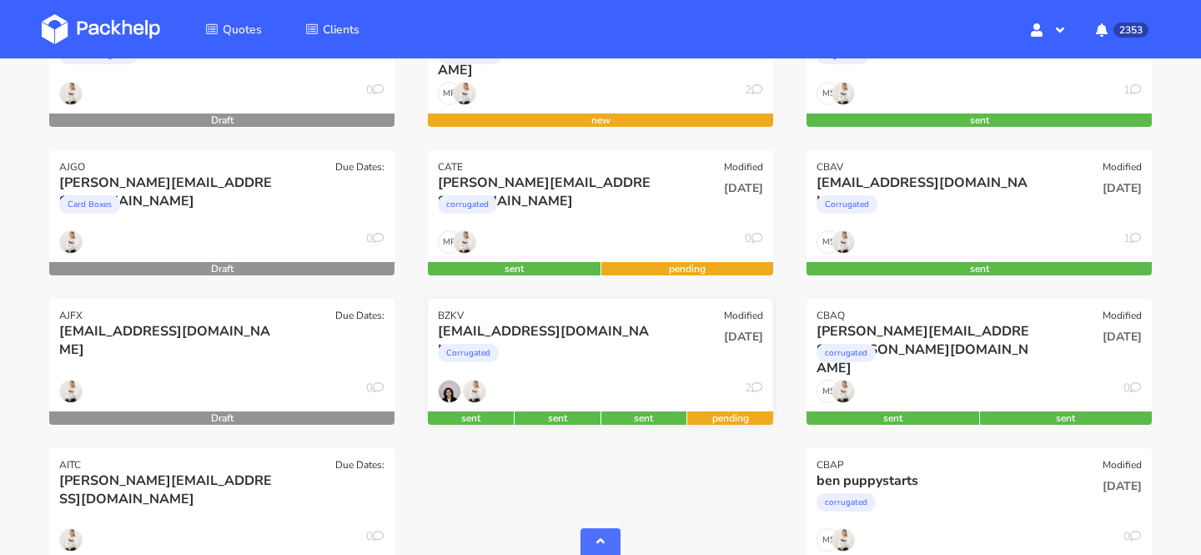
scroll to position [777, 0]
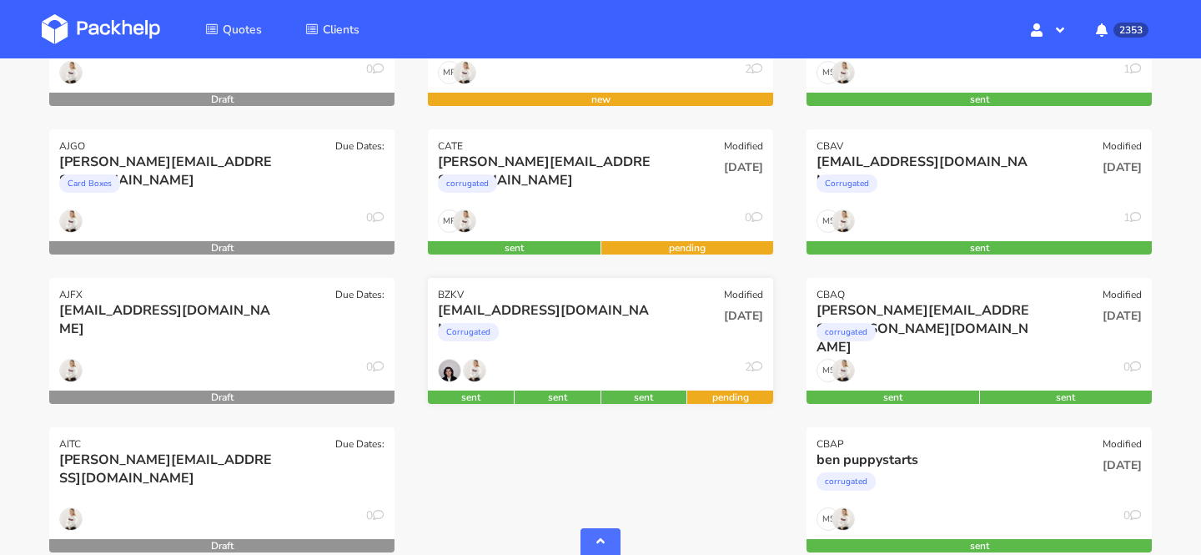
click at [570, 283] on div "BZKV Modified" at bounding box center [600, 289] width 345 height 23
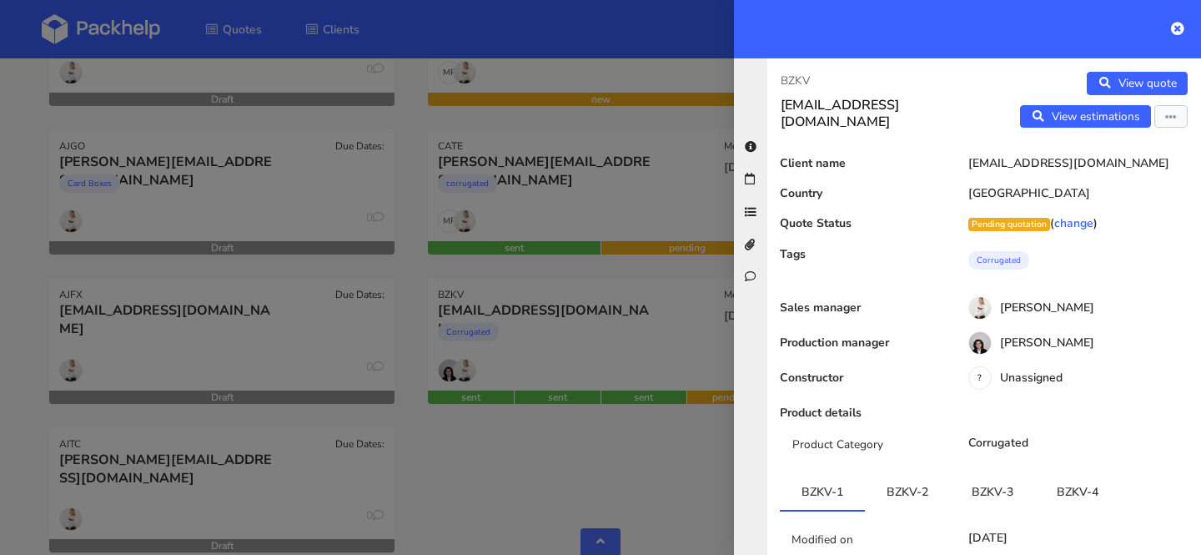
click at [797, 78] on p "BZKV" at bounding box center [876, 81] width 190 height 18
copy p "BZKV"
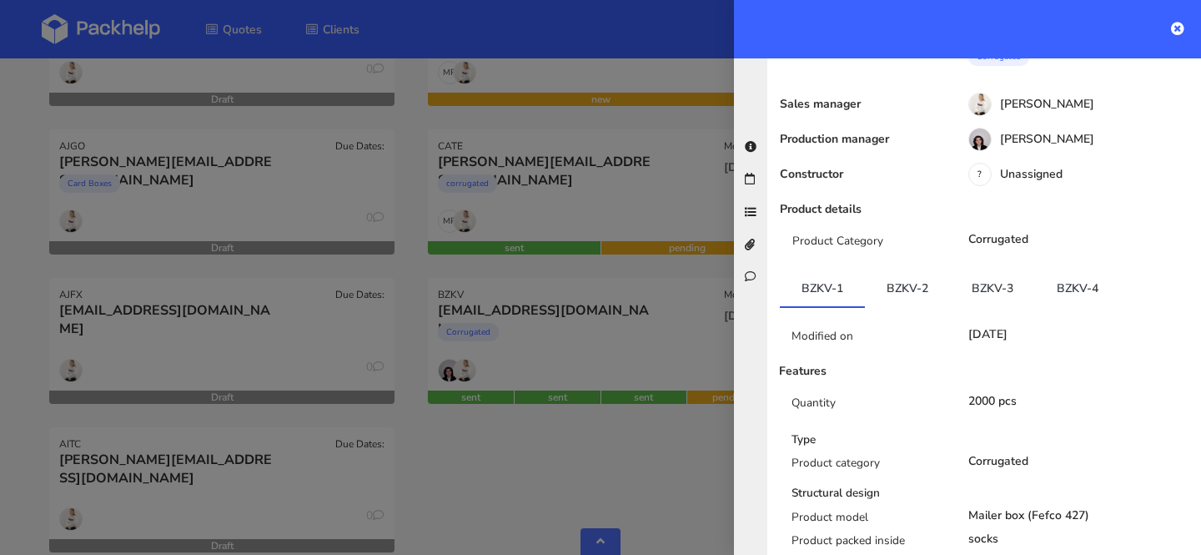
scroll to position [242, 0]
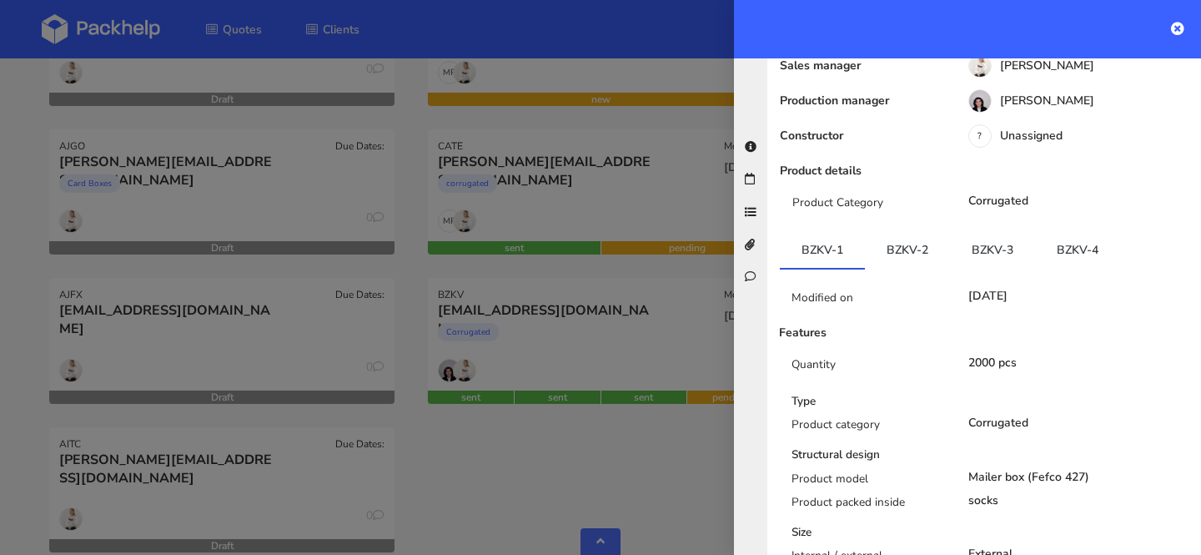
click at [546, 473] on div at bounding box center [600, 277] width 1201 height 555
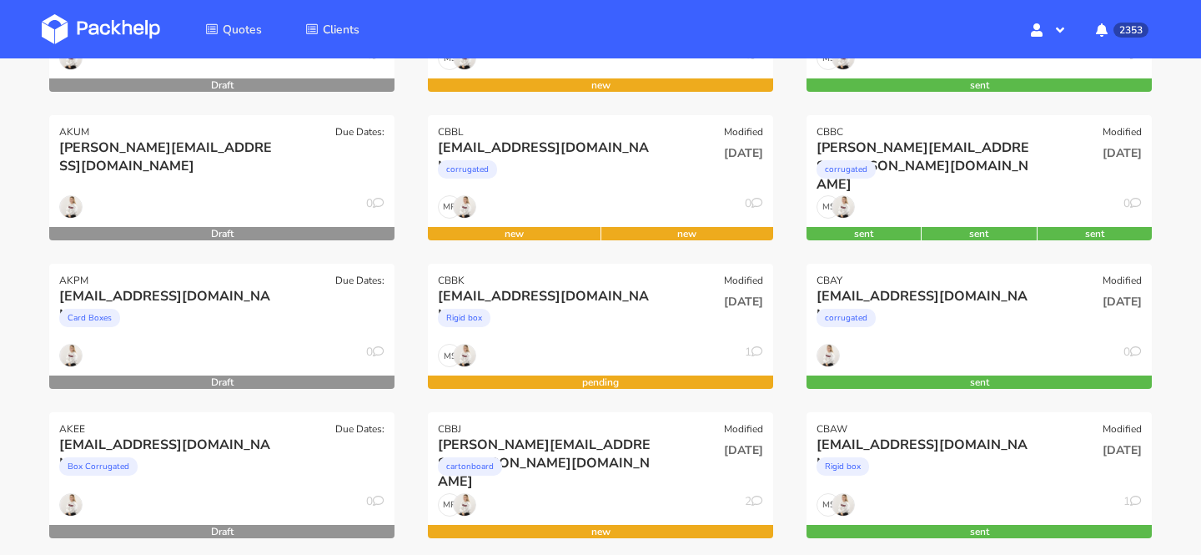
scroll to position [343, 0]
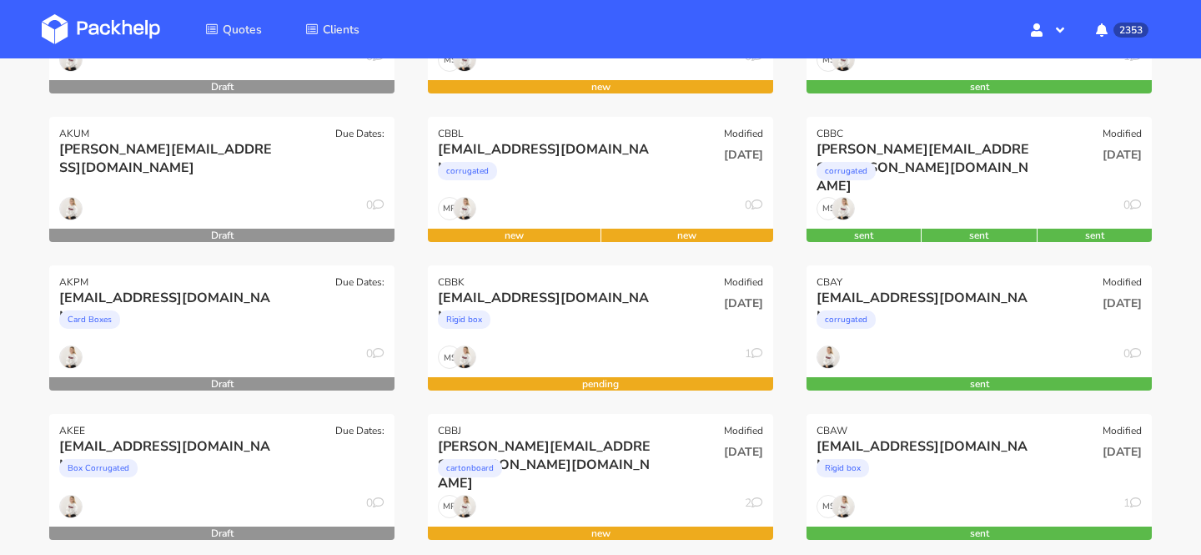
click at [125, 27] on img at bounding box center [101, 29] width 118 height 30
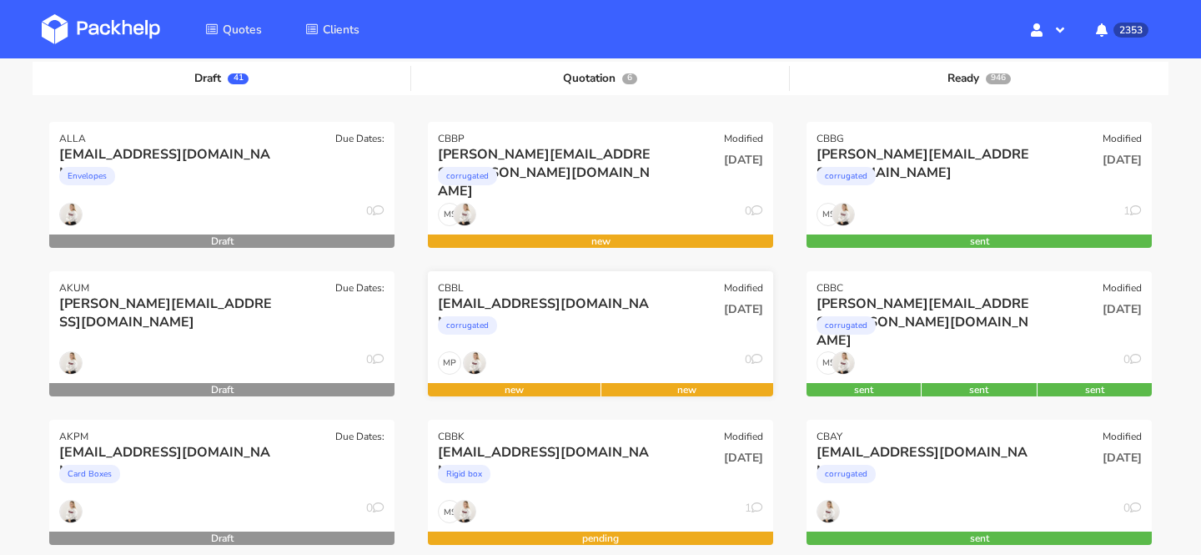
scroll to position [185, 0]
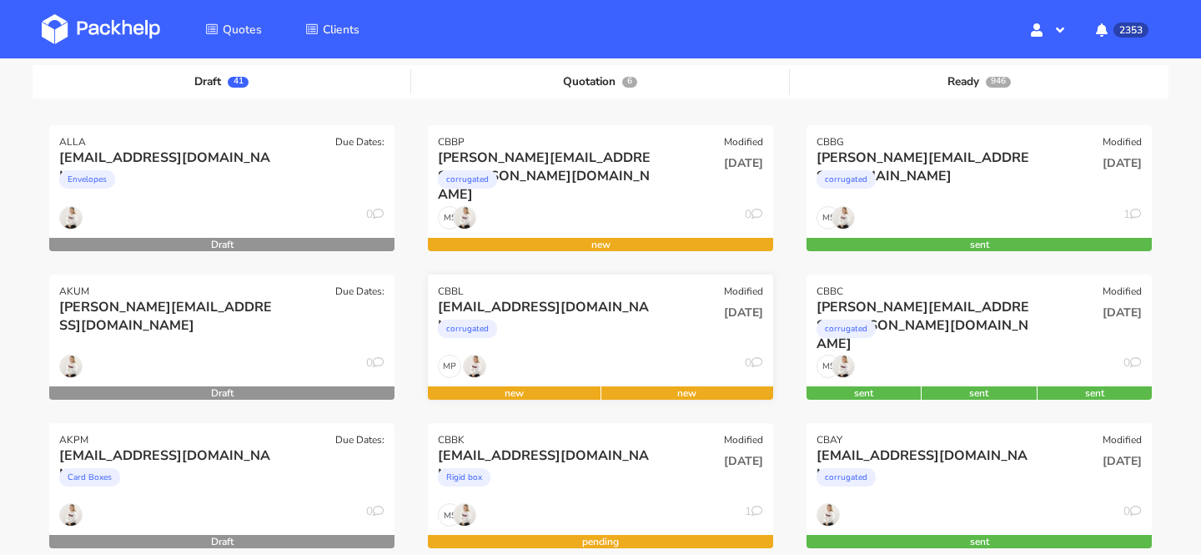
click at [545, 299] on div "ciaran@theheadplan.com" at bounding box center [548, 307] width 221 height 18
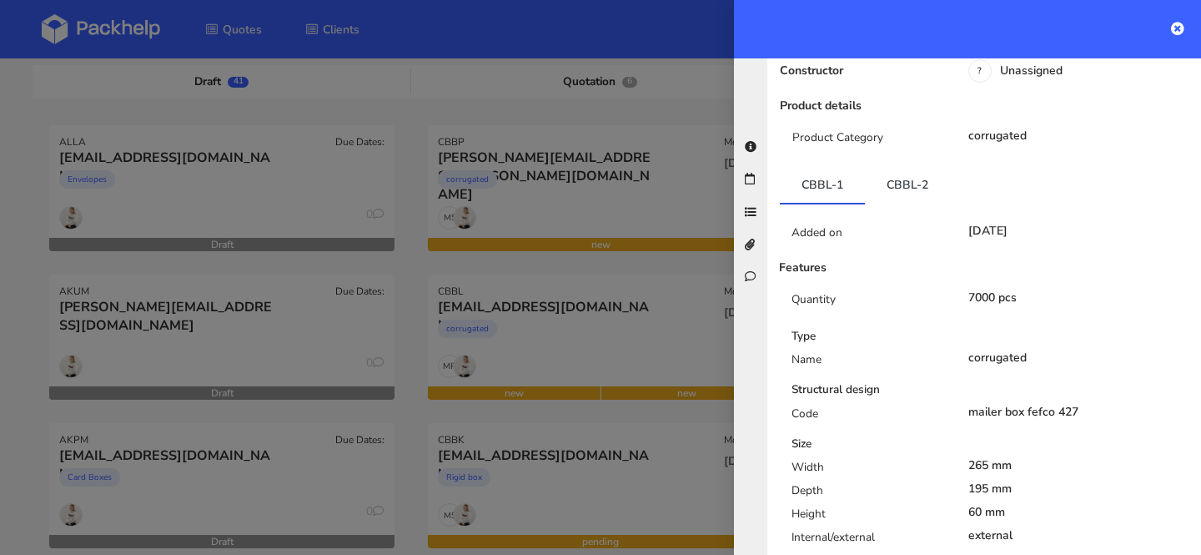
scroll to position [309, 0]
click at [671, 438] on div at bounding box center [600, 277] width 1201 height 555
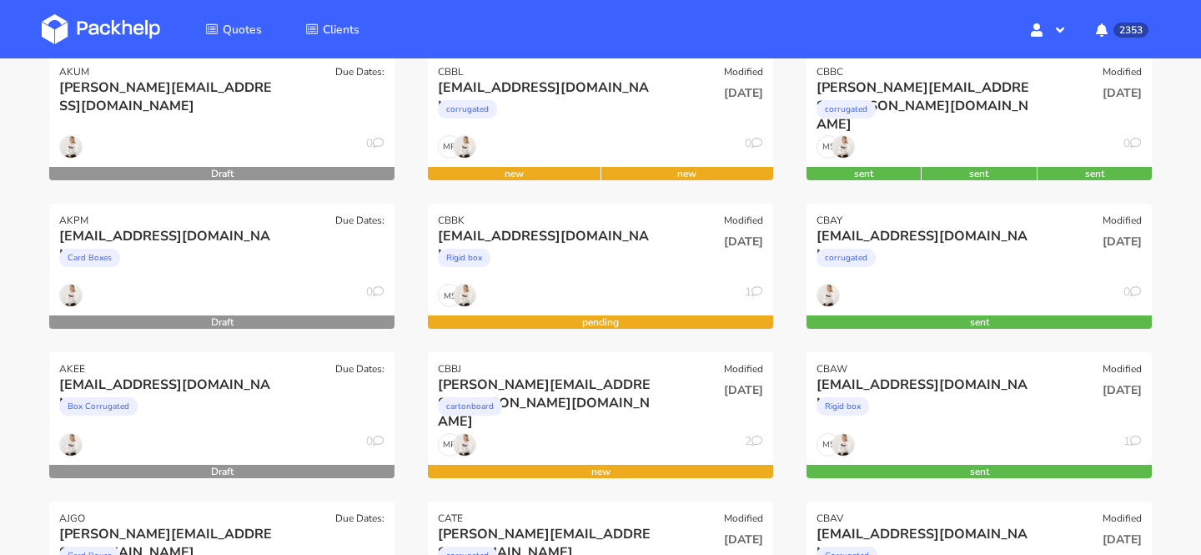
scroll to position [415, 0]
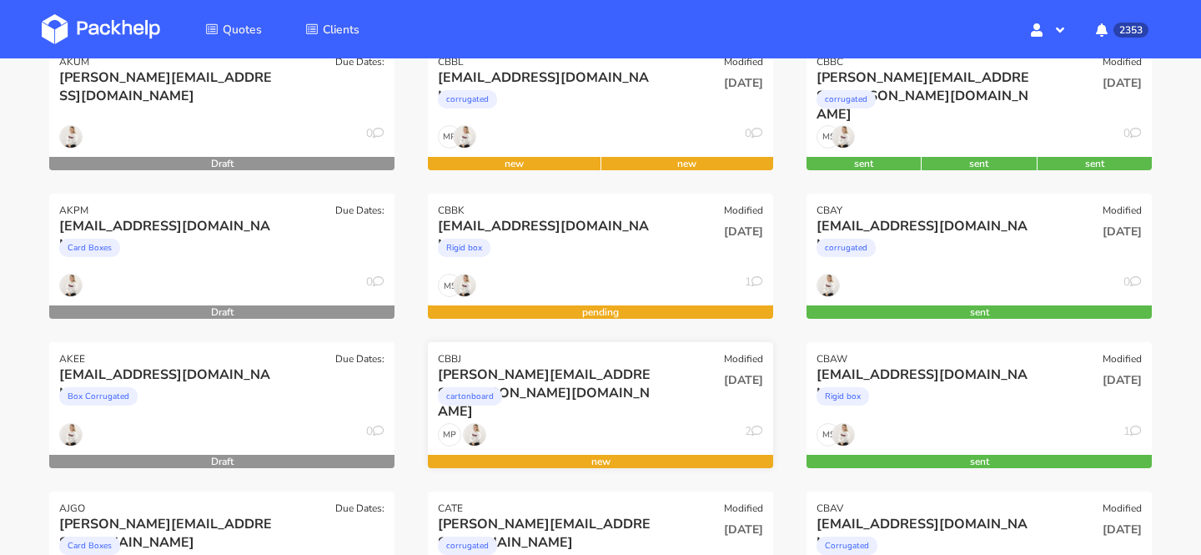
click at [583, 387] on div "cartonboard" at bounding box center [548, 400] width 221 height 33
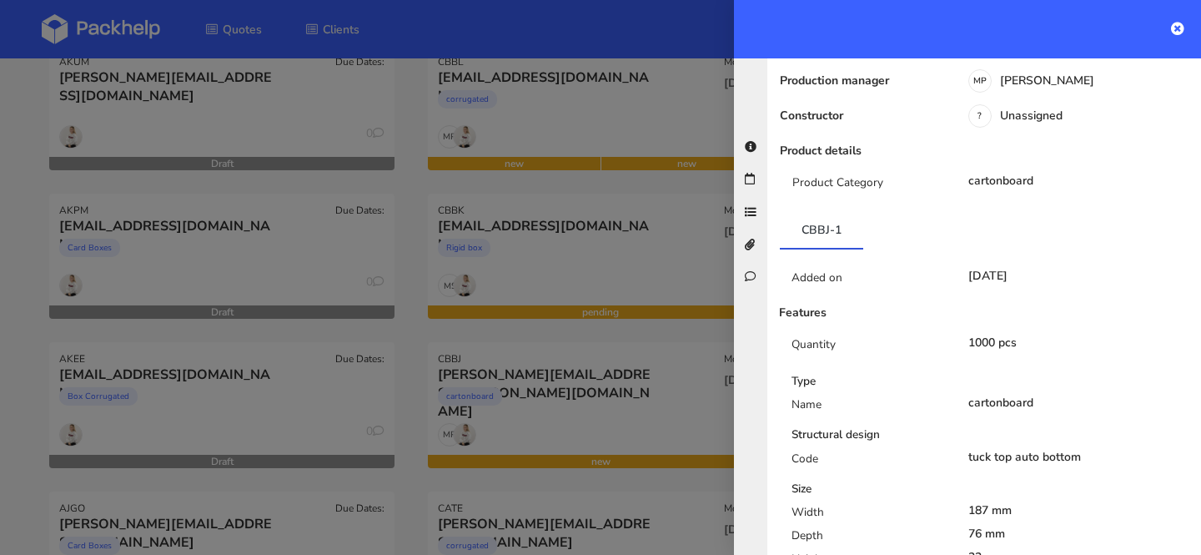
scroll to position [0, 0]
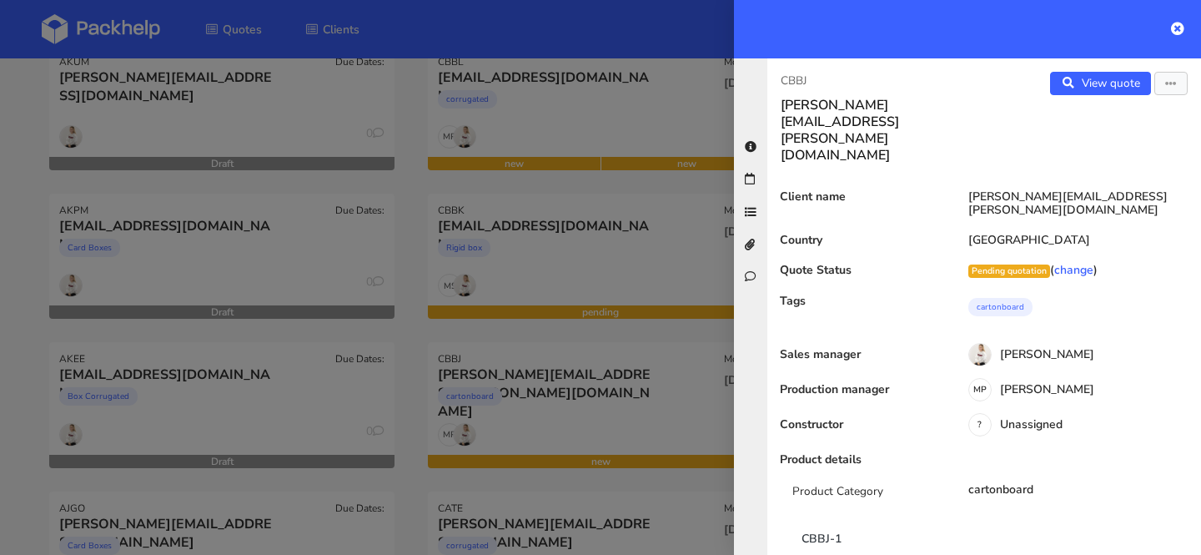
click at [797, 69] on div "CBBJ emma.gleeson@bearmarket.ie View quote Edit quote Client name emma.gleeson@…" at bounding box center [984, 306] width 434 height 496
copy p "CBBJ"
click at [487, 402] on div at bounding box center [600, 277] width 1201 height 555
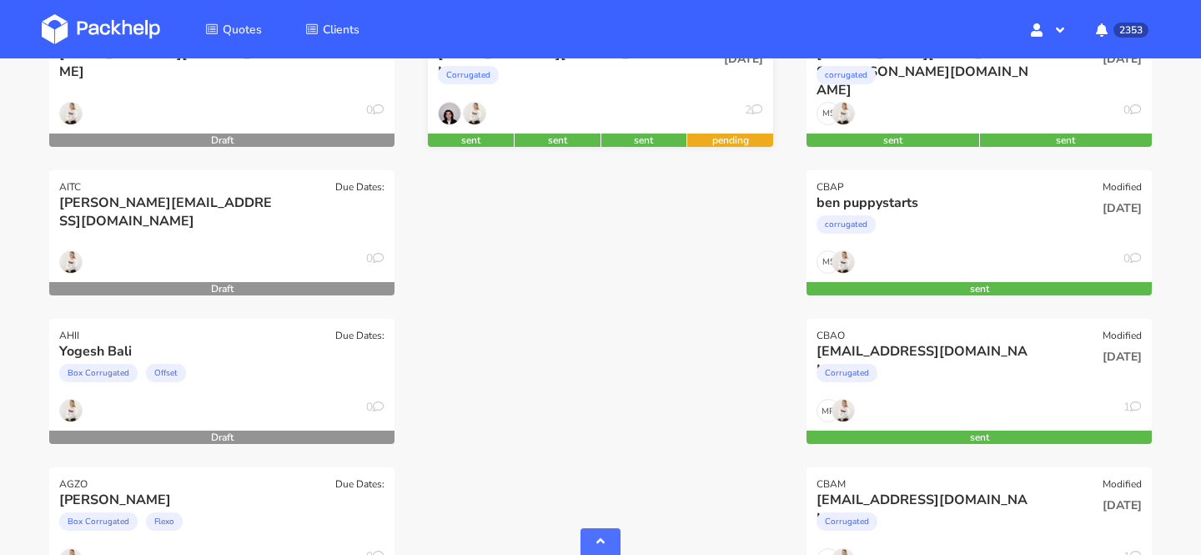
scroll to position [1080, 0]
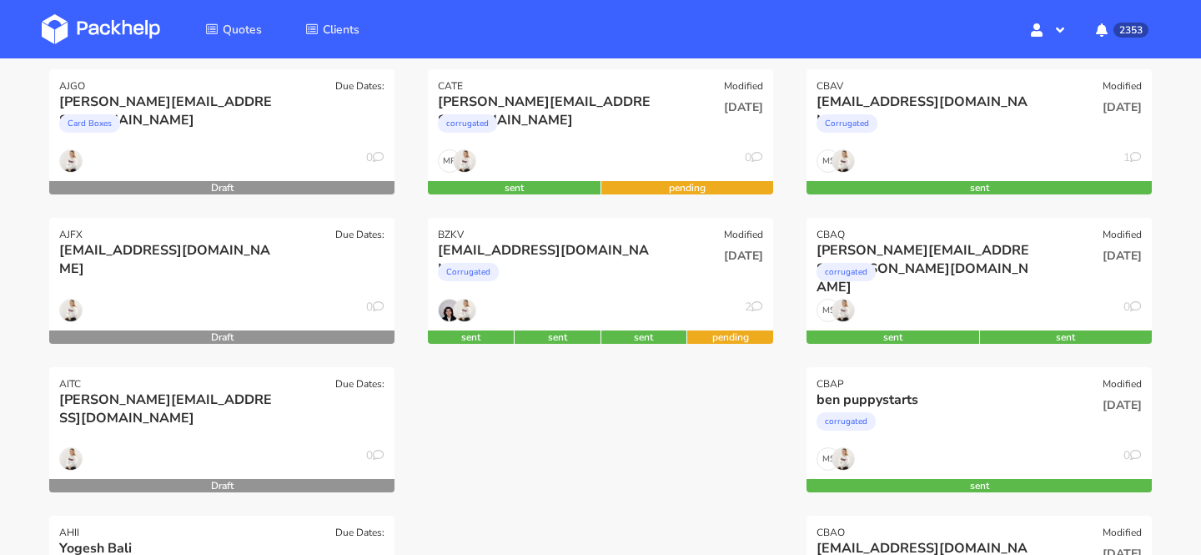
scroll to position [0, 0]
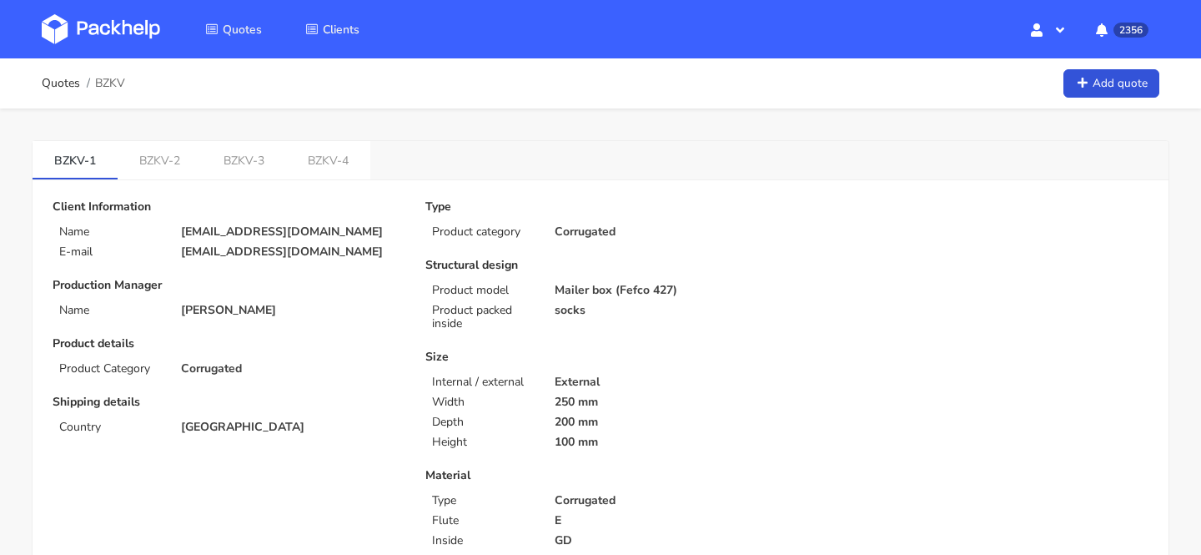
click at [355, 247] on p "[EMAIL_ADDRESS][DOMAIN_NAME]" at bounding box center [291, 251] width 221 height 13
click at [234, 233] on p "[EMAIL_ADDRESS][DOMAIN_NAME]" at bounding box center [291, 231] width 221 height 13
copy div "[EMAIL_ADDRESS][DOMAIN_NAME]"
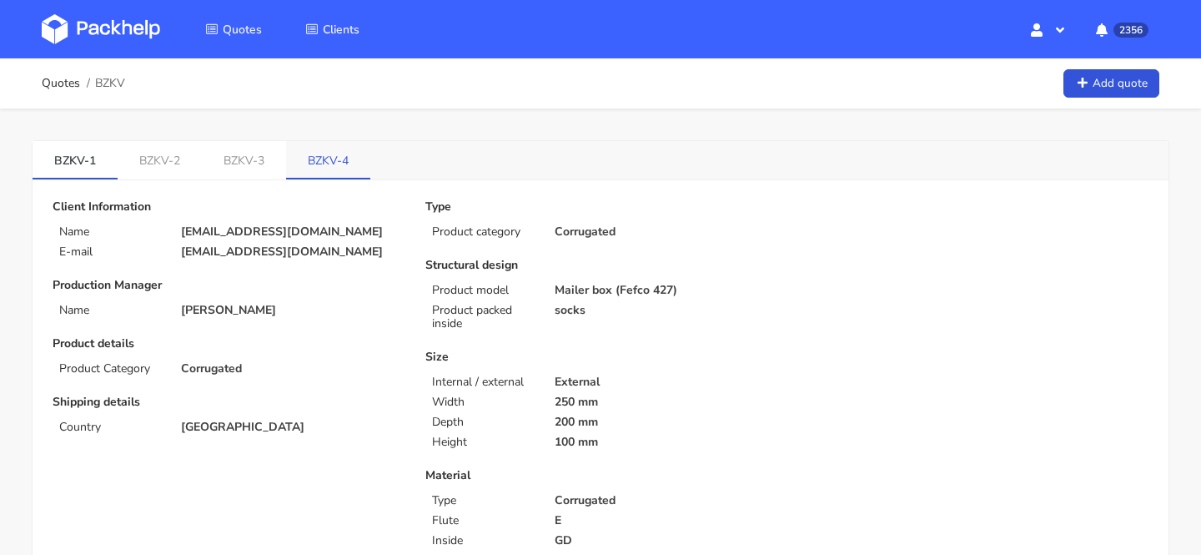
click at [330, 167] on link "BZKV-4" at bounding box center [328, 159] width 84 height 37
click at [116, 81] on span "BZKV" at bounding box center [110, 83] width 30 height 13
copy span "BZKV"
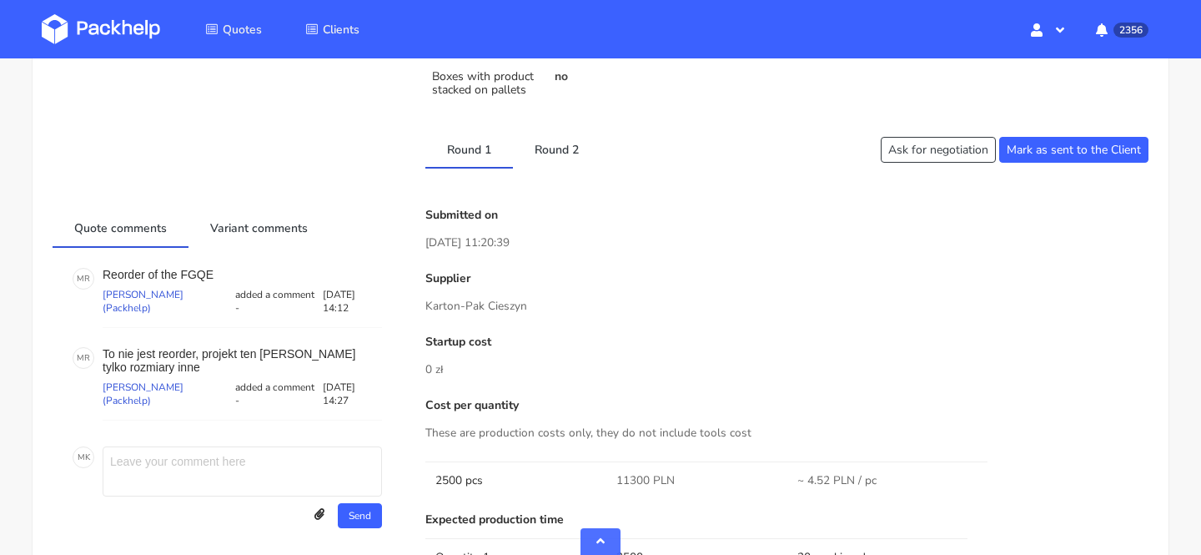
scroll to position [892, 0]
click at [552, 151] on link "Round 2" at bounding box center [557, 147] width 88 height 37
click at [465, 157] on link "Round 1" at bounding box center [469, 147] width 88 height 37
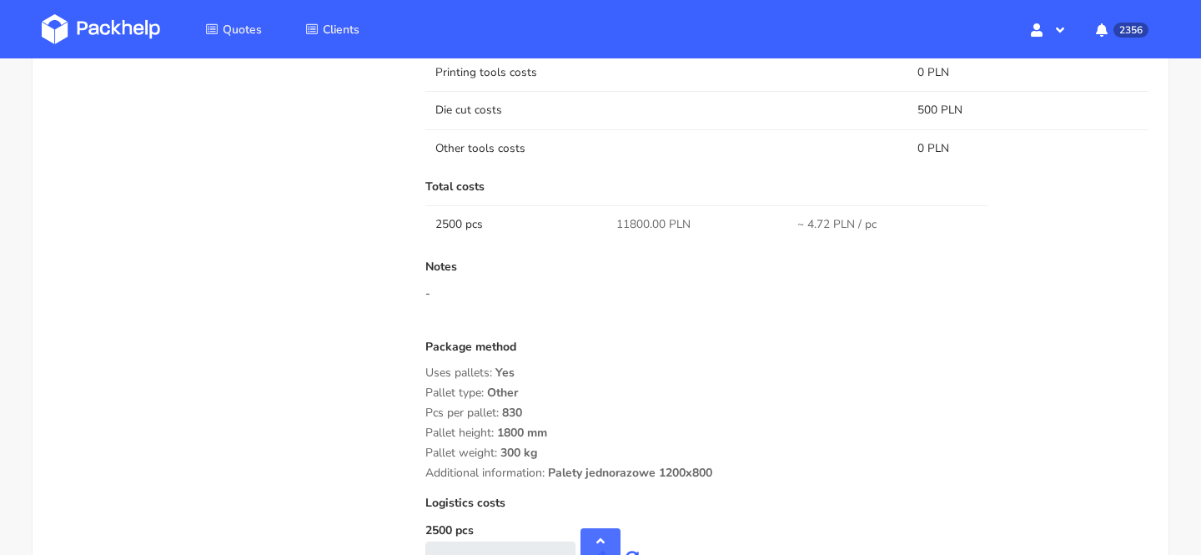
scroll to position [1485, 0]
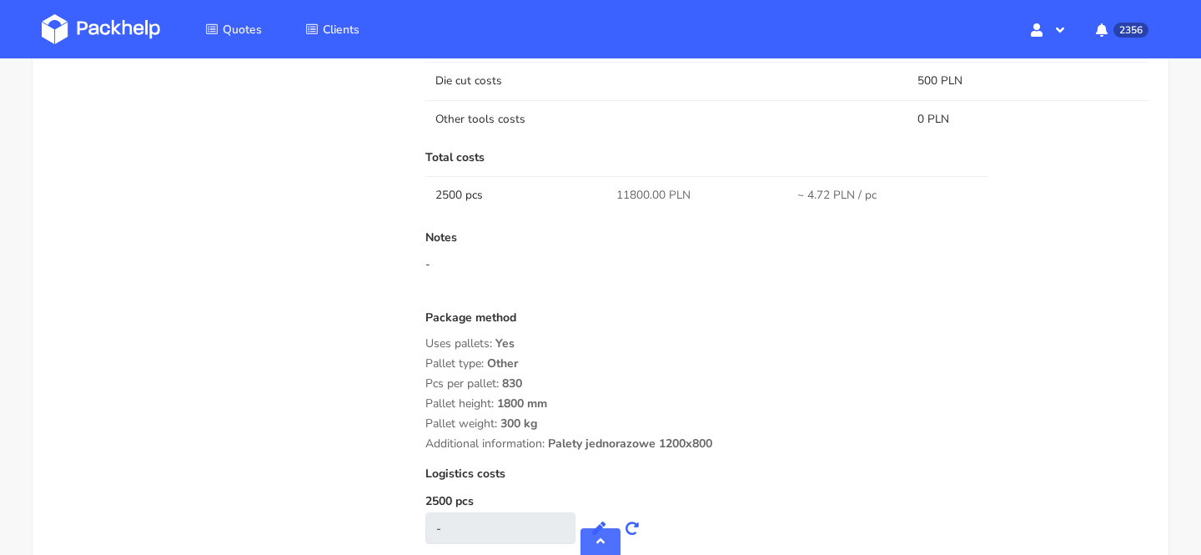
click at [639, 193] on span "11800.00 PLN" at bounding box center [653, 195] width 74 height 17
copy span "11800.00"
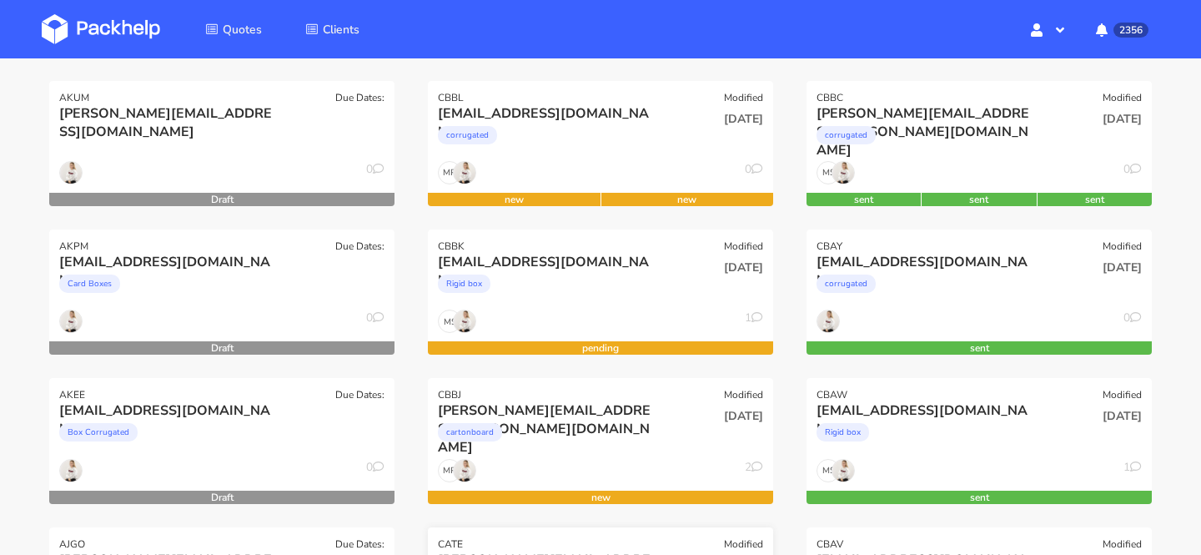
scroll to position [370, 0]
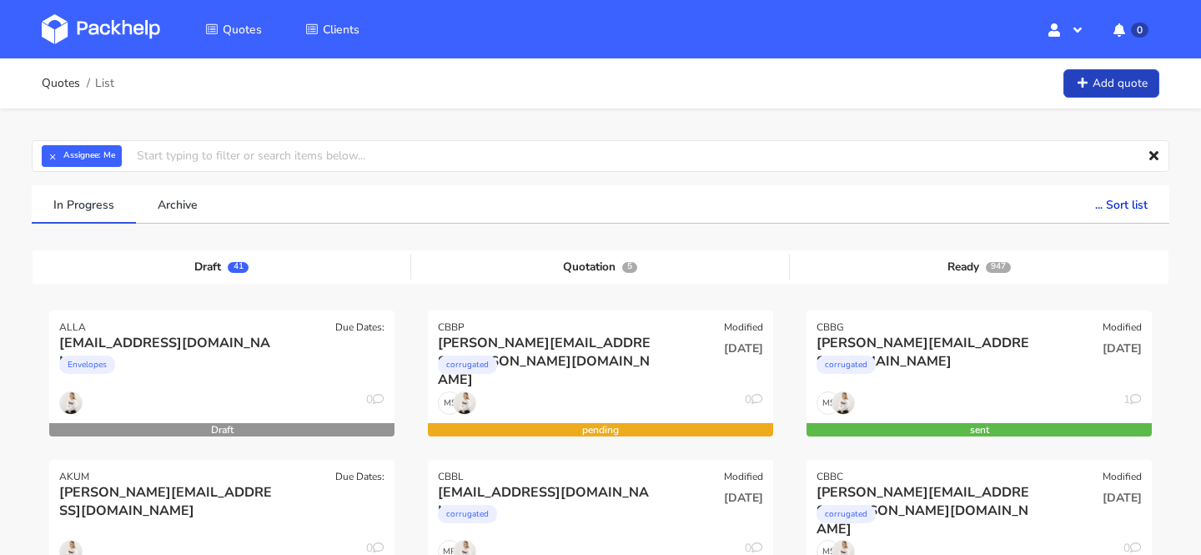
click at [1111, 91] on link "Add quote" at bounding box center [1112, 83] width 96 height 29
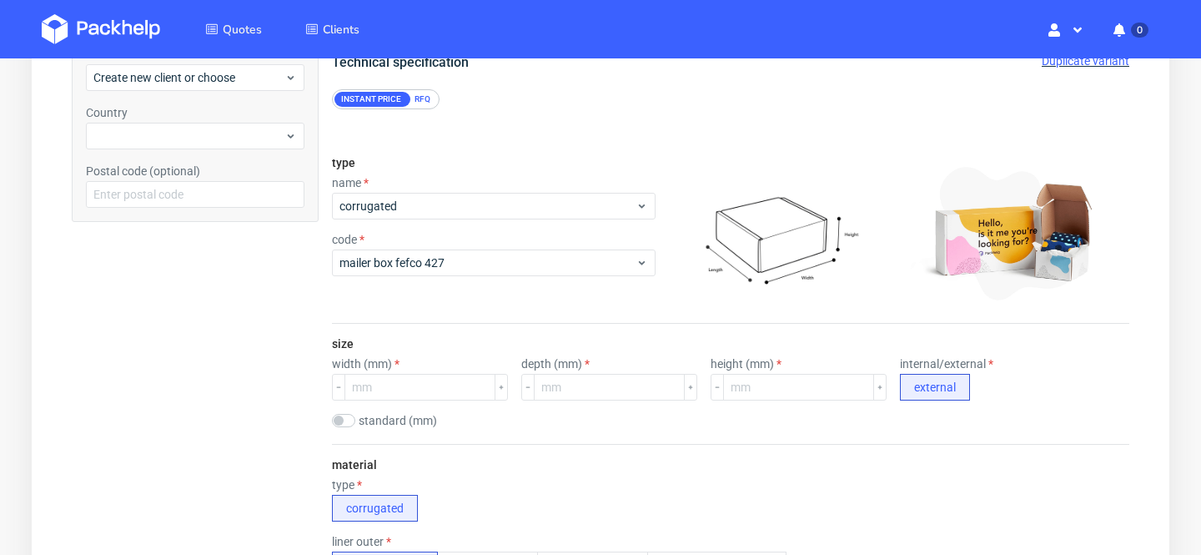
scroll to position [220, 0]
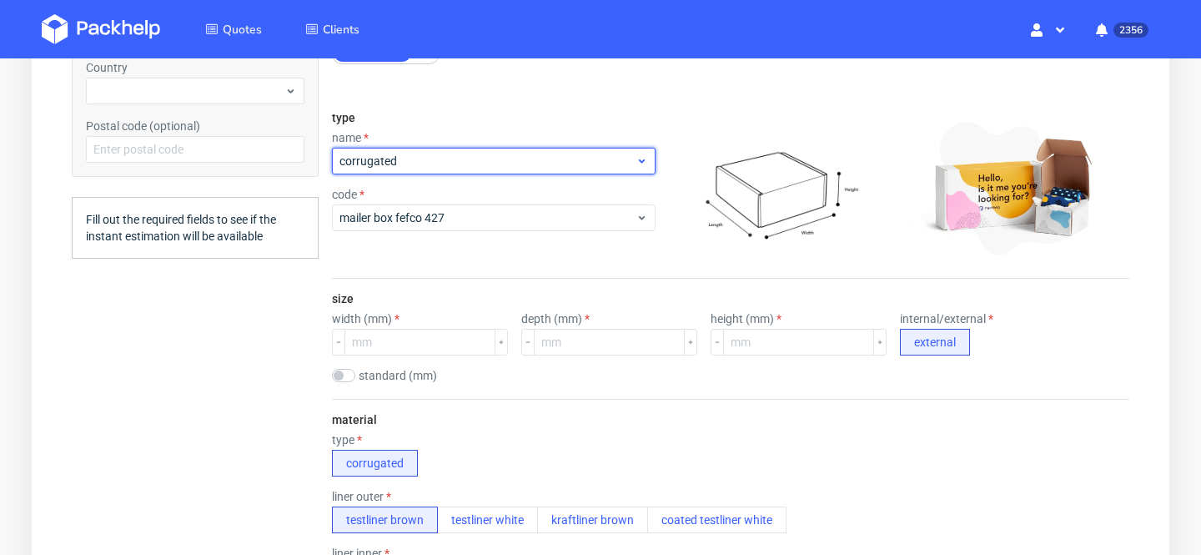
click at [468, 159] on span "corrugated" at bounding box center [487, 161] width 296 height 17
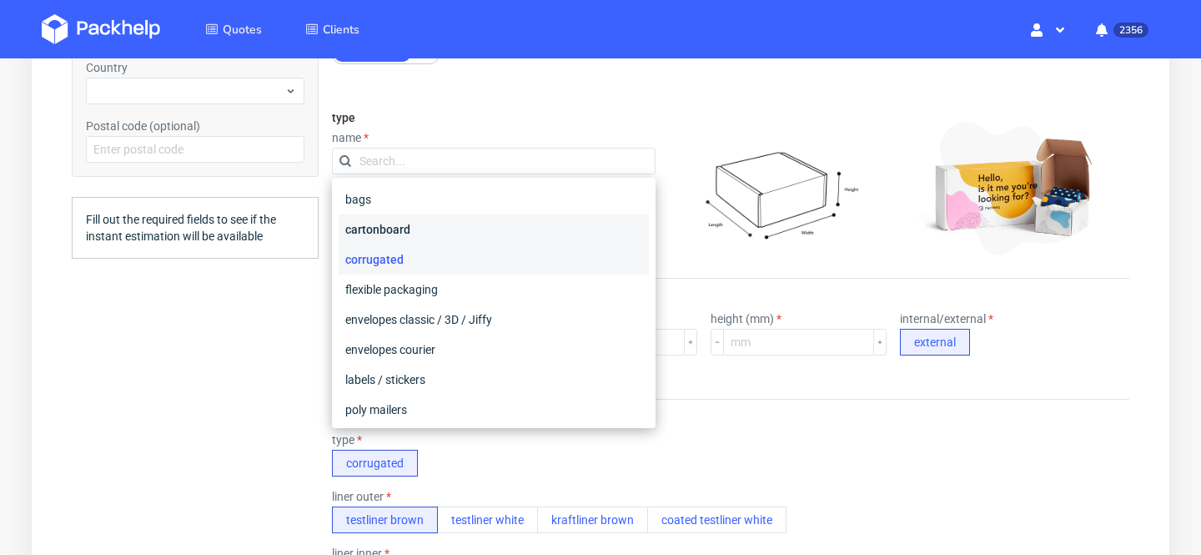
click at [465, 233] on div "cartonboard" at bounding box center [494, 229] width 310 height 30
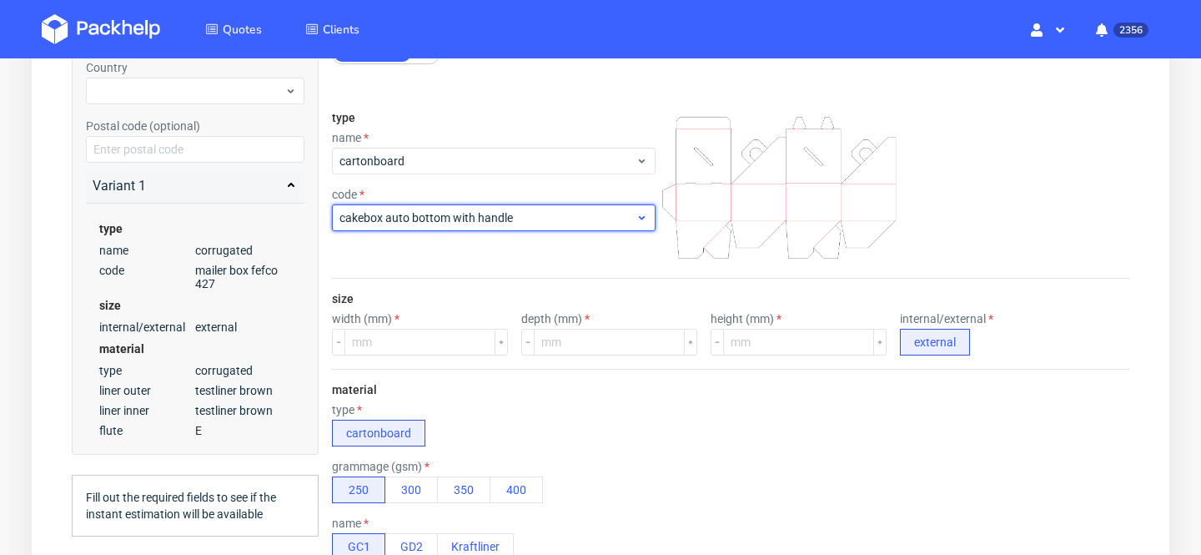
click at [451, 219] on span "cakebox auto bottom with handle" at bounding box center [487, 217] width 296 height 17
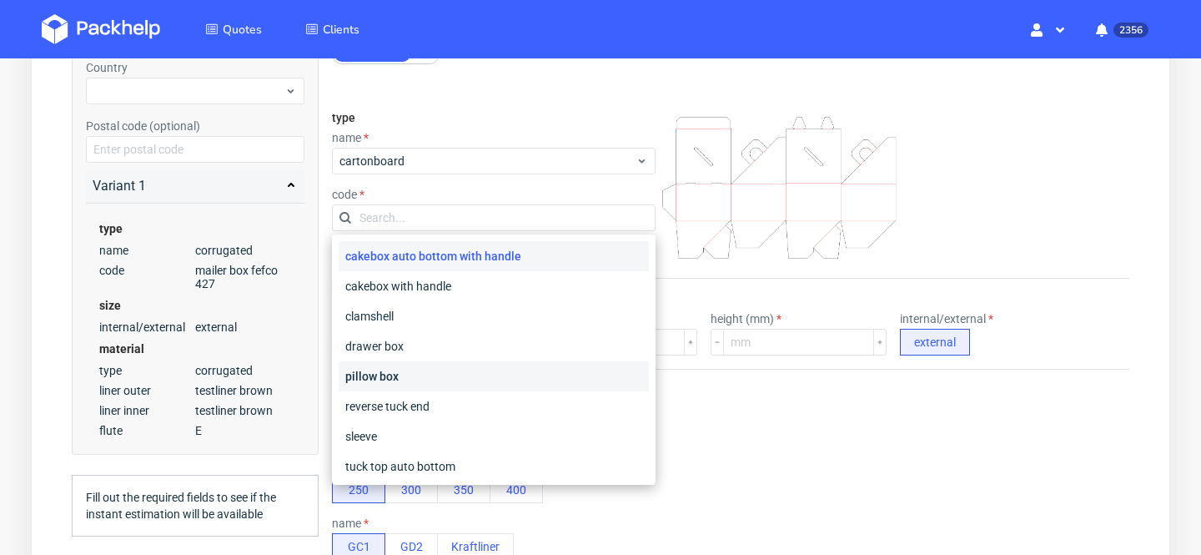
click at [449, 375] on div "pillow box" at bounding box center [494, 376] width 310 height 30
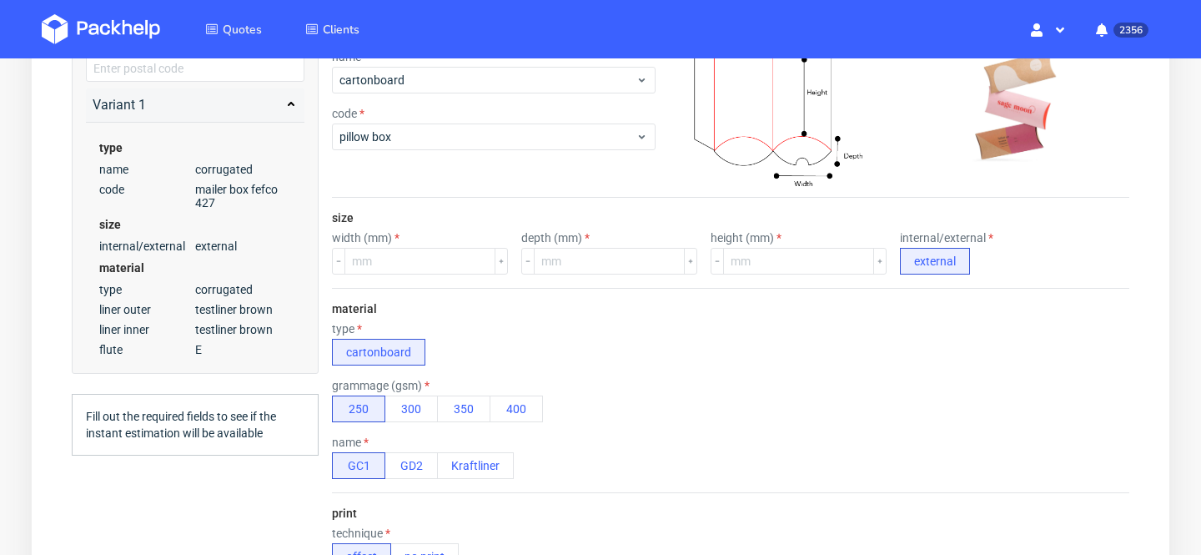
scroll to position [307, 0]
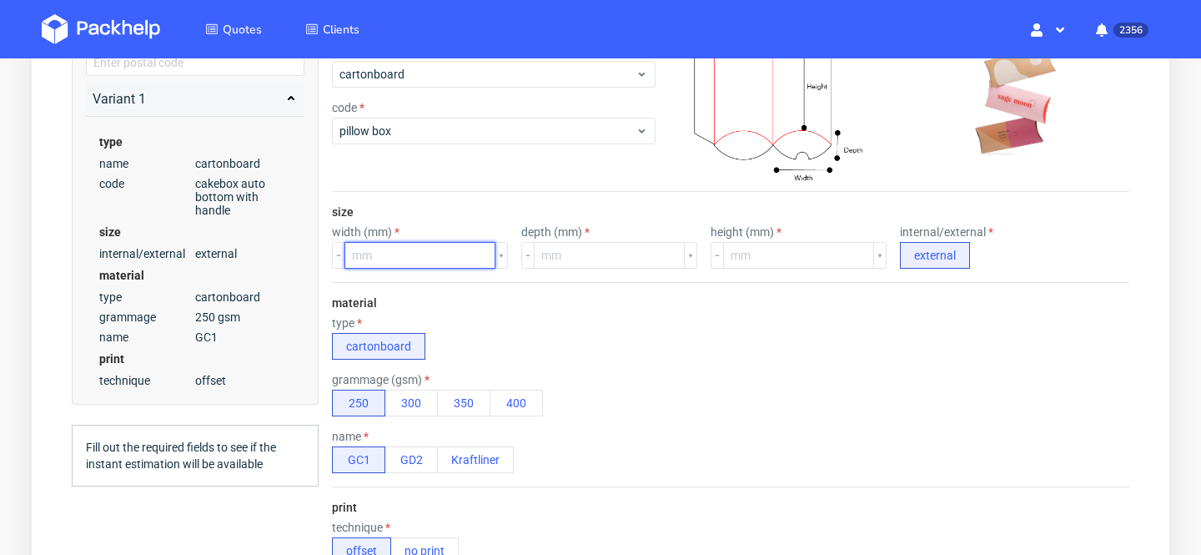
click at [409, 245] on input "number" at bounding box center [419, 255] width 151 height 27
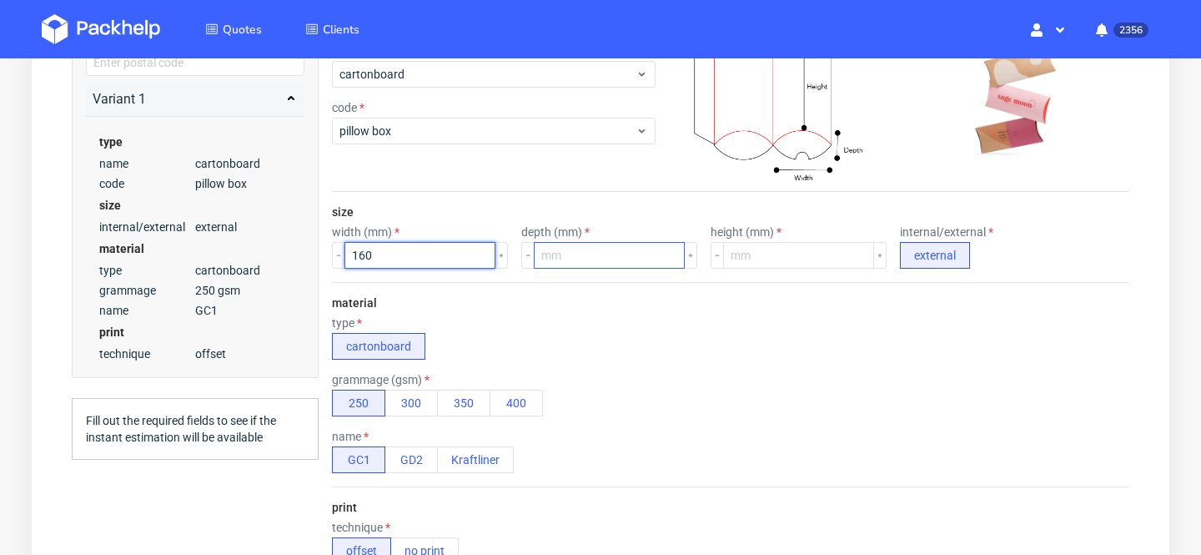
type input "160"
click at [584, 255] on input "number" at bounding box center [609, 255] width 151 height 27
type input "120"
click at [758, 253] on input "number" at bounding box center [798, 255] width 151 height 27
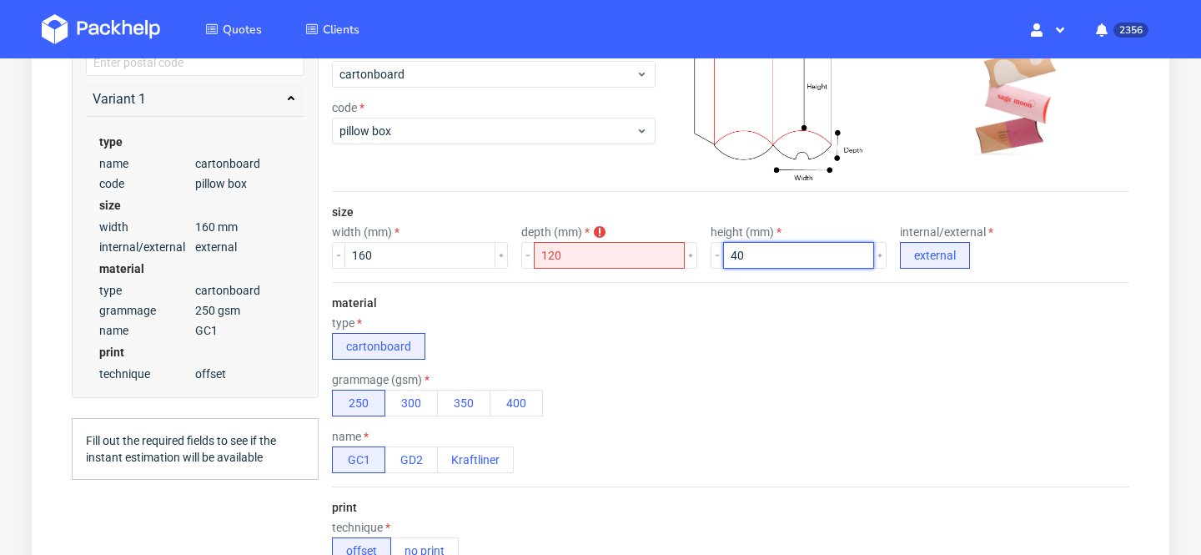
type input "40"
click at [800, 306] on div "material type cartonboard grammage (gsm) 250 300 350 400 name GC1 GD2 Kraftliner" at bounding box center [730, 384] width 797 height 204
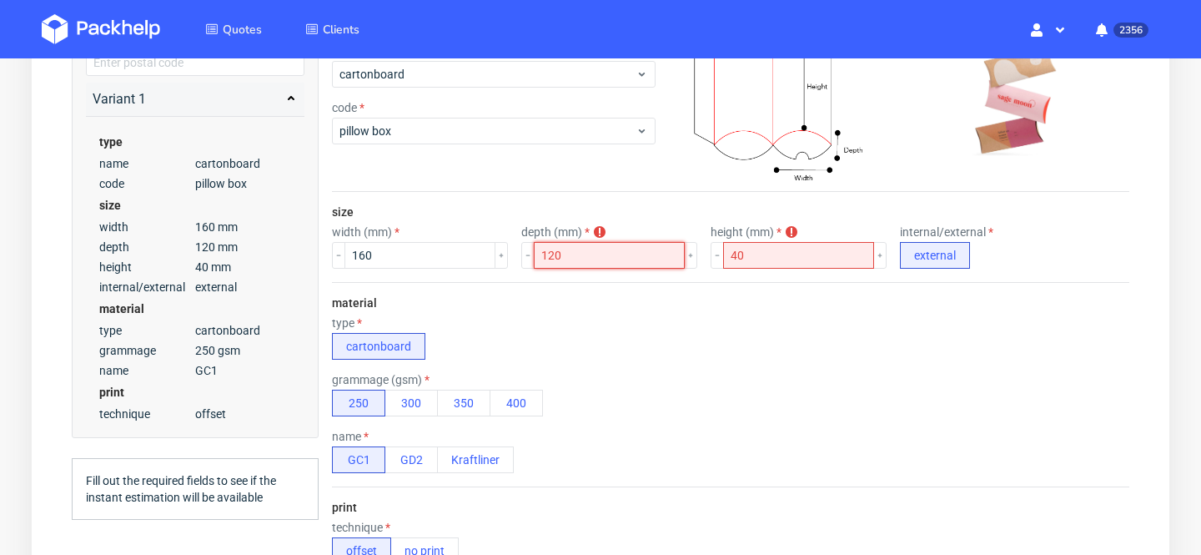
click at [581, 252] on input "120" at bounding box center [609, 255] width 151 height 27
click at [646, 360] on div "material type cartonboard grammage (gsm) 250 300 350 400 name GC1 GD2 Kraftliner" at bounding box center [730, 384] width 797 height 204
click at [725, 257] on input "40" at bounding box center [798, 255] width 151 height 27
click at [557, 380] on div "grammage (gsm) 250 300 350 400" at bounding box center [730, 394] width 797 height 43
click at [541, 259] on input "120" at bounding box center [609, 255] width 151 height 27
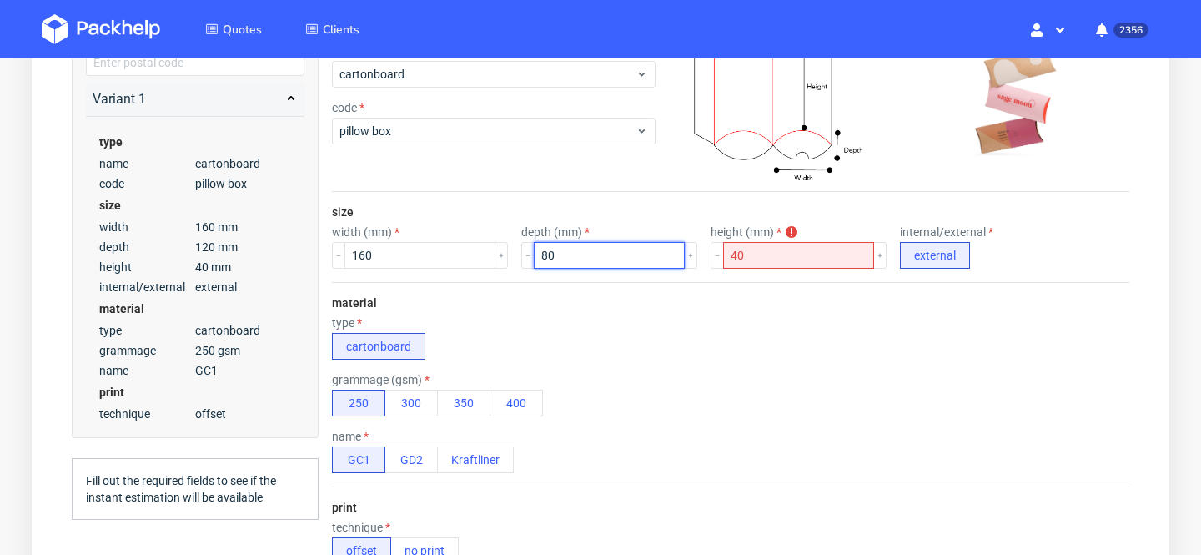
type input "80"
click at [572, 229] on label "depth (mm)" at bounding box center [555, 231] width 68 height 13
click at [563, 252] on input "80" at bounding box center [609, 255] width 151 height 27
click at [737, 253] on input "40" at bounding box center [798, 255] width 151 height 27
drag, startPoint x: 717, startPoint y: 256, endPoint x: 641, endPoint y: 256, distance: 75.1
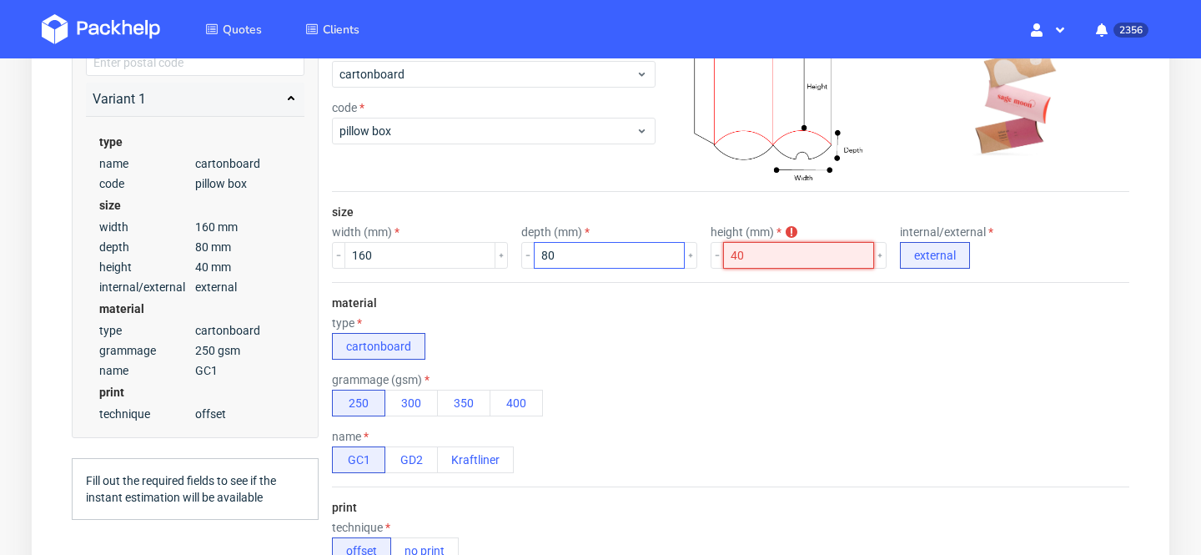
click at [723, 256] on input "40" at bounding box center [798, 255] width 151 height 27
type input "60"
click at [681, 308] on div "material type cartonboard grammage (gsm) 250 300 350 400 name GC1 GD2 Kraftliner" at bounding box center [730, 384] width 797 height 204
click at [584, 268] on input "80" at bounding box center [609, 255] width 151 height 27
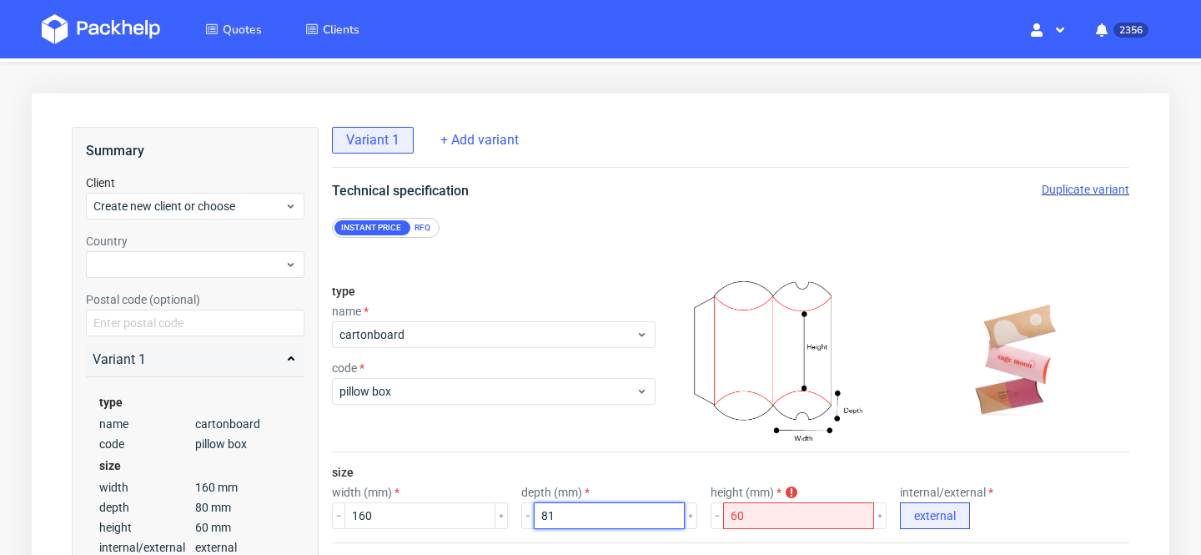
scroll to position [29, 0]
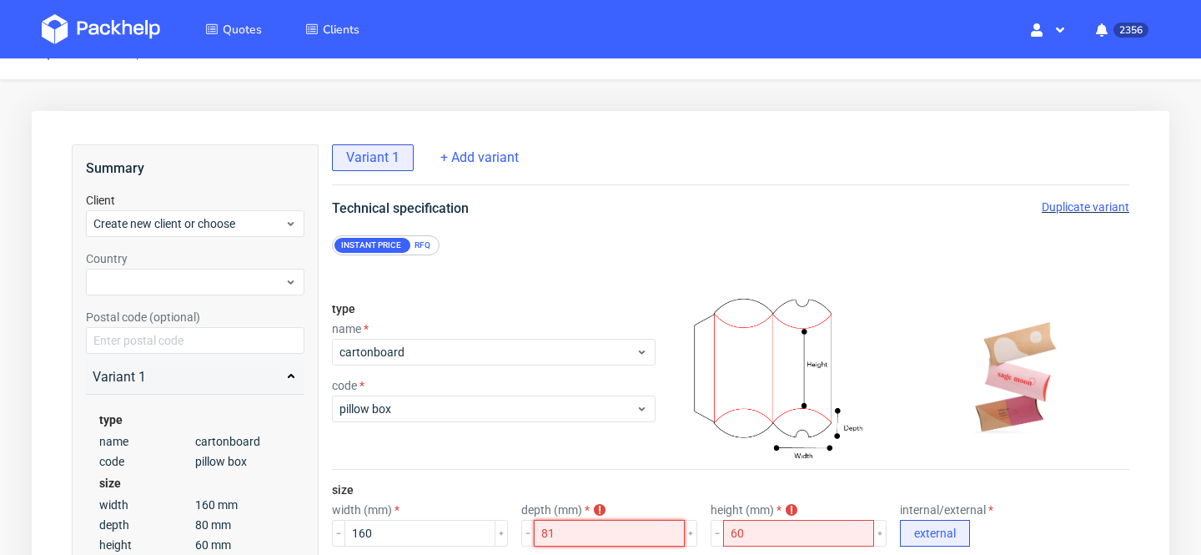
type input "81"
click at [420, 253] on div "RFQ" at bounding box center [422, 245] width 29 height 15
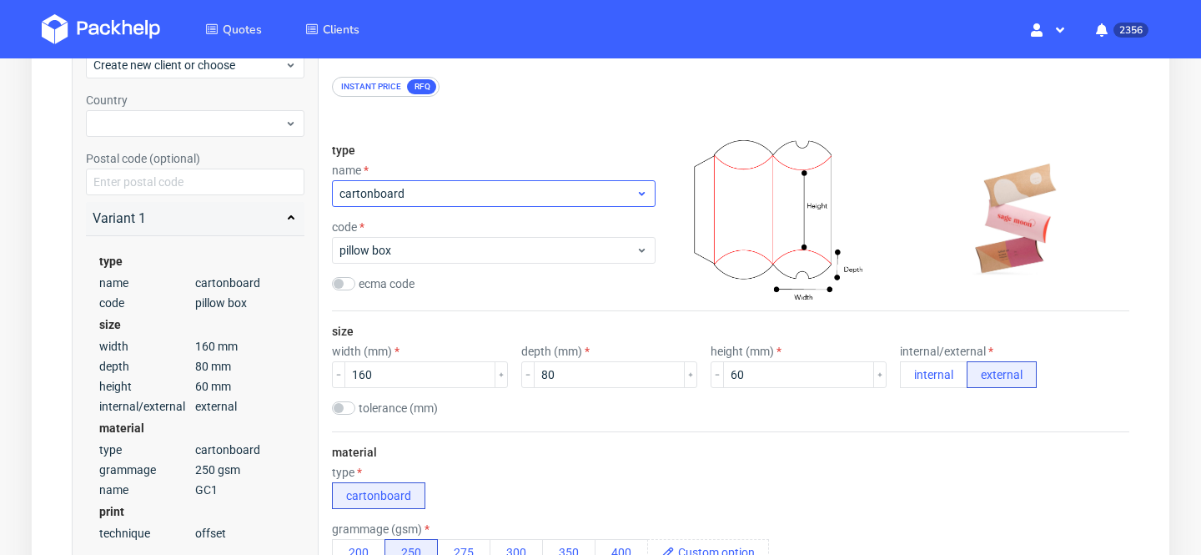
scroll to position [189, 0]
click at [566, 368] on input "80" at bounding box center [609, 373] width 151 height 27
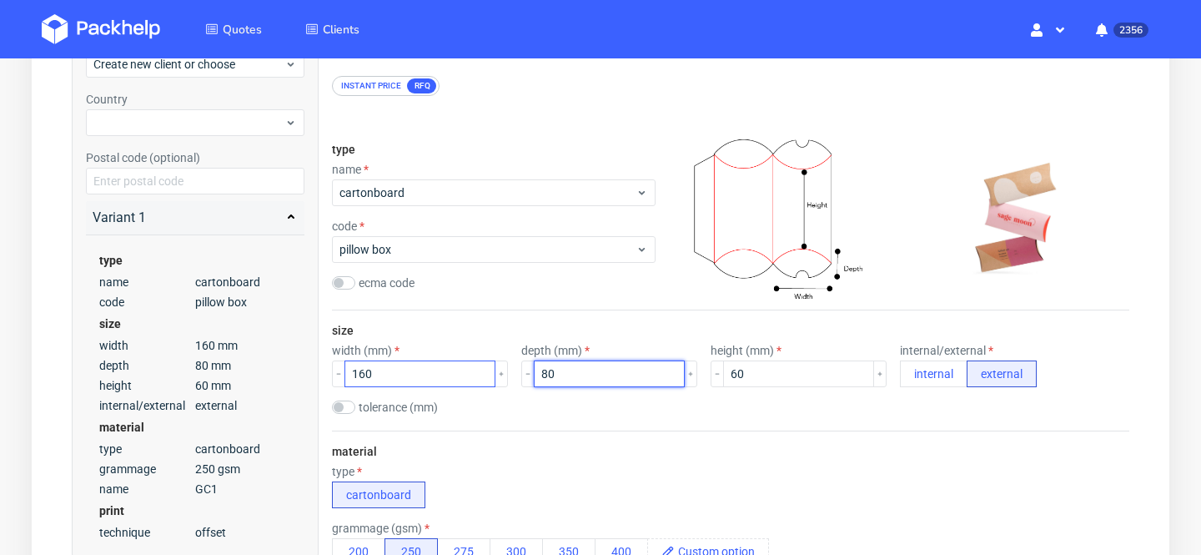
drag, startPoint x: 551, startPoint y: 381, endPoint x: 415, endPoint y: 372, distance: 135.4
click at [415, 372] on div "width (mm) 160 depth (mm) 80 height (mm) 60 internal/external internal external" at bounding box center [730, 365] width 797 height 43
type input "120"
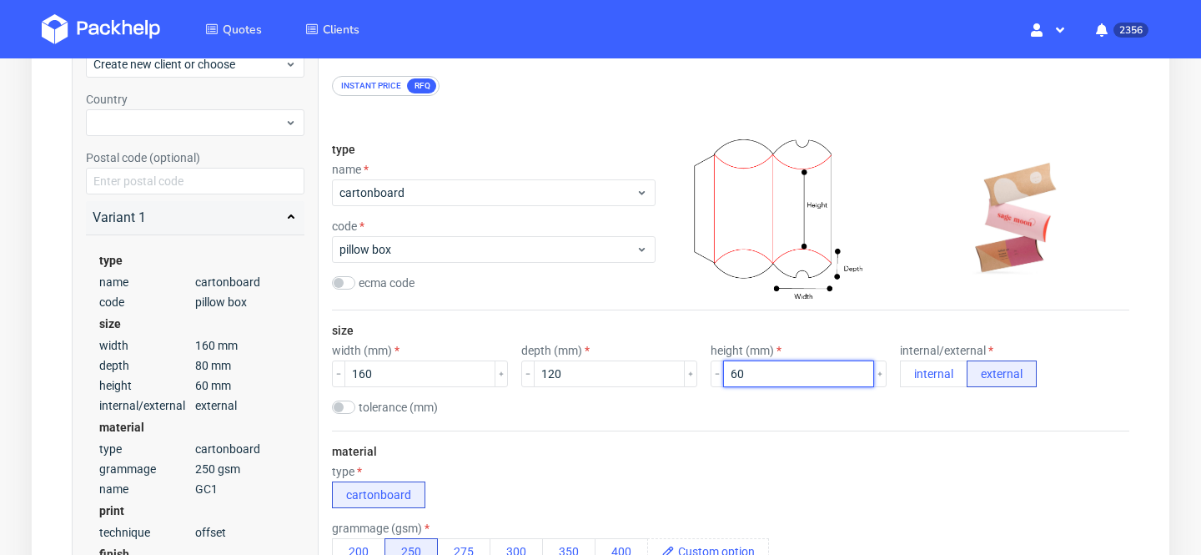
click at [732, 376] on input "60" at bounding box center [798, 373] width 151 height 27
click at [723, 378] on input "60" at bounding box center [798, 373] width 151 height 27
type input "40"
click at [736, 426] on div "size width (mm) 160 depth (mm) 120 height (mm) 40 internal/external internal ex…" at bounding box center [730, 370] width 797 height 120
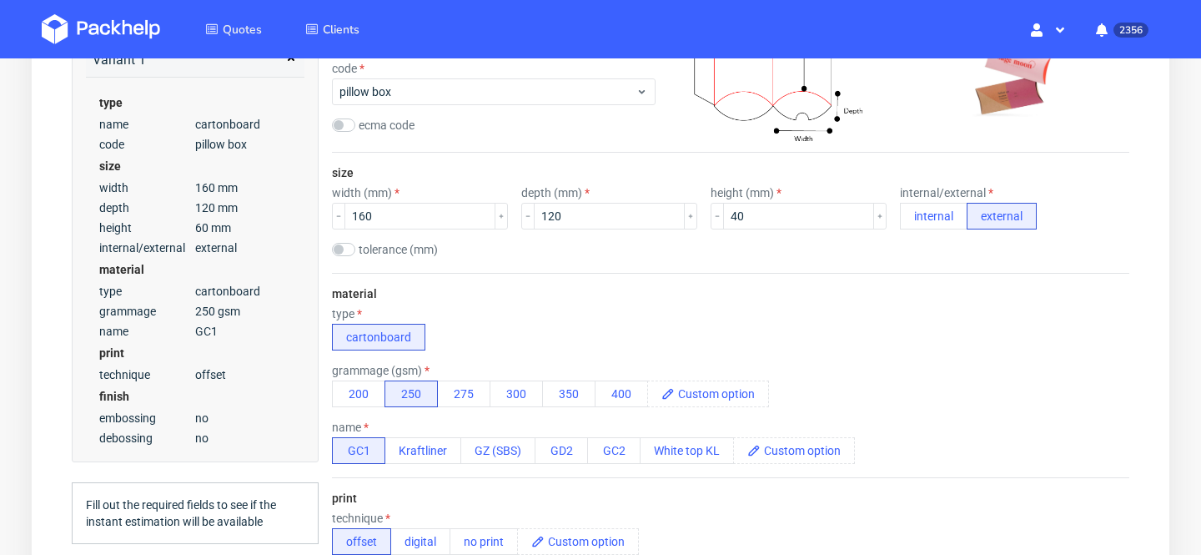
scroll to position [354, 0]
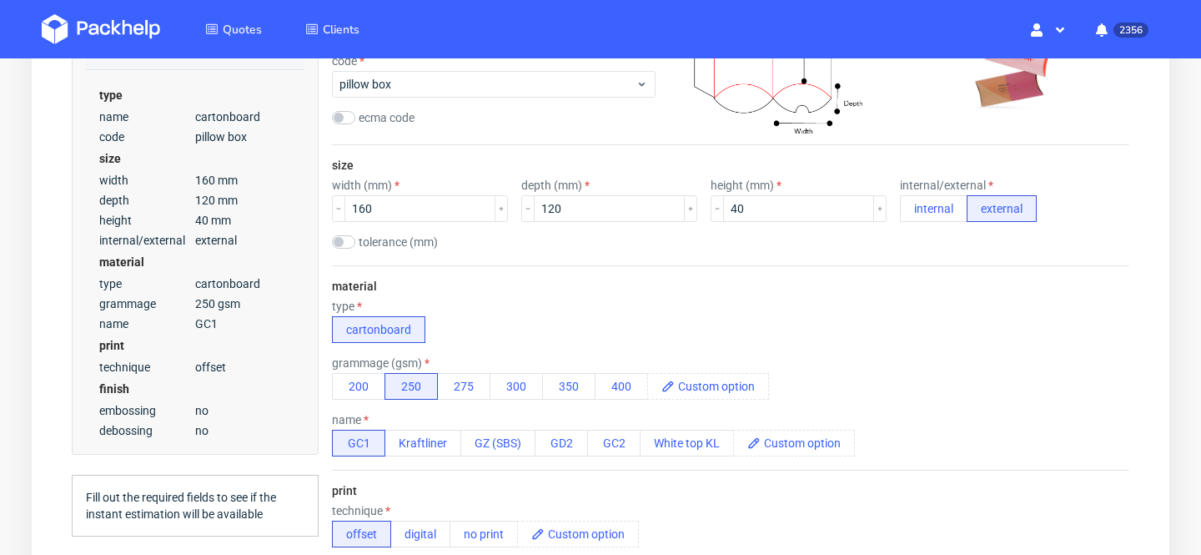
click at [614, 327] on div "type cartonboard" at bounding box center [730, 320] width 797 height 43
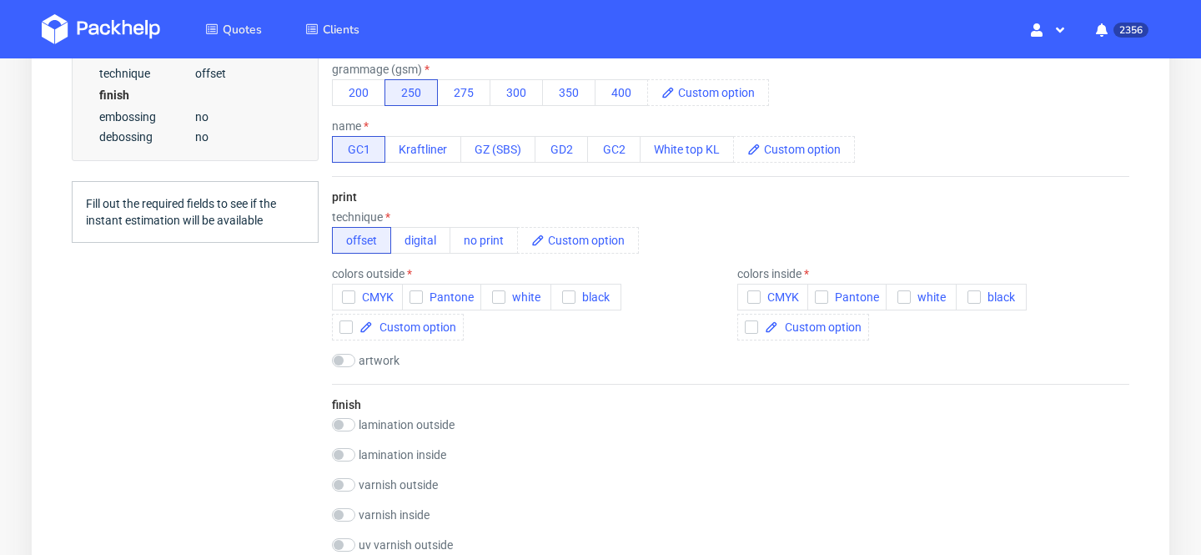
scroll to position [666, 0]
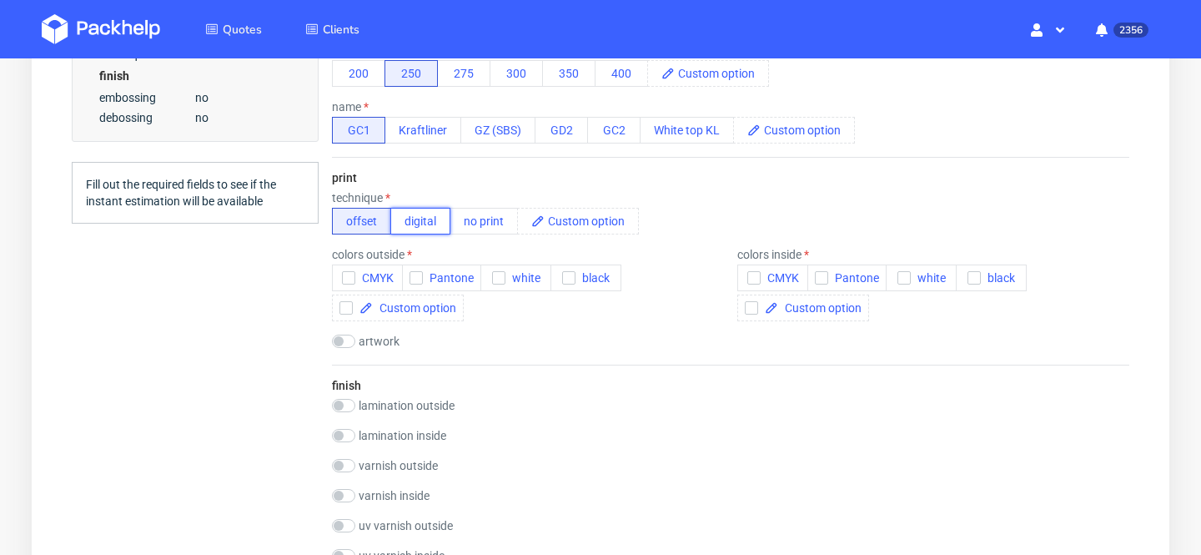
click at [435, 231] on button "digital" at bounding box center [420, 221] width 60 height 27
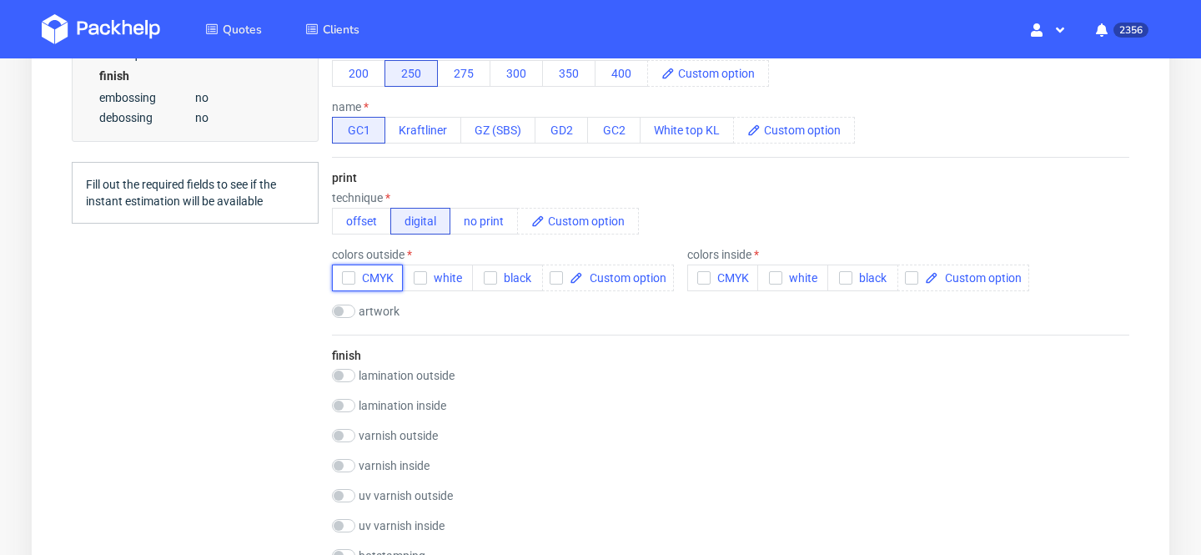
click at [375, 282] on span "CMYK" at bounding box center [374, 277] width 38 height 13
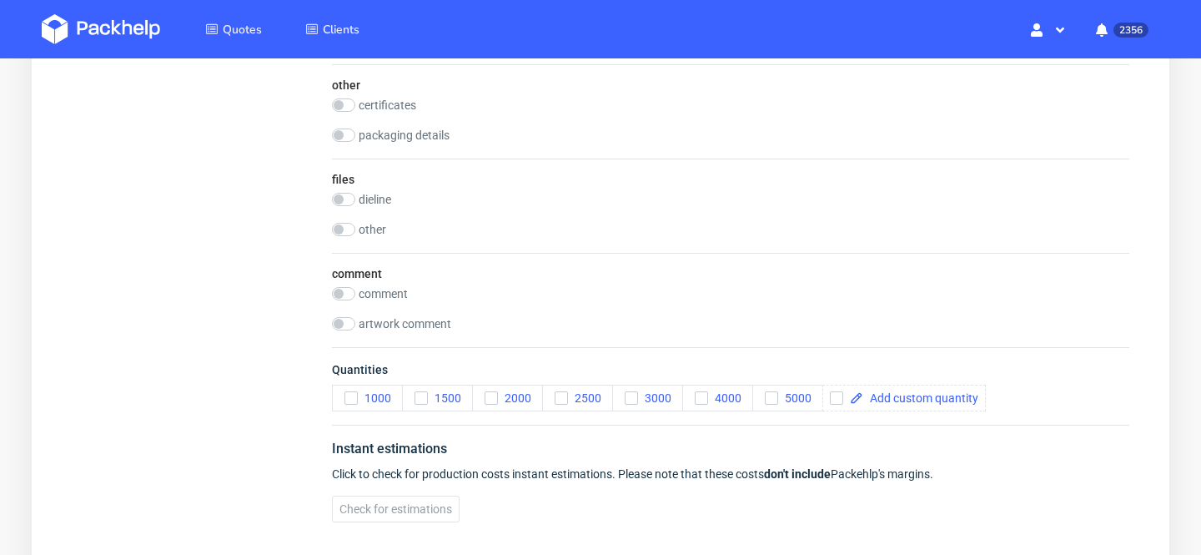
scroll to position [1823, 0]
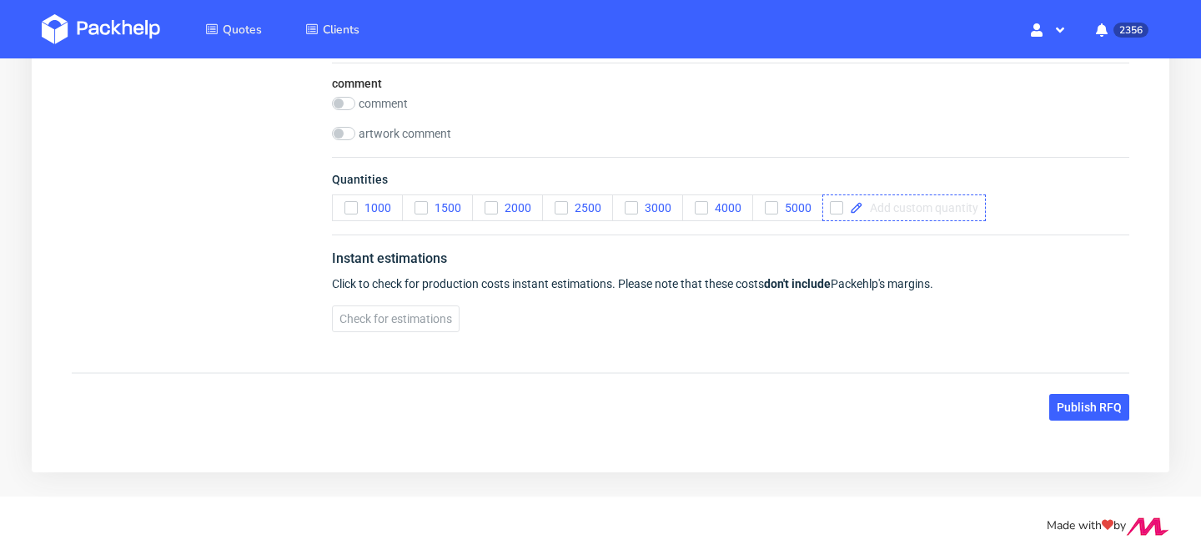
click at [953, 199] on div at bounding box center [903, 207] width 163 height 27
checkbox input "true"
click at [1111, 415] on button "Publish RFQ" at bounding box center [1089, 407] width 80 height 27
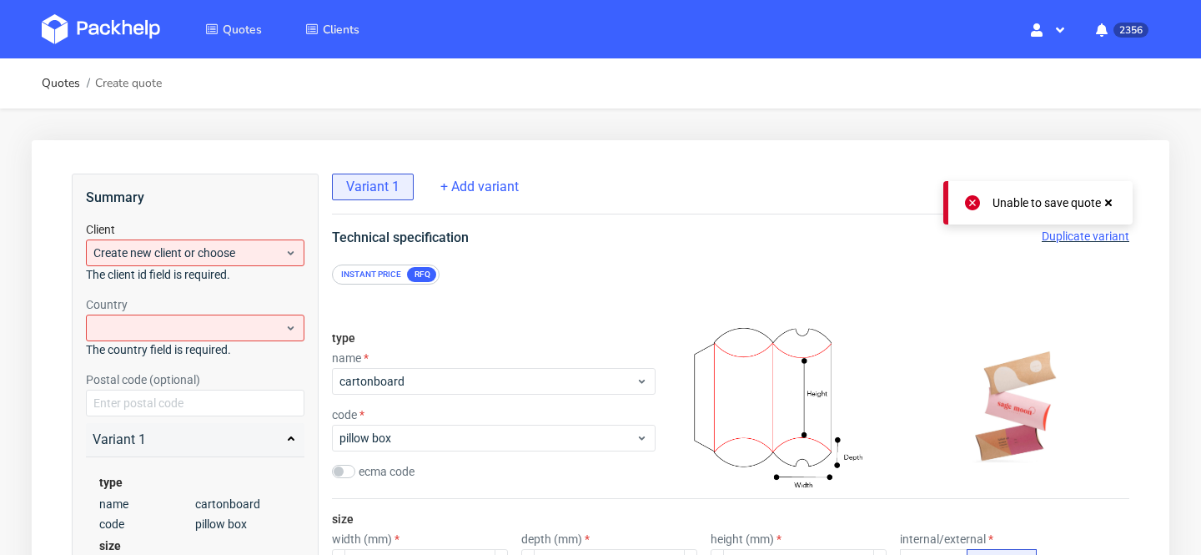
scroll to position [0, 0]
click at [195, 247] on span "Create new client or choose" at bounding box center [188, 252] width 191 height 17
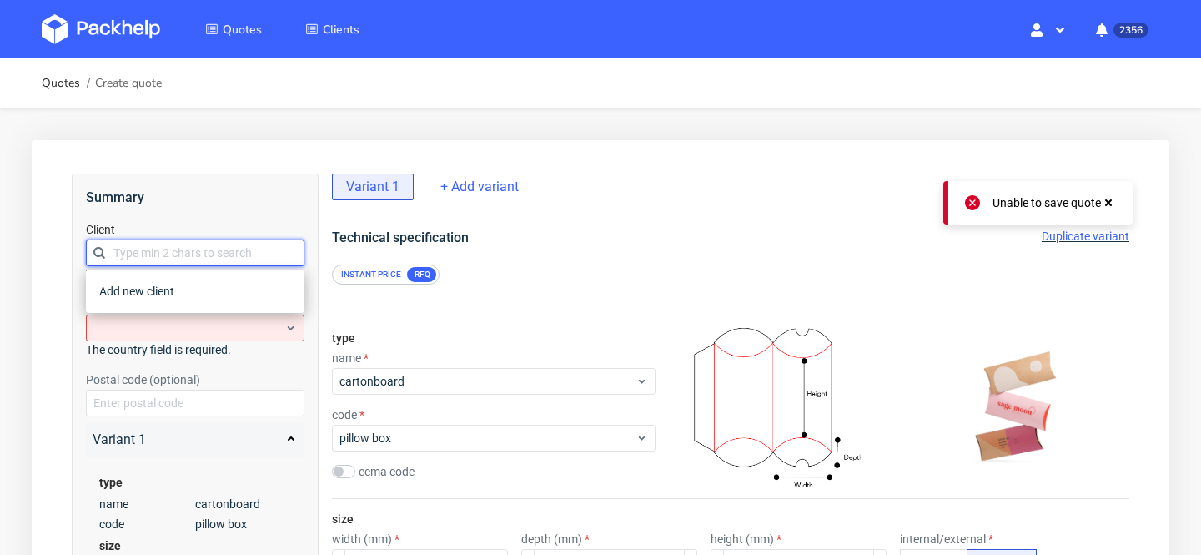
paste input "[DOMAIN_NAME][EMAIL_ADDRESS][DOMAIN_NAME]"
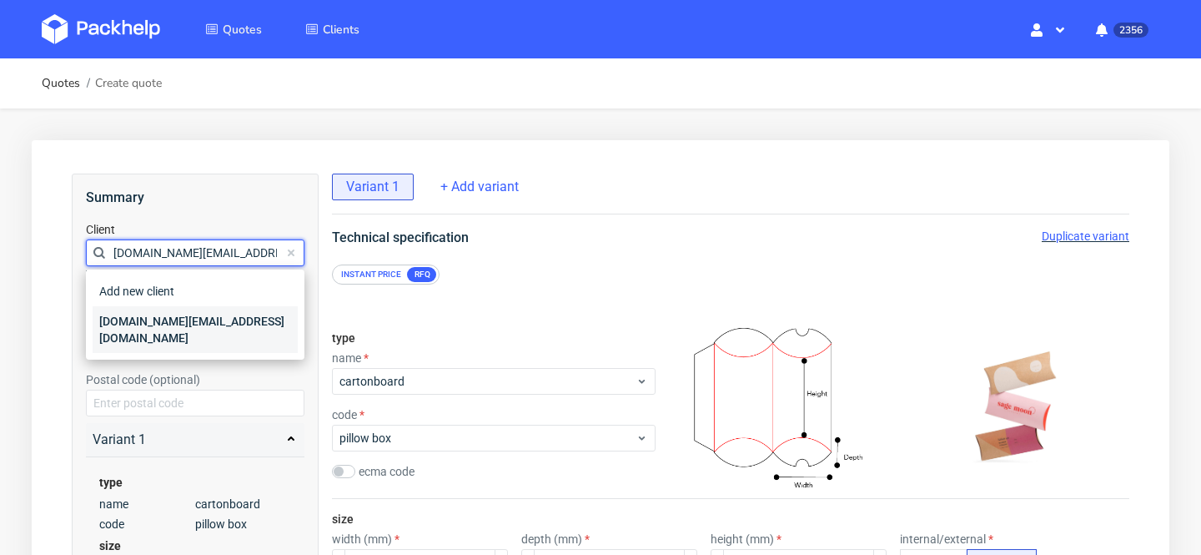
type input "[DOMAIN_NAME][EMAIL_ADDRESS][DOMAIN_NAME]"
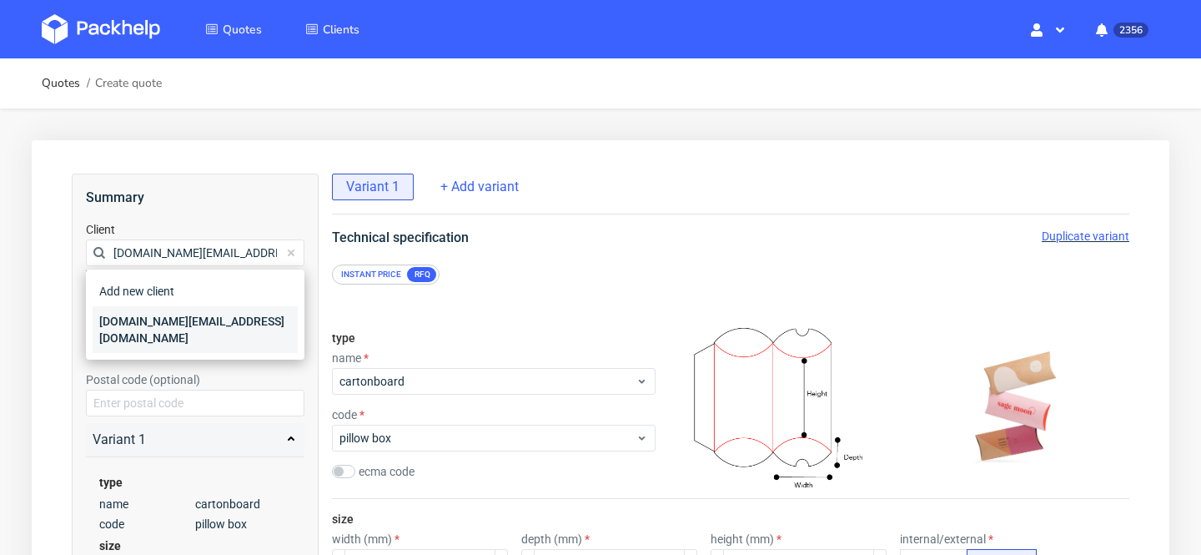
click at [207, 324] on div "[DOMAIN_NAME][EMAIL_ADDRESS][DOMAIN_NAME]" at bounding box center [195, 329] width 205 height 47
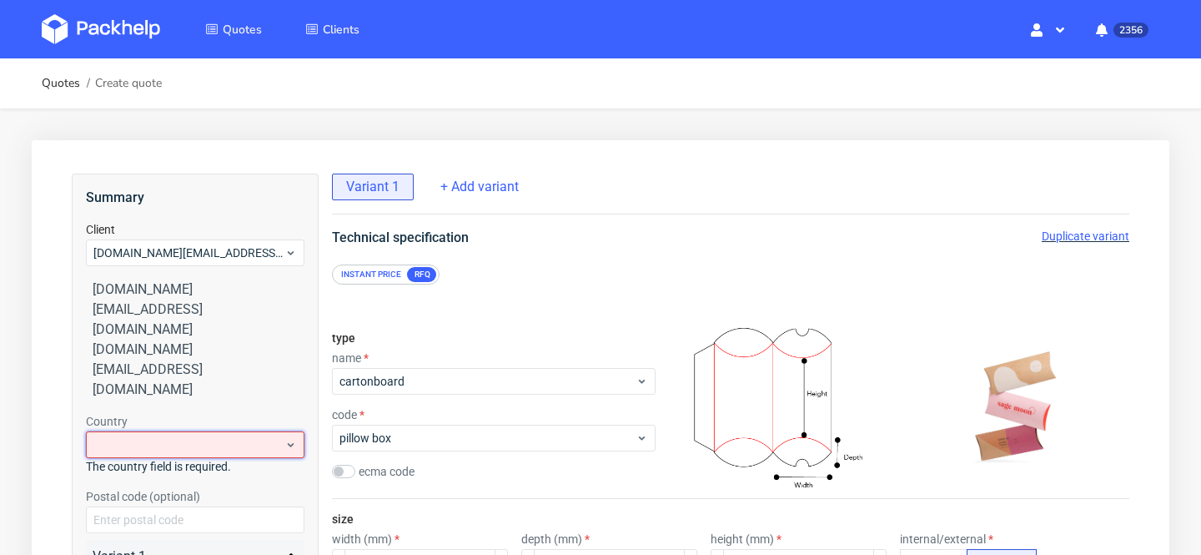
click at [196, 431] on div at bounding box center [195, 444] width 219 height 27
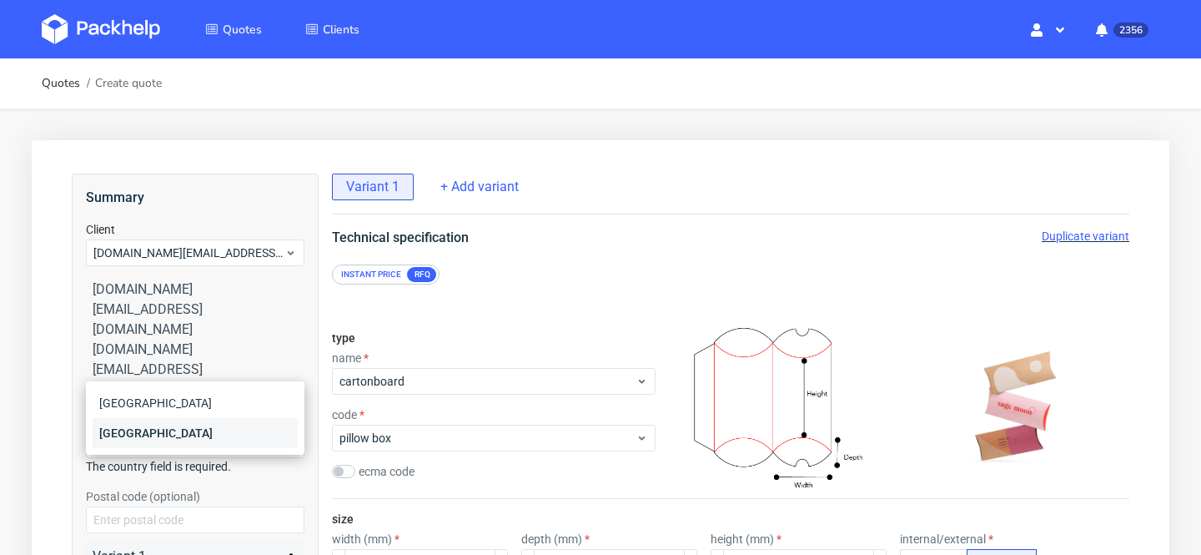
type input "pol"
click at [104, 433] on div "[GEOGRAPHIC_DATA]" at bounding box center [195, 433] width 205 height 30
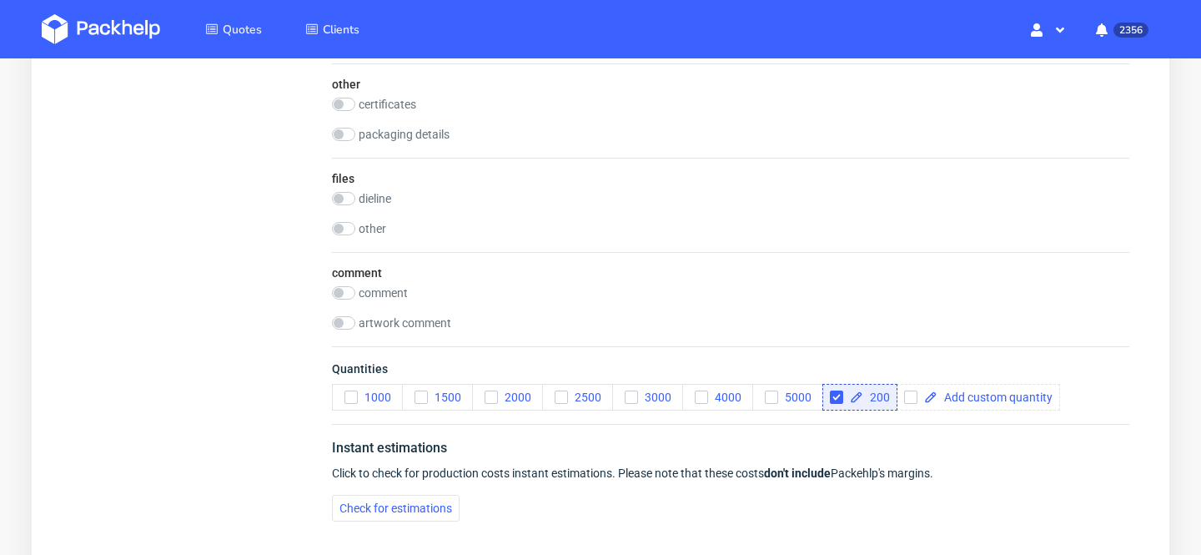
scroll to position [1823, 0]
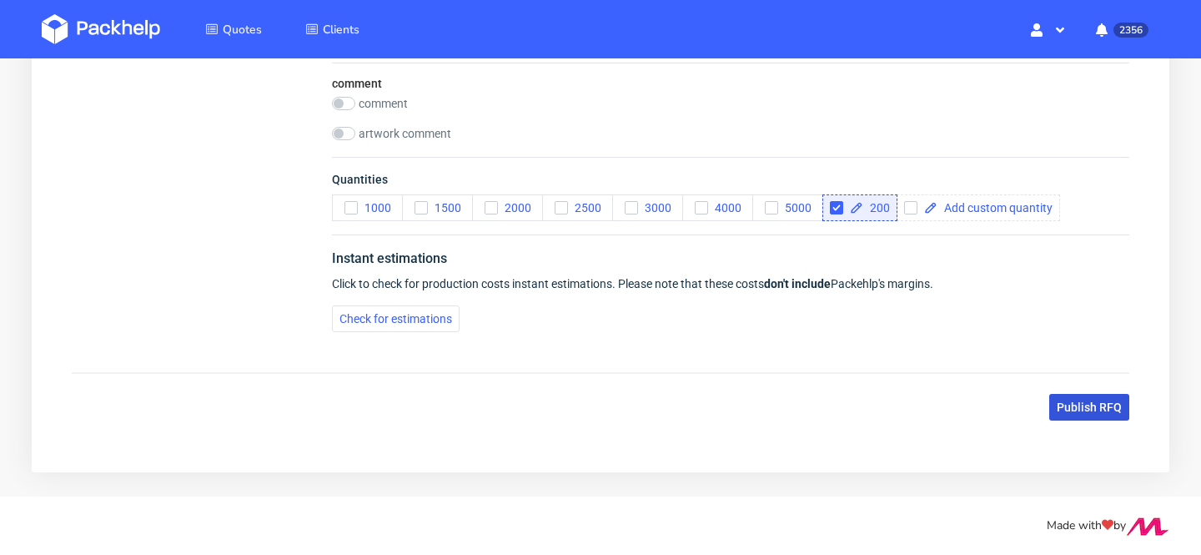
click at [1081, 405] on span "Publish RFQ" at bounding box center [1089, 407] width 65 height 12
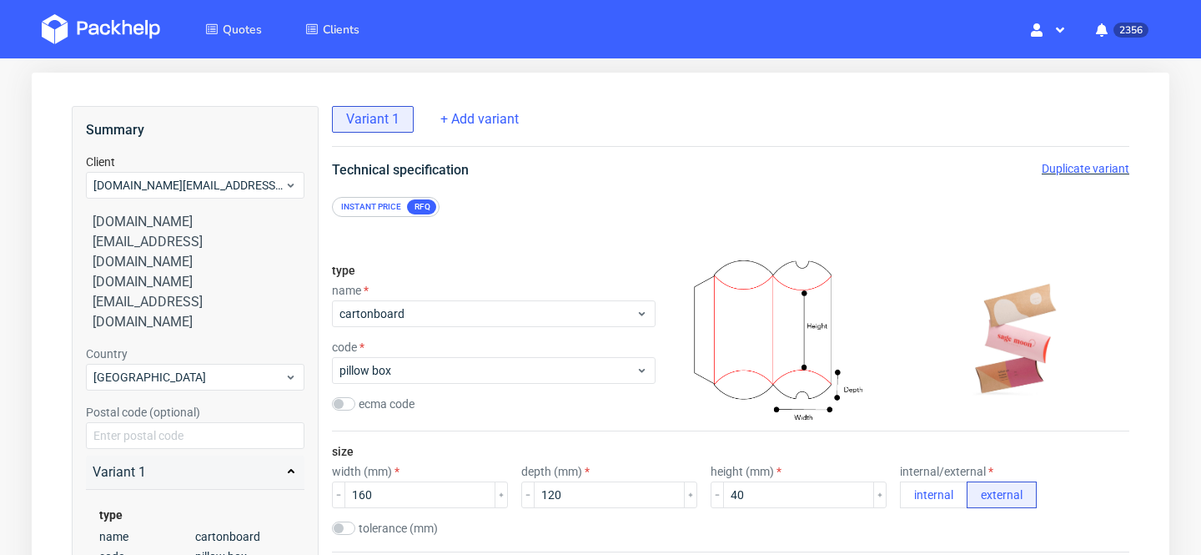
scroll to position [0, 0]
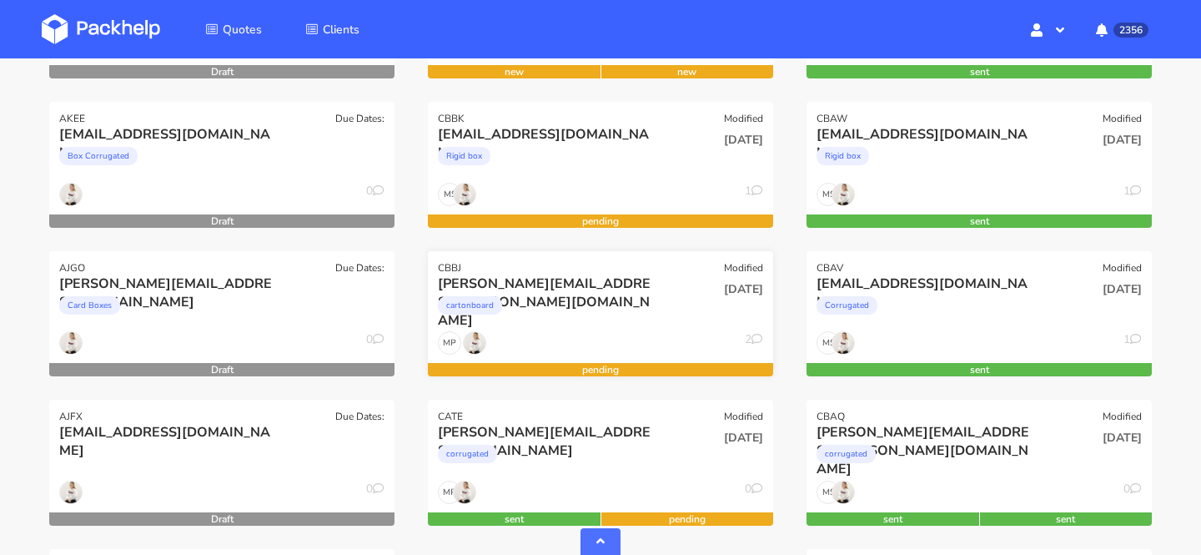
scroll to position [659, 0]
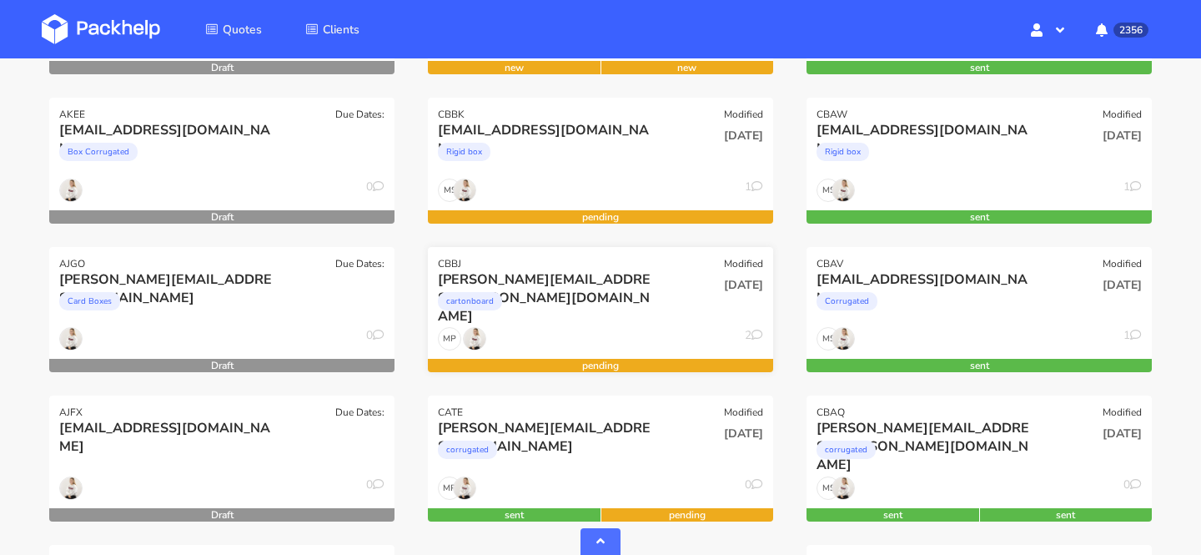
click at [659, 295] on div "[DATE]" at bounding box center [717, 298] width 116 height 57
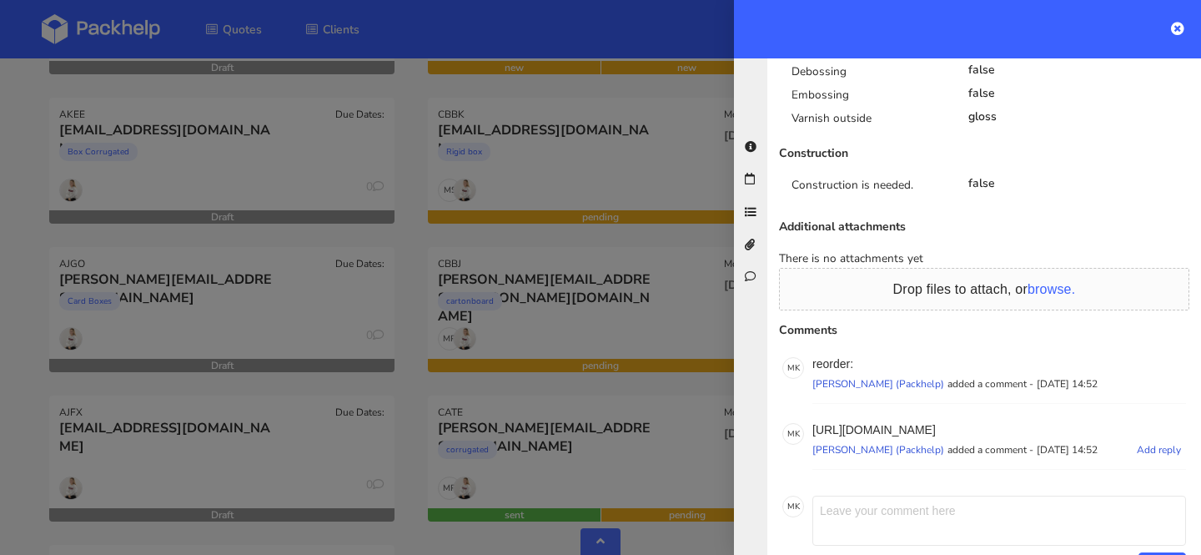
scroll to position [0, 0]
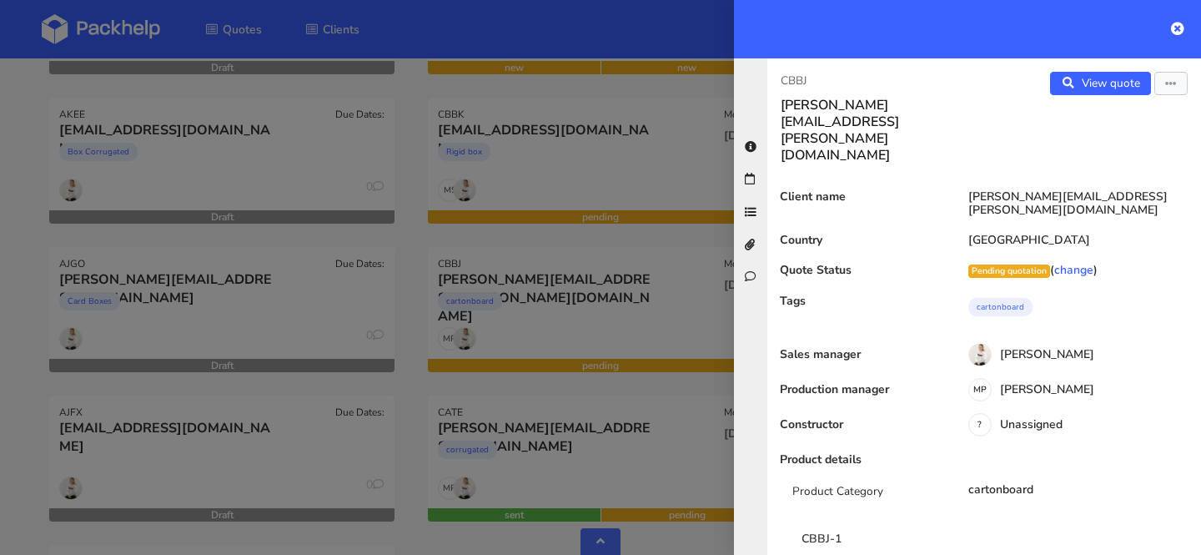
click at [789, 80] on p "CBBJ" at bounding box center [876, 81] width 190 height 18
copy p "CBBJ"
click at [509, 405] on div at bounding box center [600, 277] width 1201 height 555
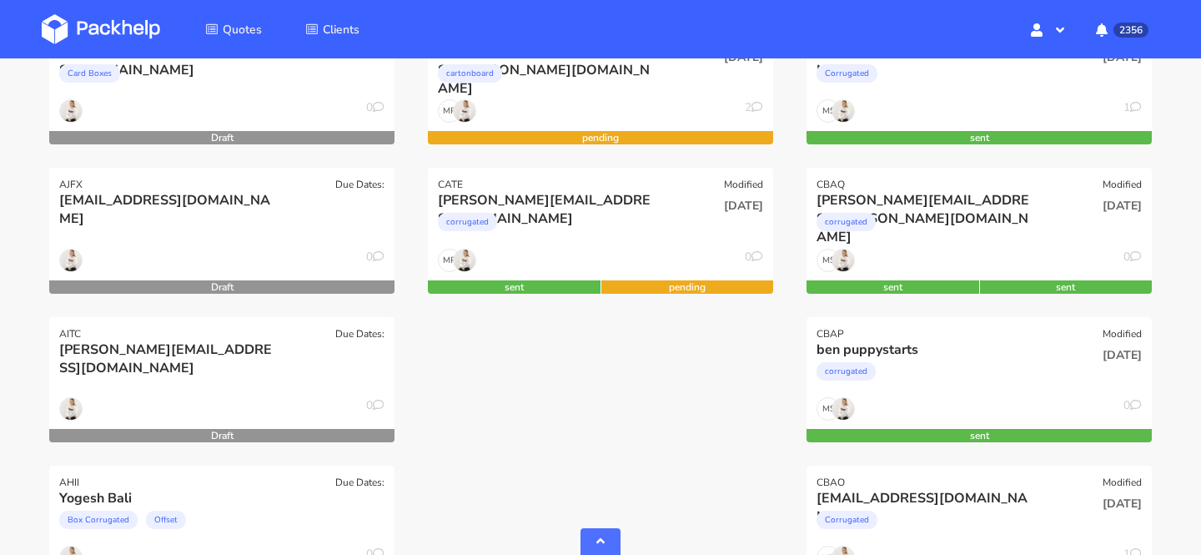
scroll to position [913, 0]
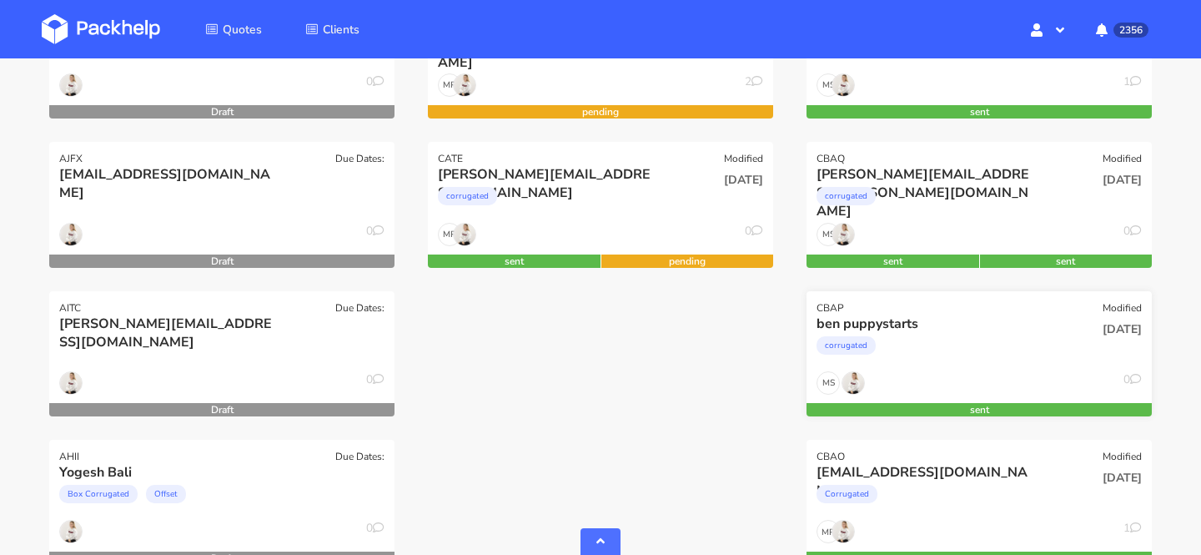
click at [946, 371] on div "MS 0" at bounding box center [979, 387] width 345 height 32
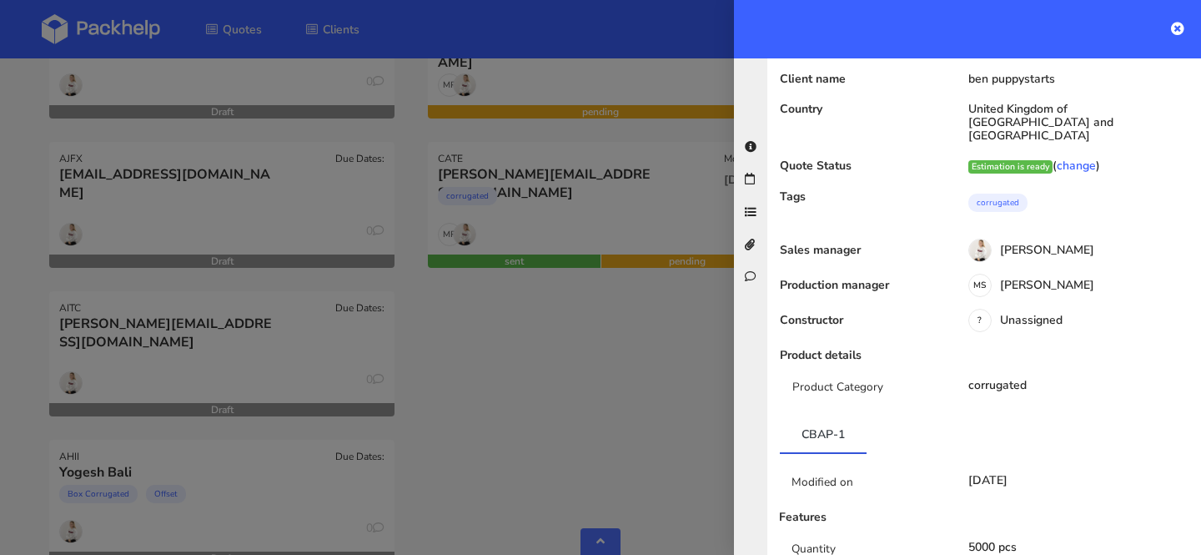
scroll to position [0, 0]
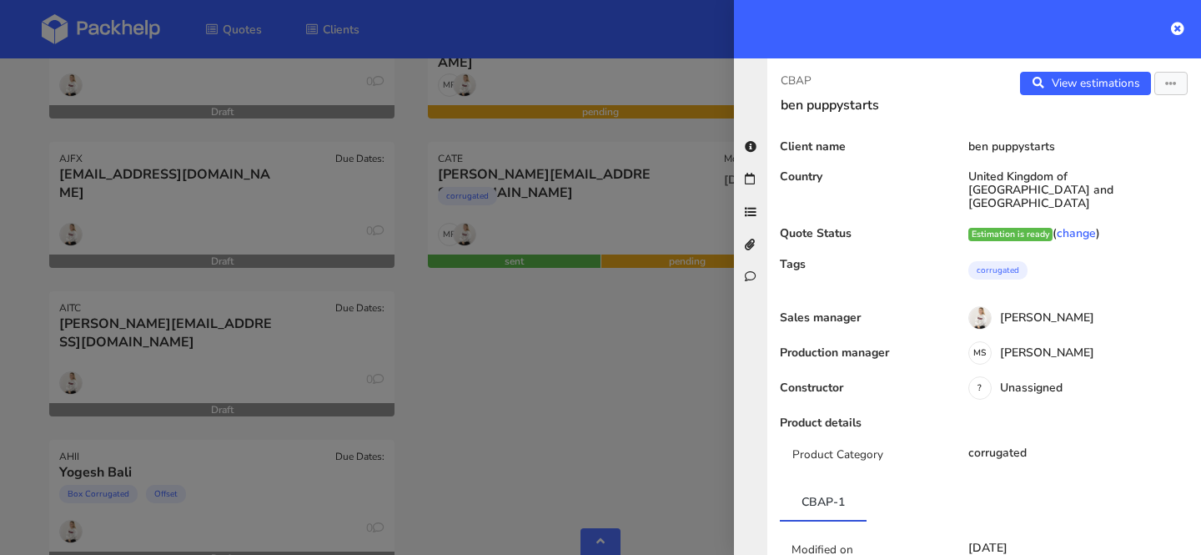
click at [1174, 95] on div "View estimations View quote Edit quote Reject quote" at bounding box center [1092, 93] width 217 height 42
click at [1174, 73] on button "button" at bounding box center [1170, 83] width 33 height 23
click at [1129, 148] on link "Edit quote" at bounding box center [1116, 149] width 147 height 28
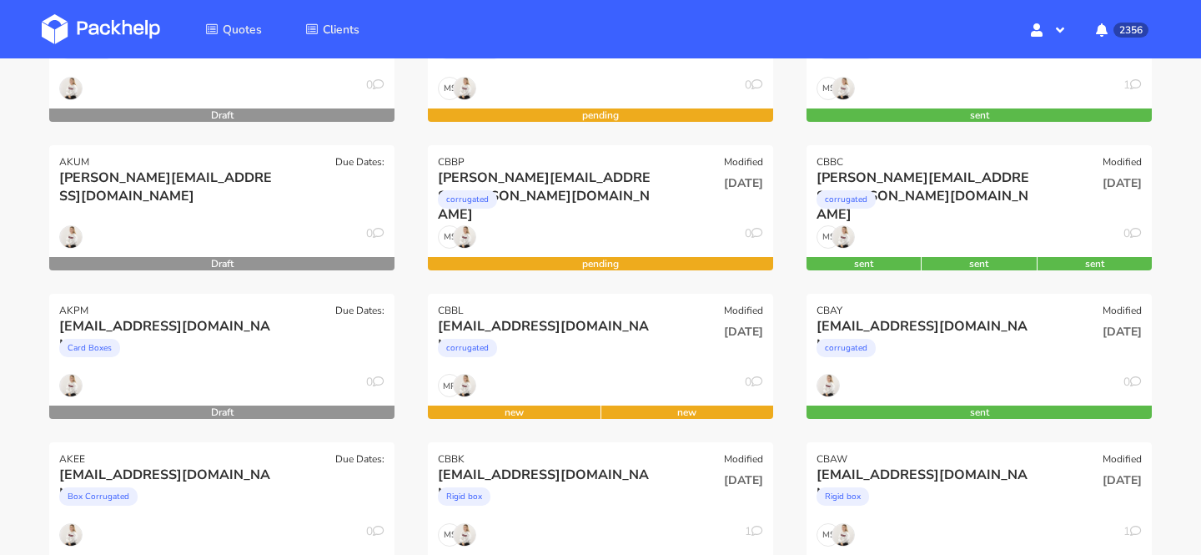
scroll to position [329, 0]
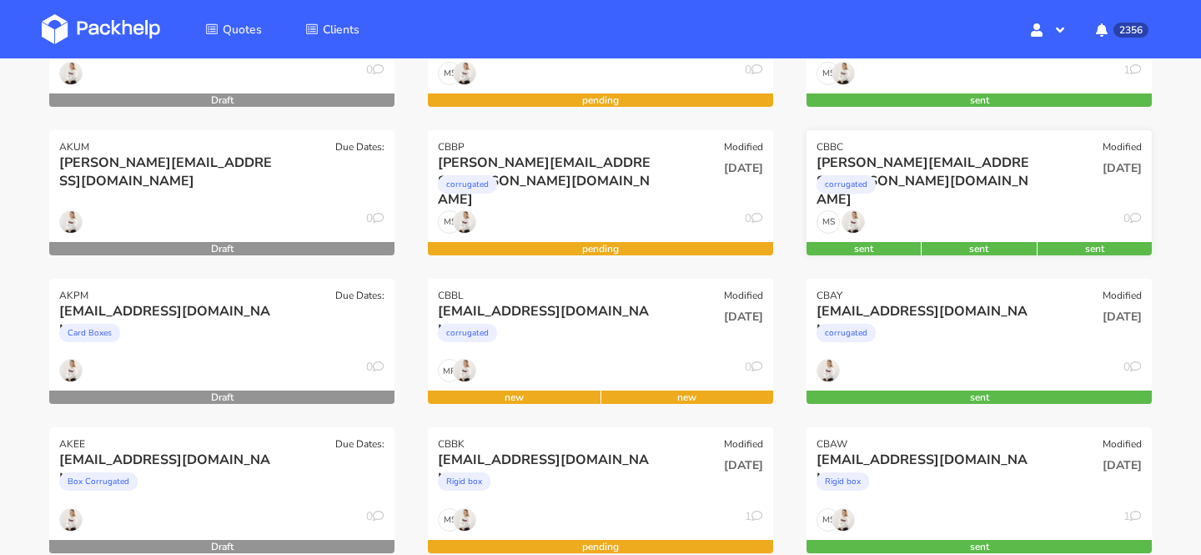
click at [1020, 158] on div "[PERSON_NAME][EMAIL_ADDRESS][PERSON_NAME][DOMAIN_NAME]" at bounding box center [927, 162] width 221 height 18
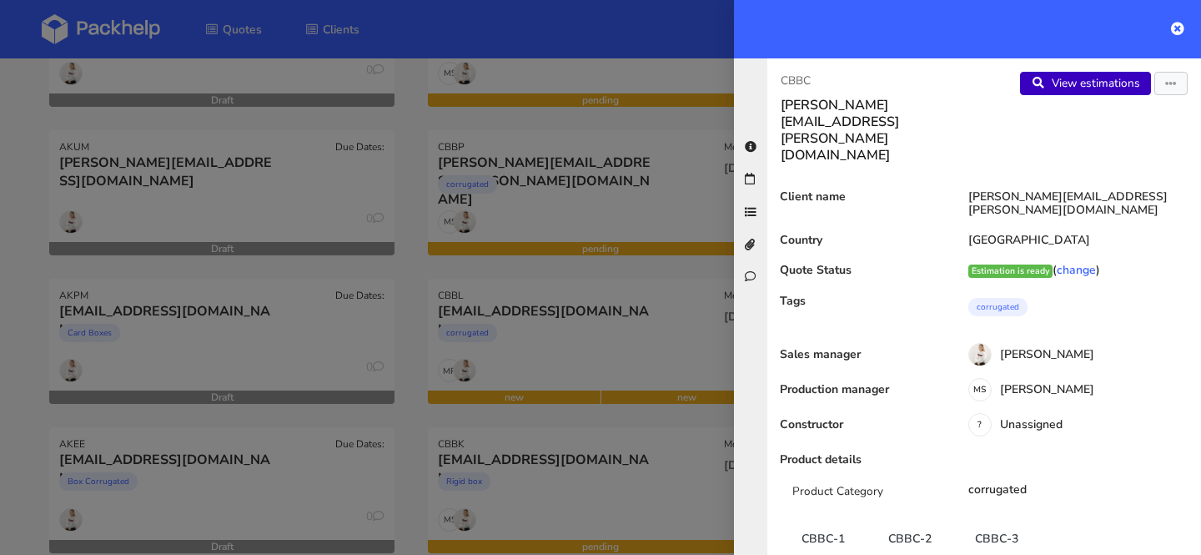
click at [1110, 82] on link "View estimations" at bounding box center [1085, 83] width 131 height 23
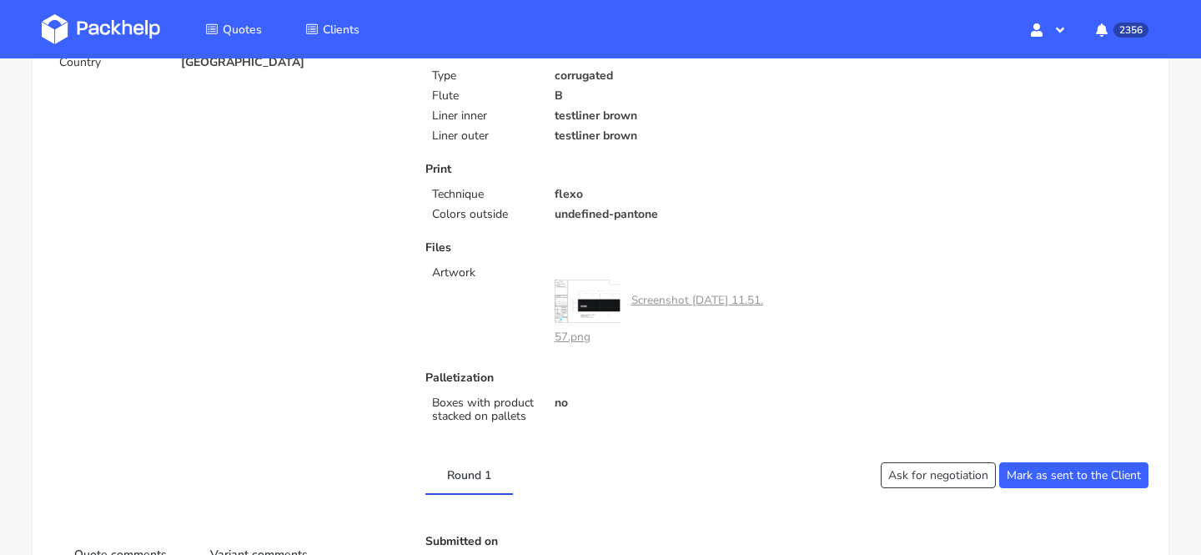
scroll to position [397, 0]
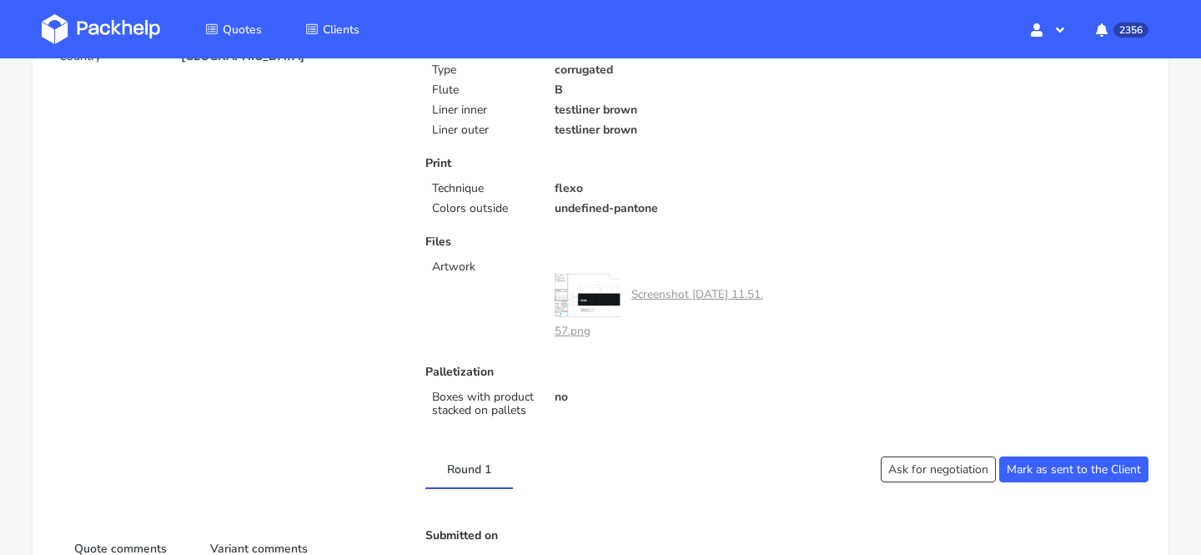
click at [676, 294] on link "Screenshot 2025-08-13 at 11.51.57.png" at bounding box center [659, 312] width 209 height 52
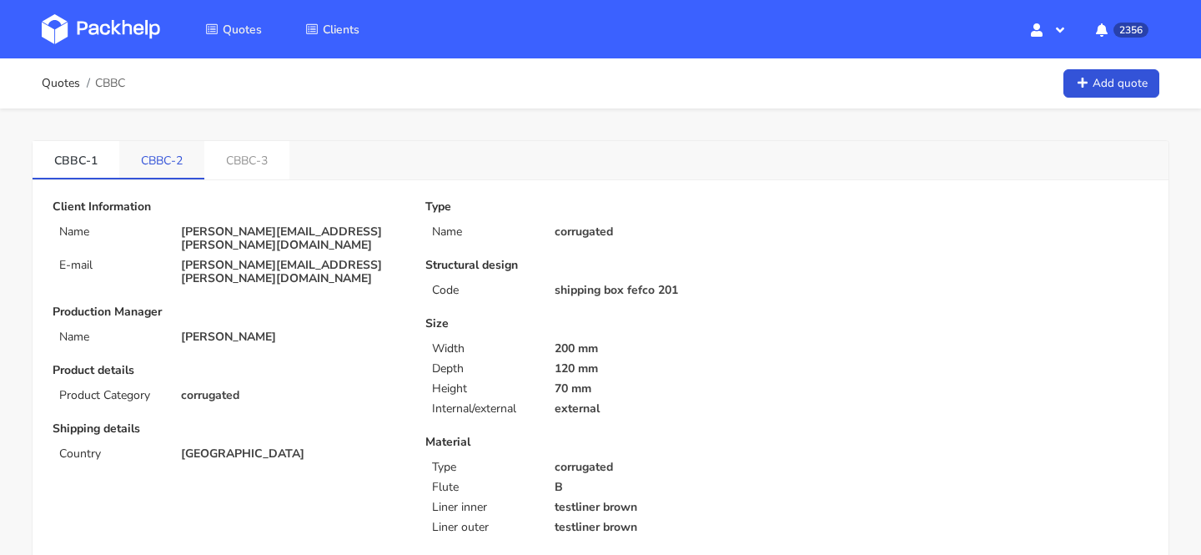
click at [186, 167] on link "CBBC-2" at bounding box center [161, 159] width 85 height 37
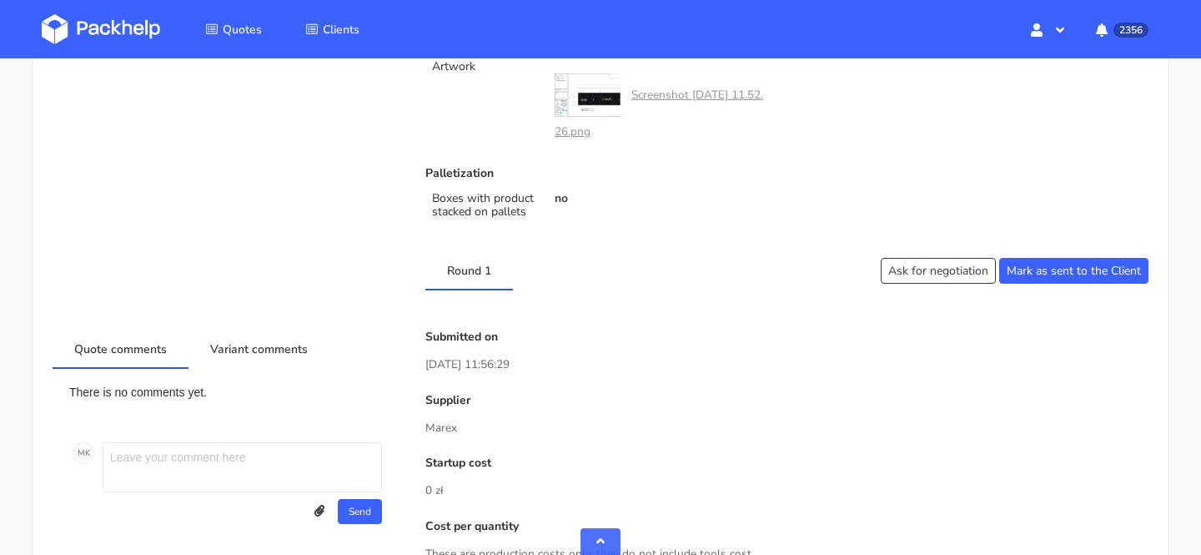
scroll to position [591, 0]
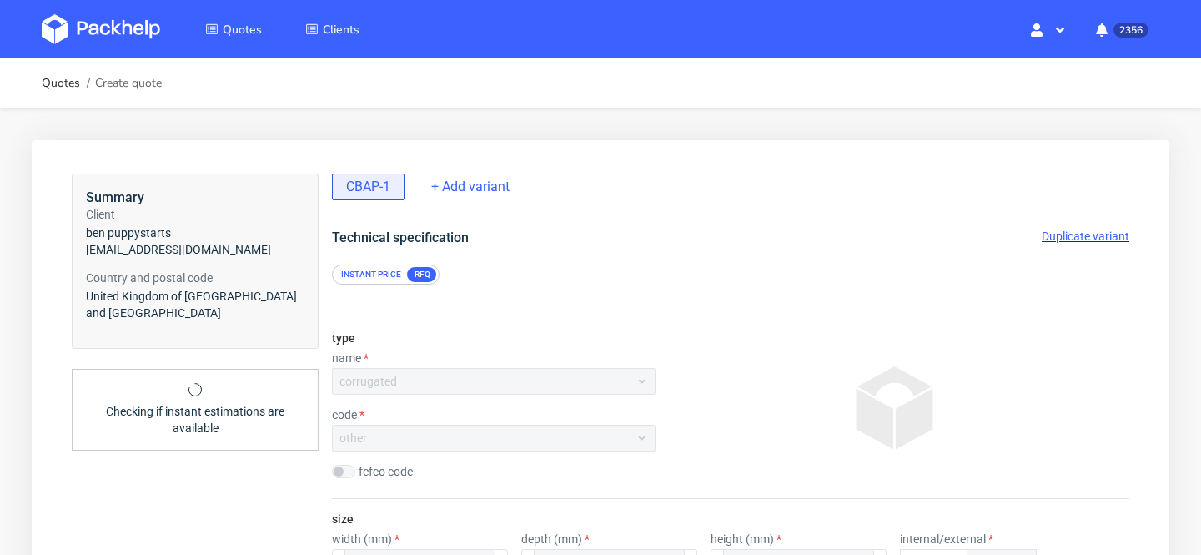
click at [1089, 239] on span "Duplicate variant" at bounding box center [1086, 235] width 88 height 13
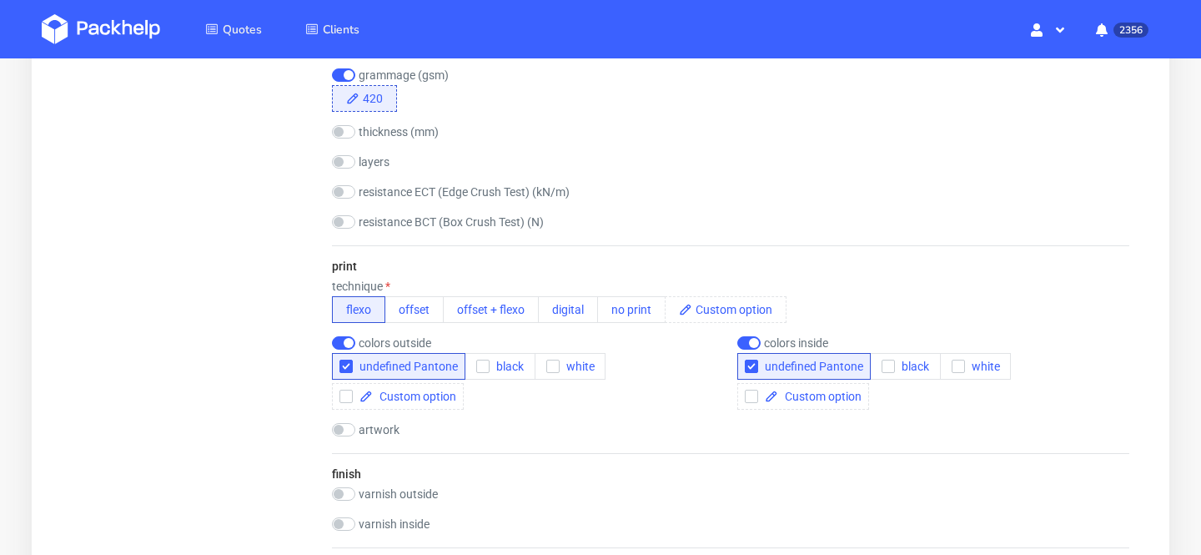
scroll to position [890, 0]
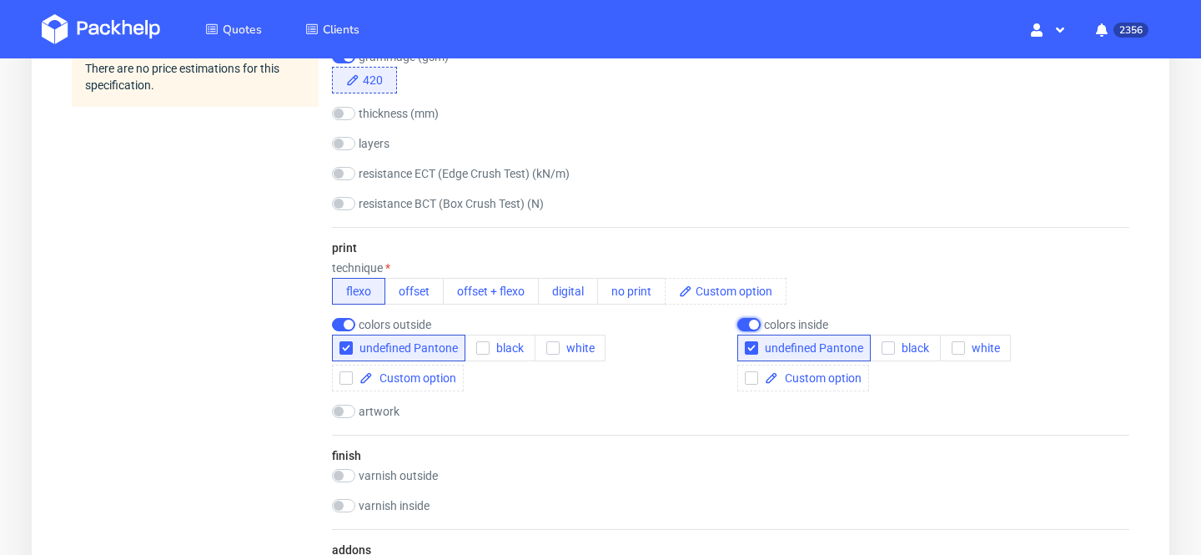
click at [747, 325] on input "checkbox" at bounding box center [748, 324] width 23 height 13
checkbox input "false"
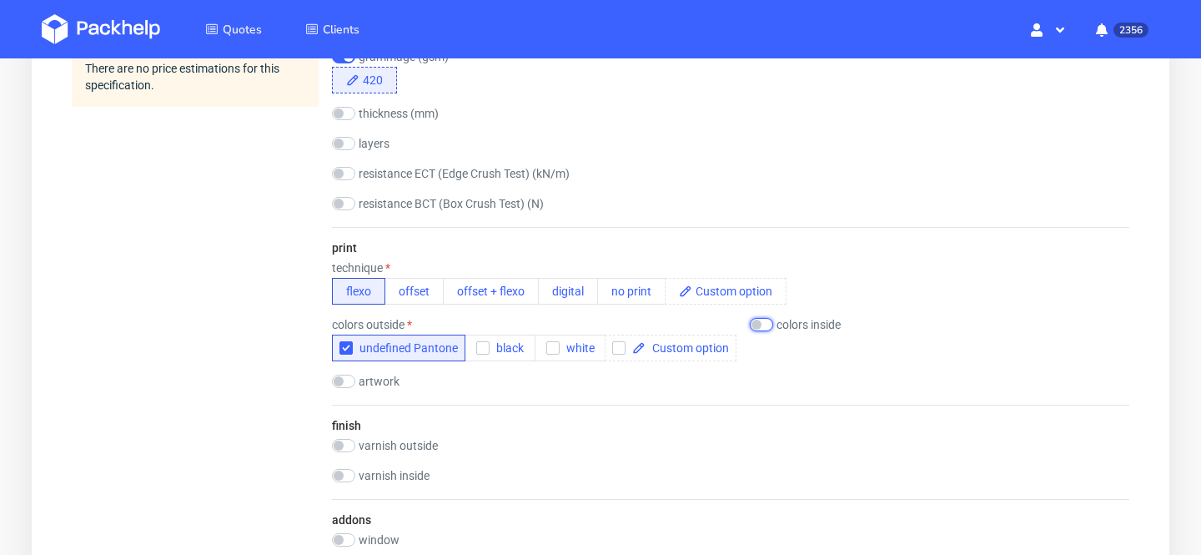
scroll to position [1901, 0]
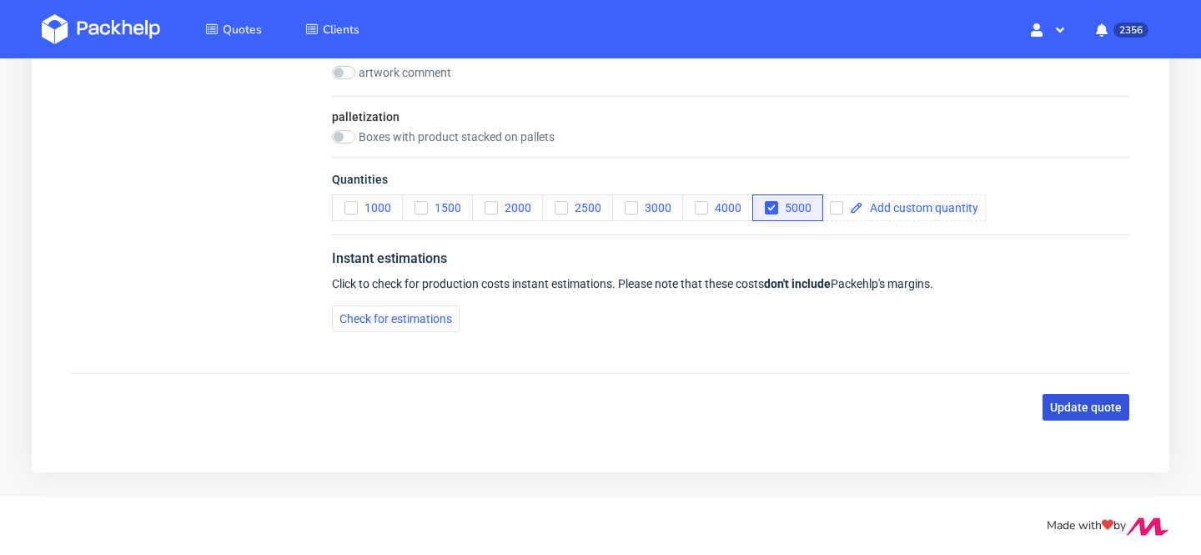
click at [1083, 401] on span "Update quote" at bounding box center [1086, 407] width 72 height 12
